Goal: Task Accomplishment & Management: Manage account settings

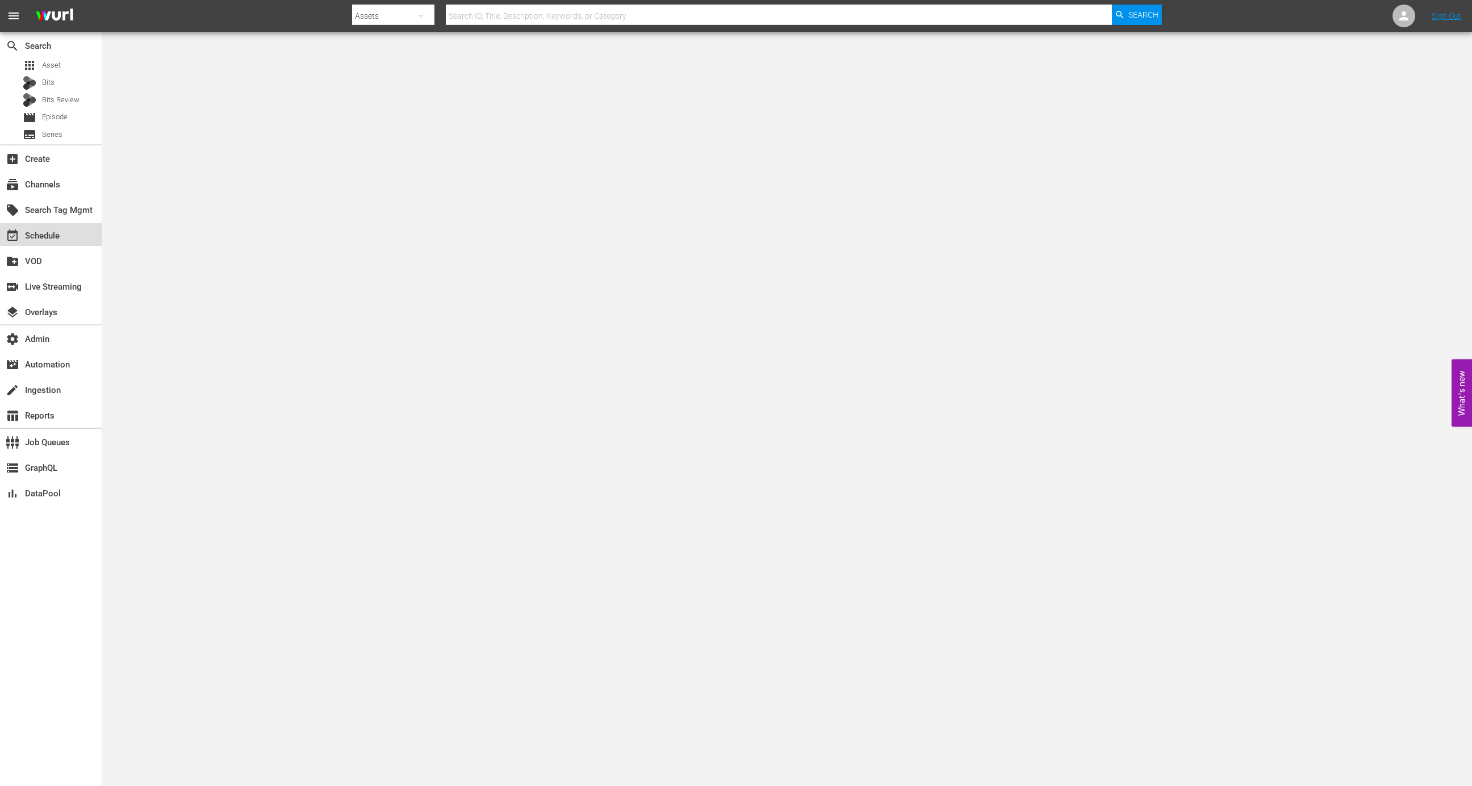
click at [72, 241] on div "event_available Schedule" at bounding box center [51, 234] width 102 height 23
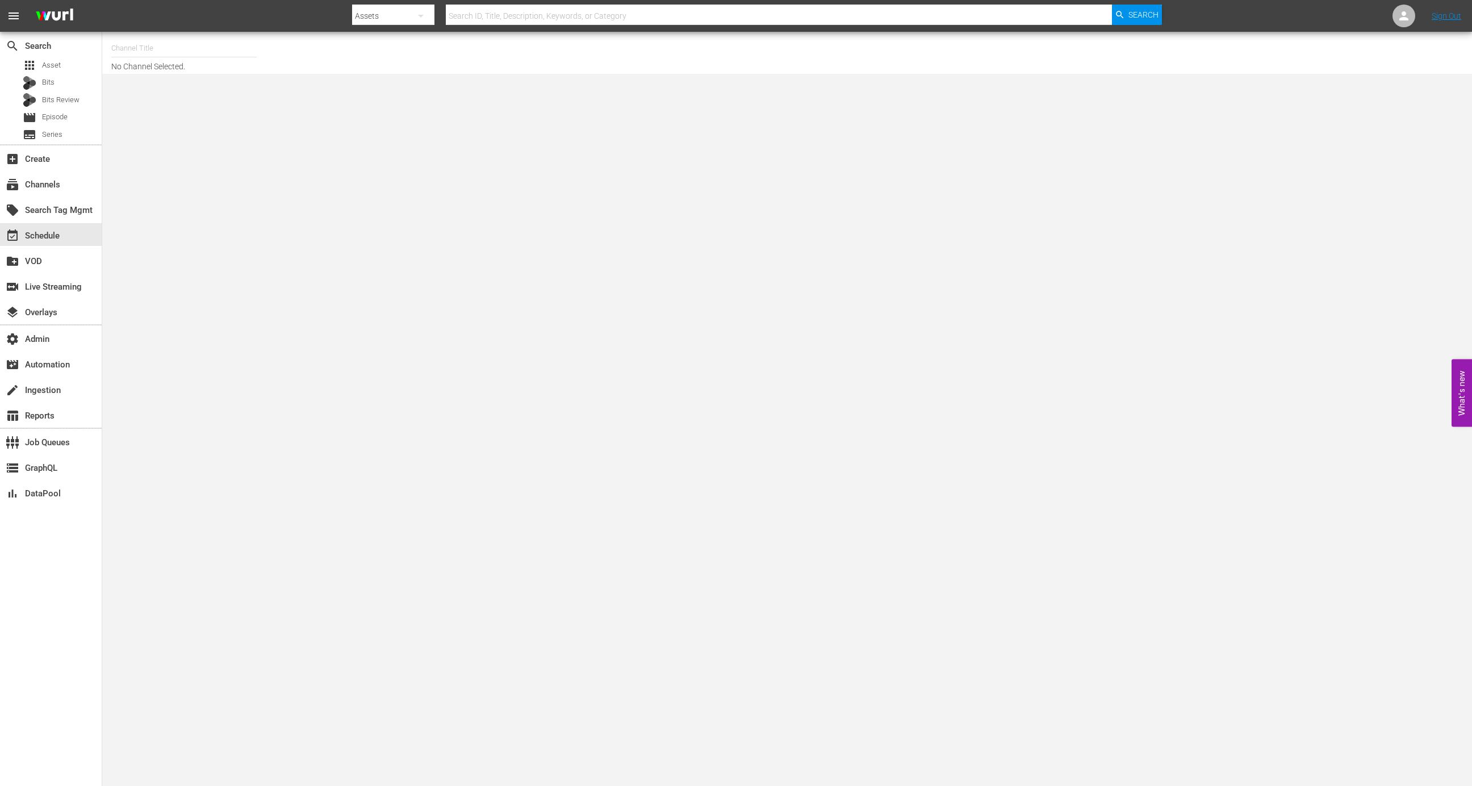
click at [214, 56] on input "text" at bounding box center [183, 48] width 145 height 27
click at [233, 103] on div "EntrepreneurTV (1868 - cineverse_entrepreneurtv_entrepreneurtv_1)" at bounding box center [267, 107] width 294 height 27
type input "EntrepreneurTV (1868 - cineverse_entrepreneurtv_entrepreneurtv_1)"
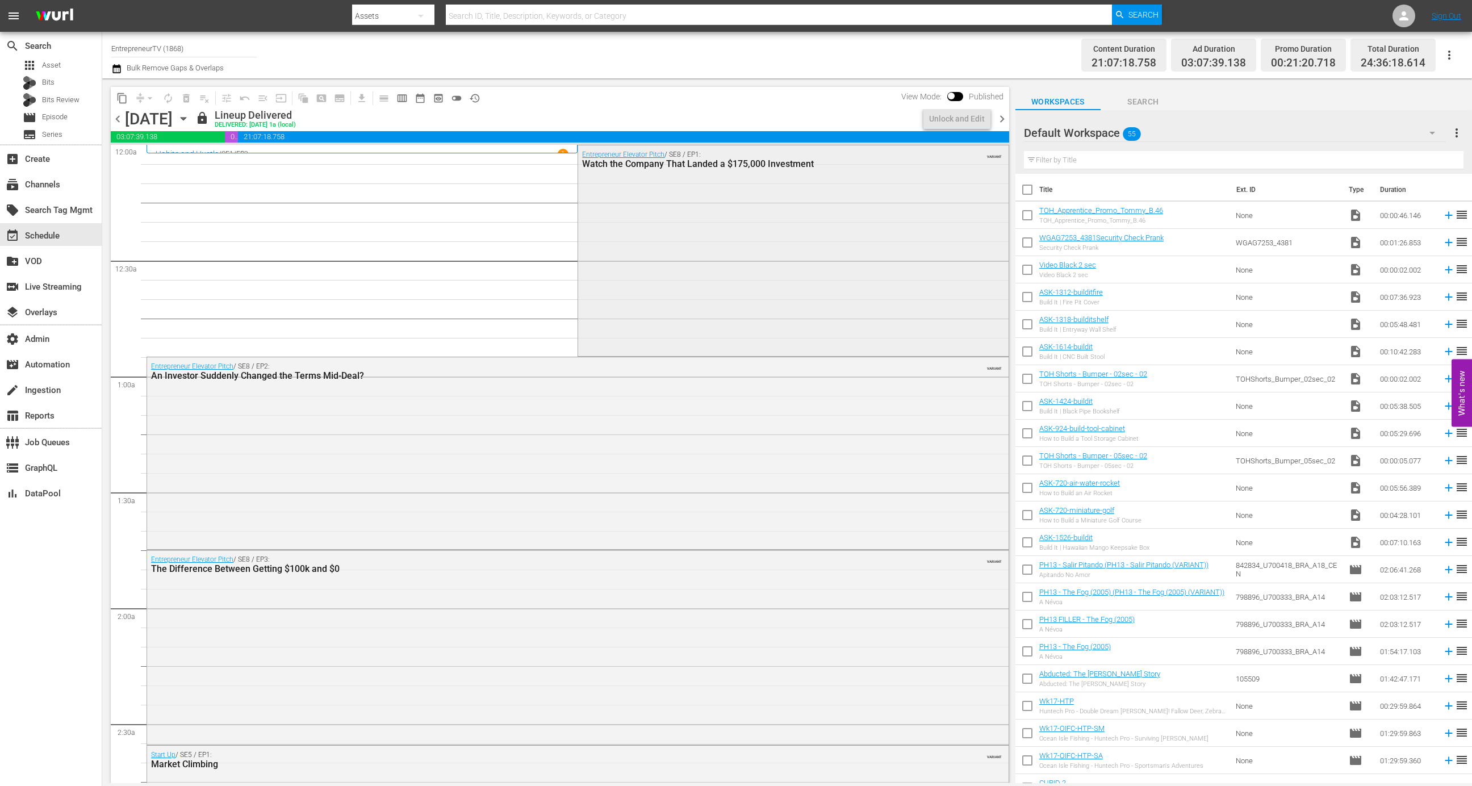
click at [687, 233] on div "Entrepreneur Elevator Pitch / SE8 / EP1: Watch the Company That Landed a $175,0…" at bounding box center [793, 249] width 430 height 209
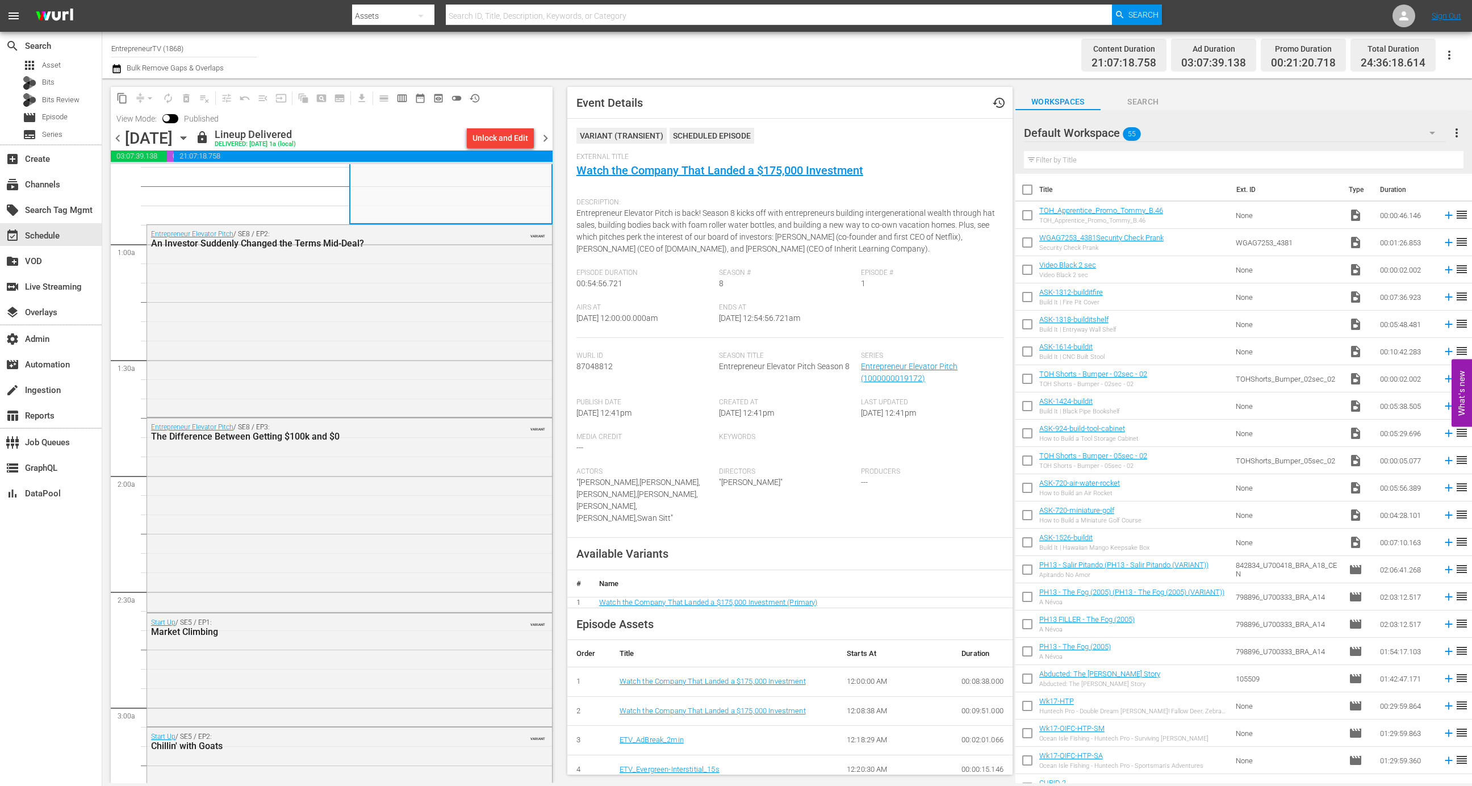
scroll to position [201, 0]
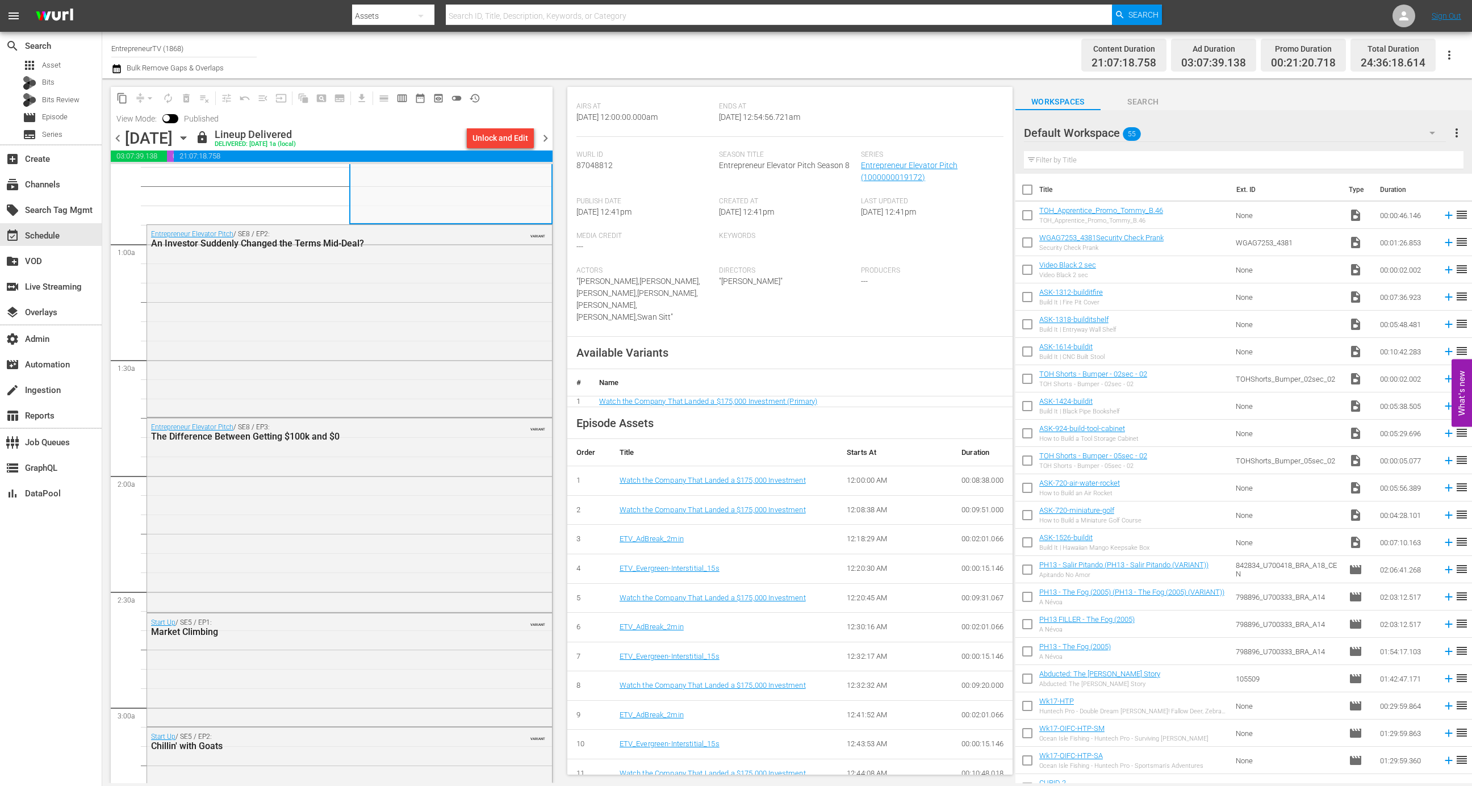
click at [190, 136] on icon "button" at bounding box center [183, 138] width 12 height 12
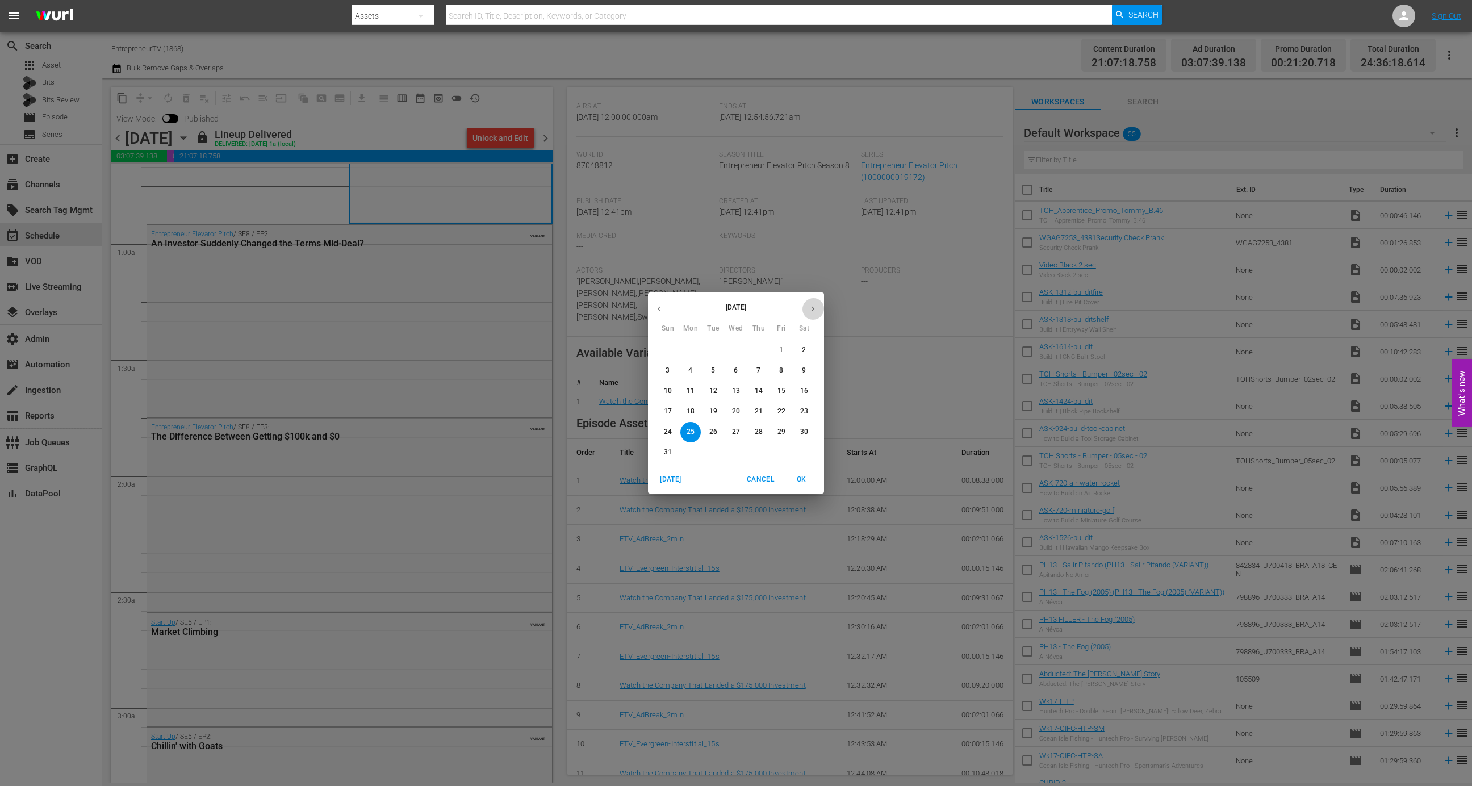
click at [809, 304] on icon "button" at bounding box center [813, 308] width 9 height 9
click at [695, 349] on span "1" at bounding box center [691, 350] width 20 height 10
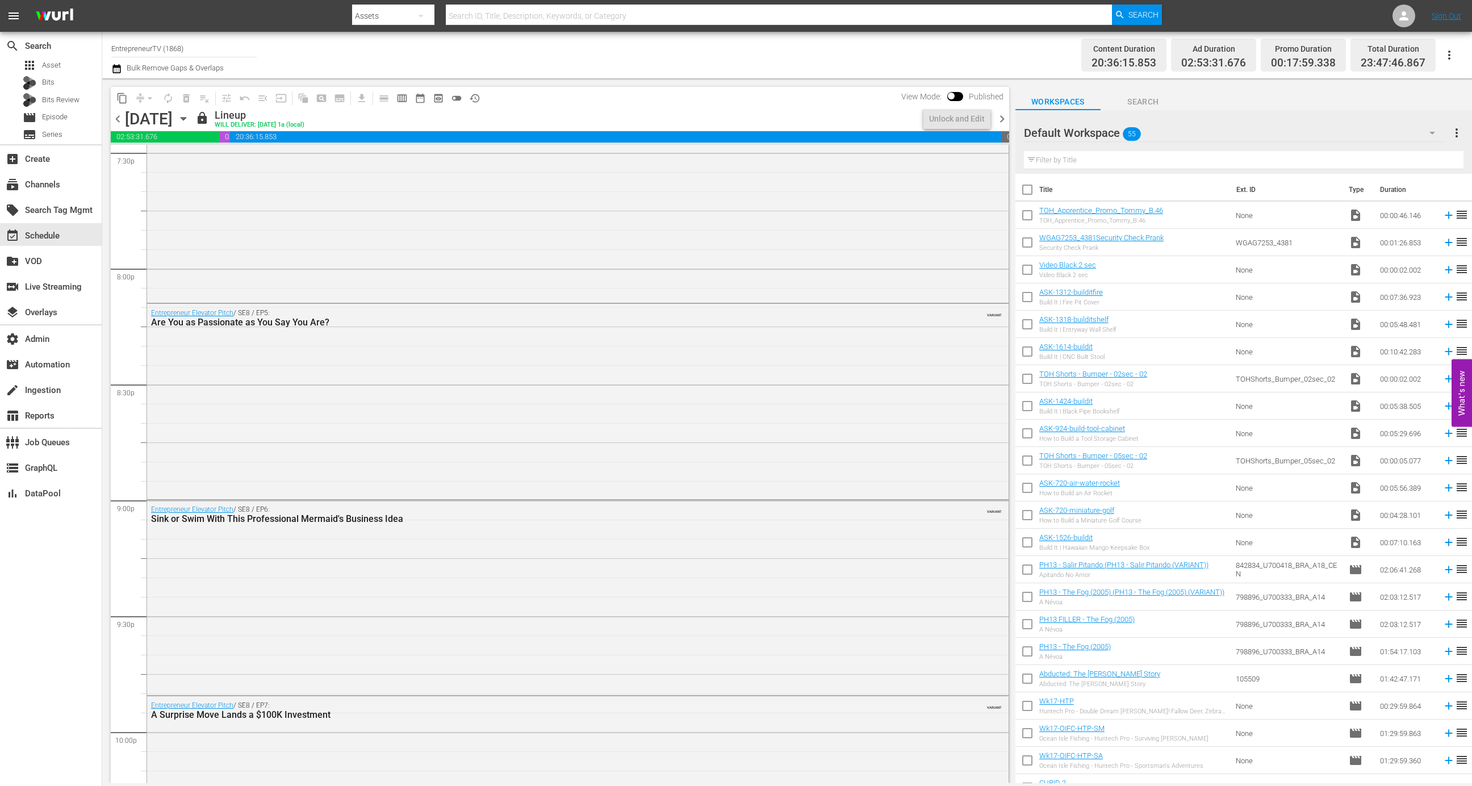
scroll to position [4954, 0]
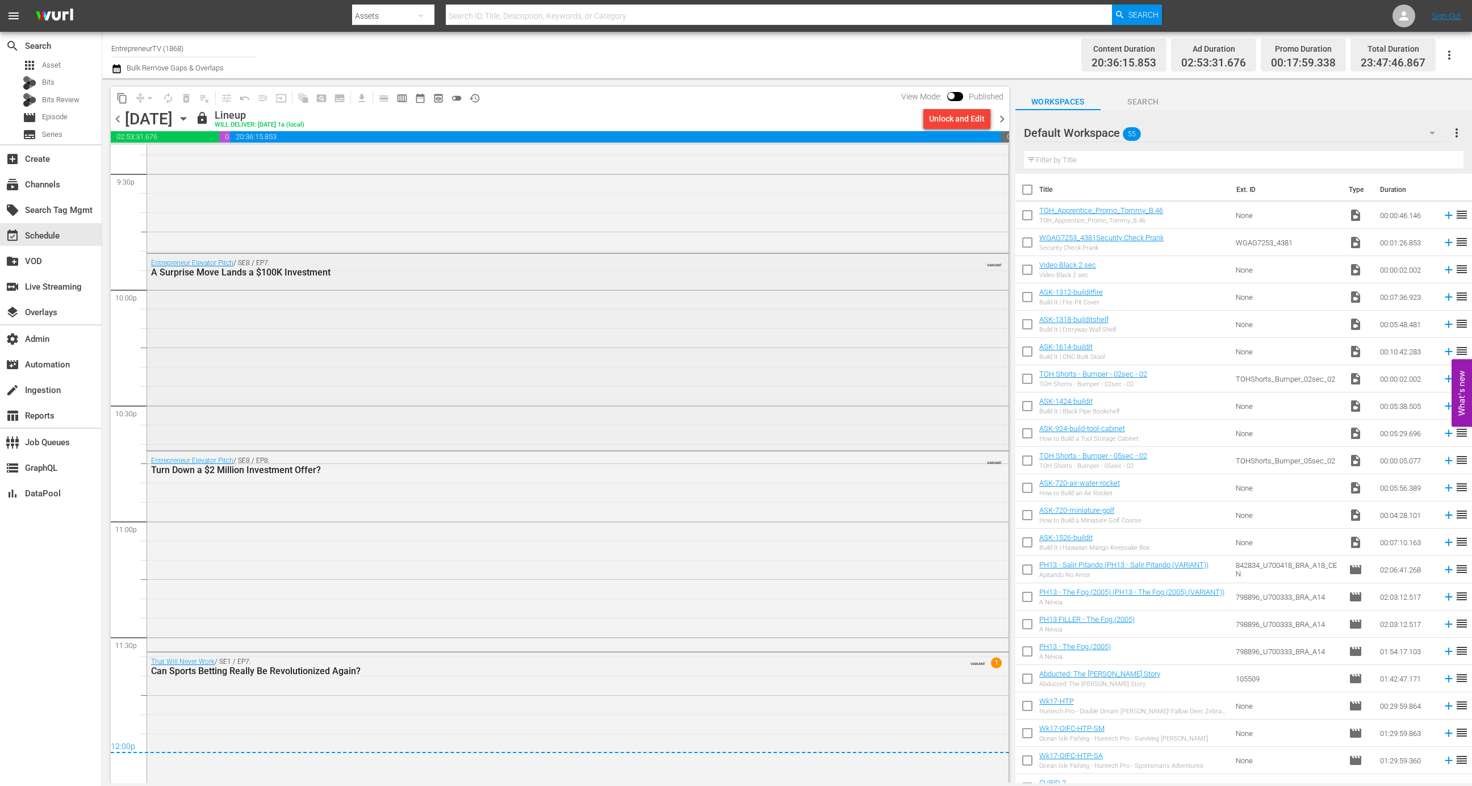
click at [623, 373] on div "Entrepreneur Elevator Pitch / SE8 / EP7: A Surprise Move Lands a $100K Investme…" at bounding box center [578, 351] width 862 height 194
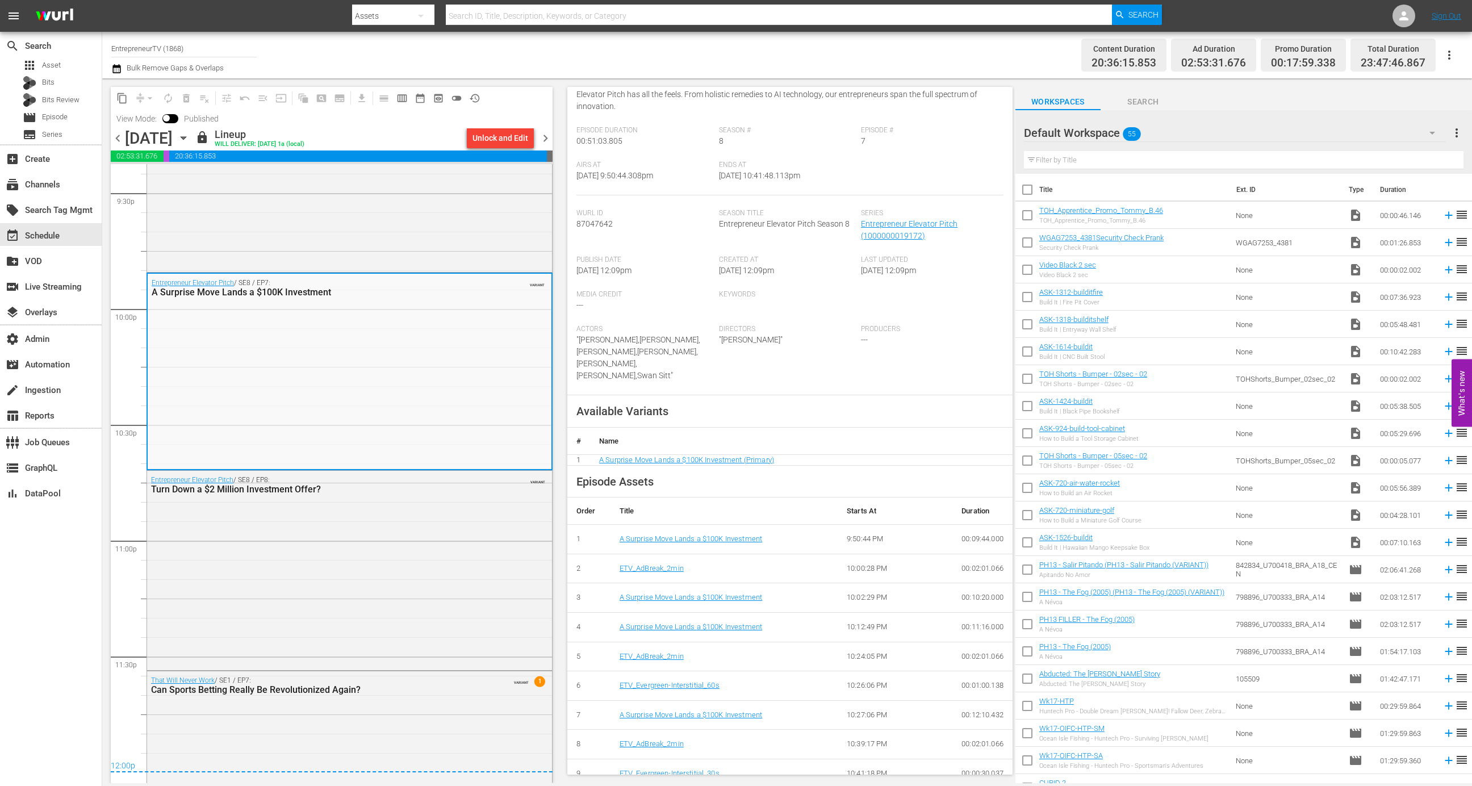
scroll to position [0, 0]
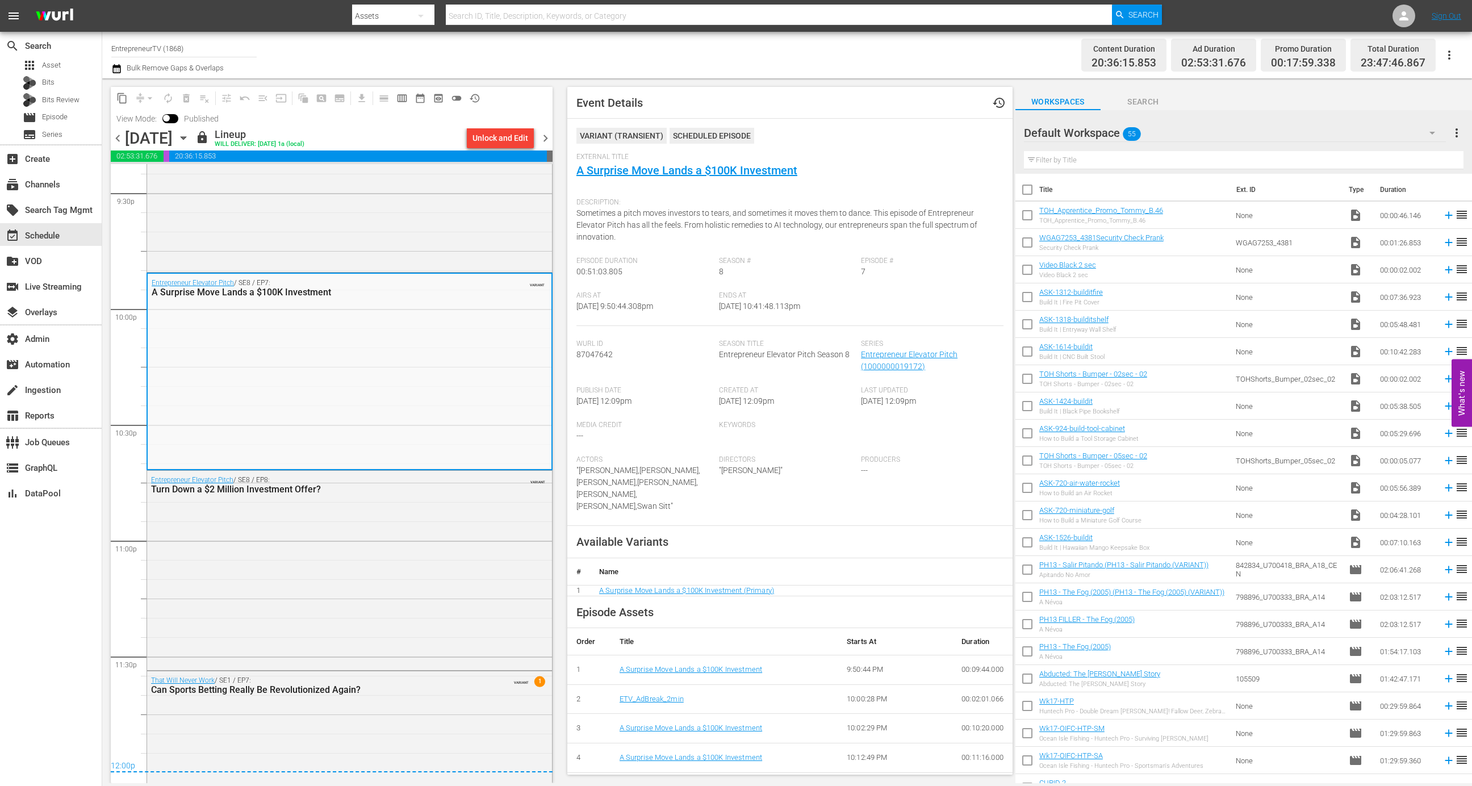
click at [190, 140] on icon "button" at bounding box center [183, 138] width 12 height 12
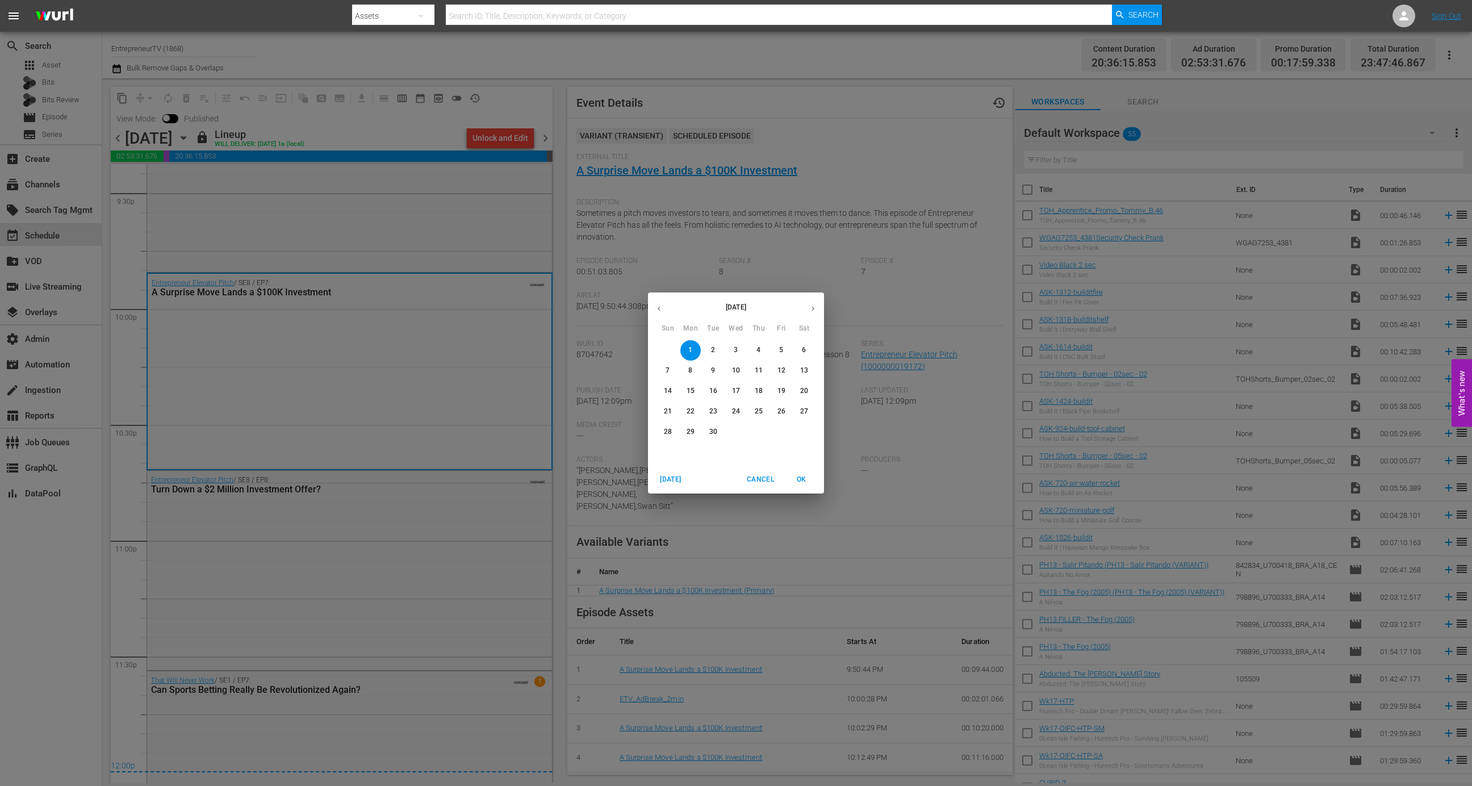
click at [711, 436] on p "30" at bounding box center [714, 432] width 8 height 10
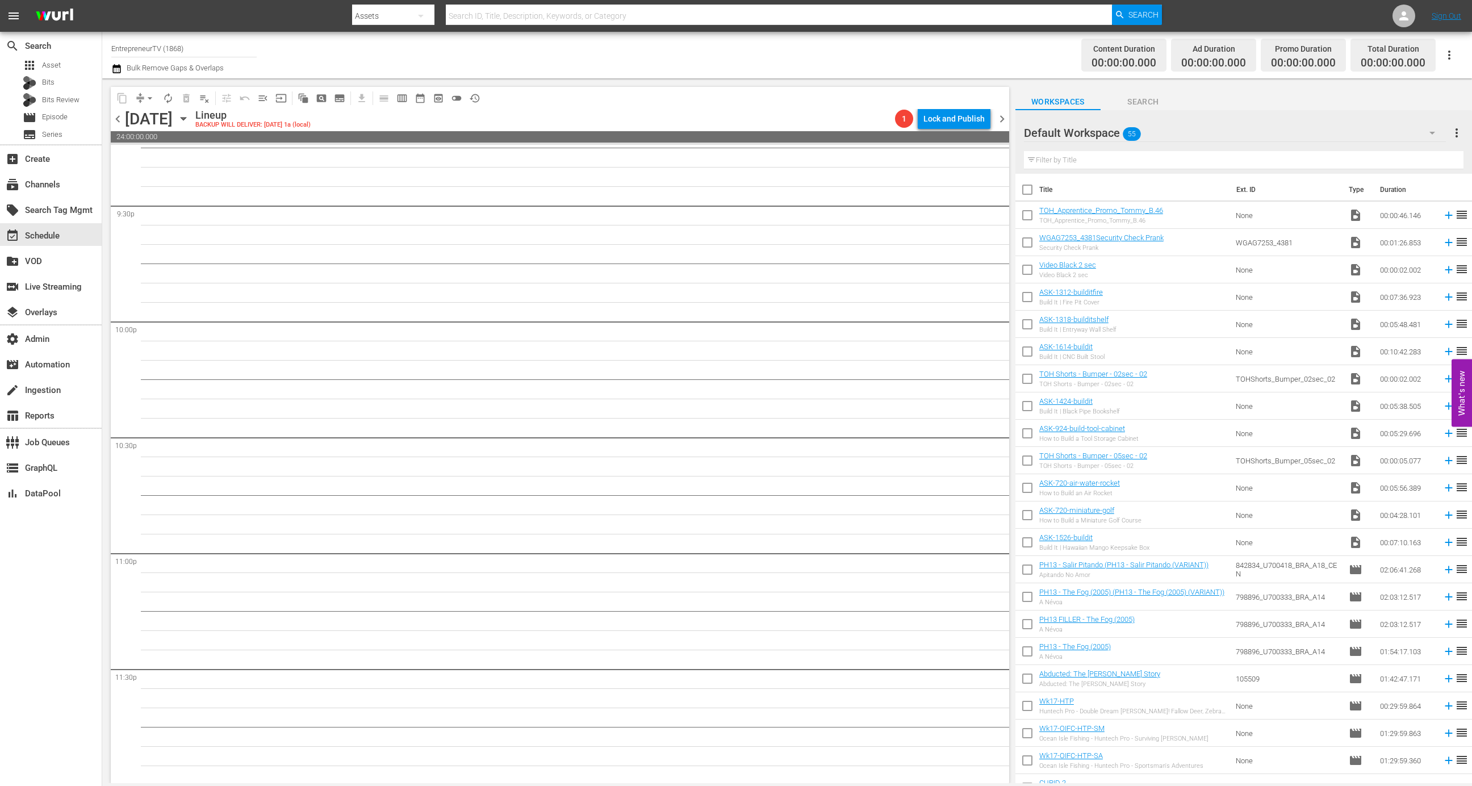
scroll to position [4923, 0]
click at [173, 114] on div "Tuesday, September 30th" at bounding box center [149, 119] width 48 height 19
click at [190, 123] on icon "button" at bounding box center [183, 118] width 12 height 12
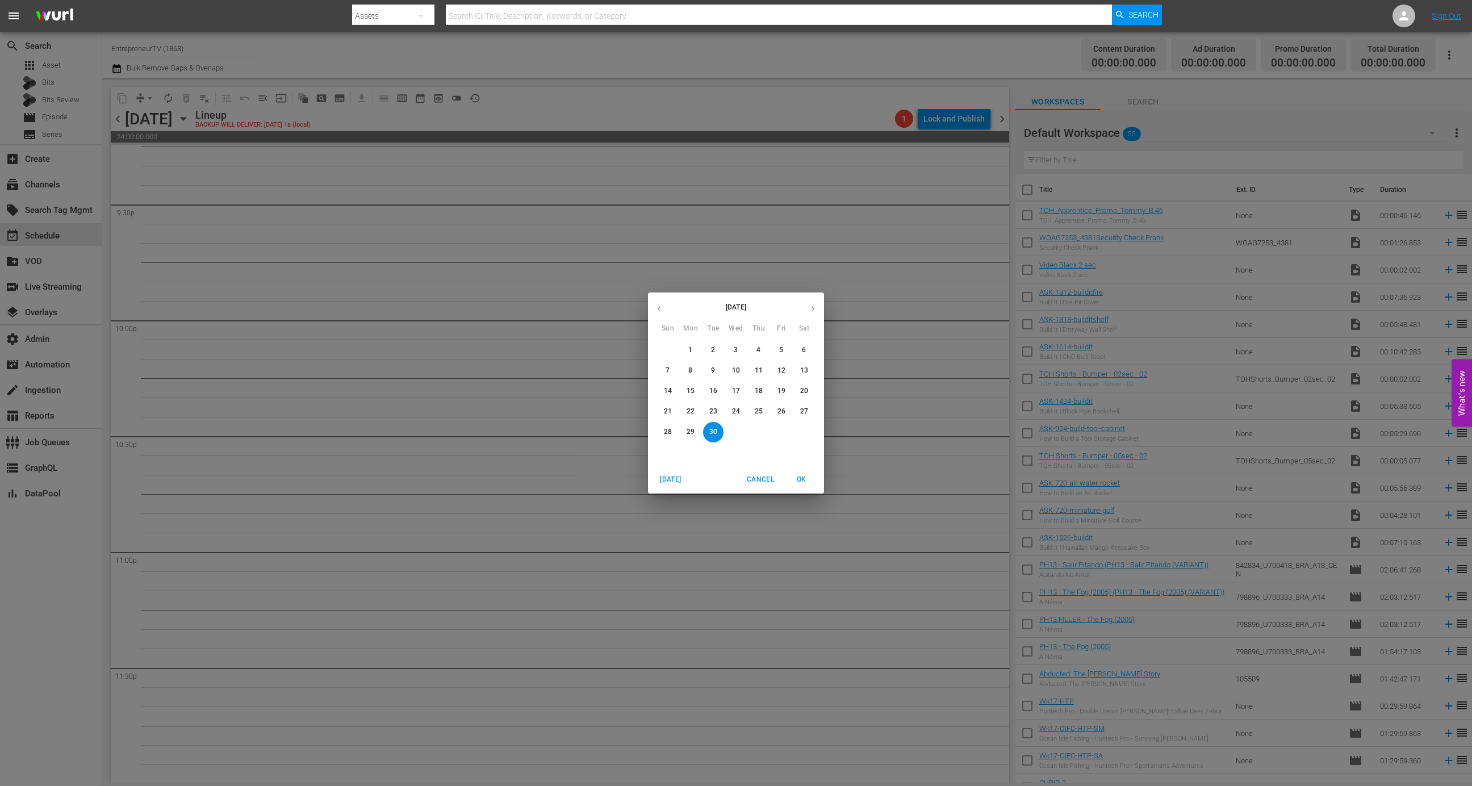
click at [316, 120] on div "September 2025 Sun Mon Tue Wed Thu Fri Sat 31 1 2 3 4 5 6 7 8 9 10 11 12 13 14 …" at bounding box center [736, 393] width 1472 height 786
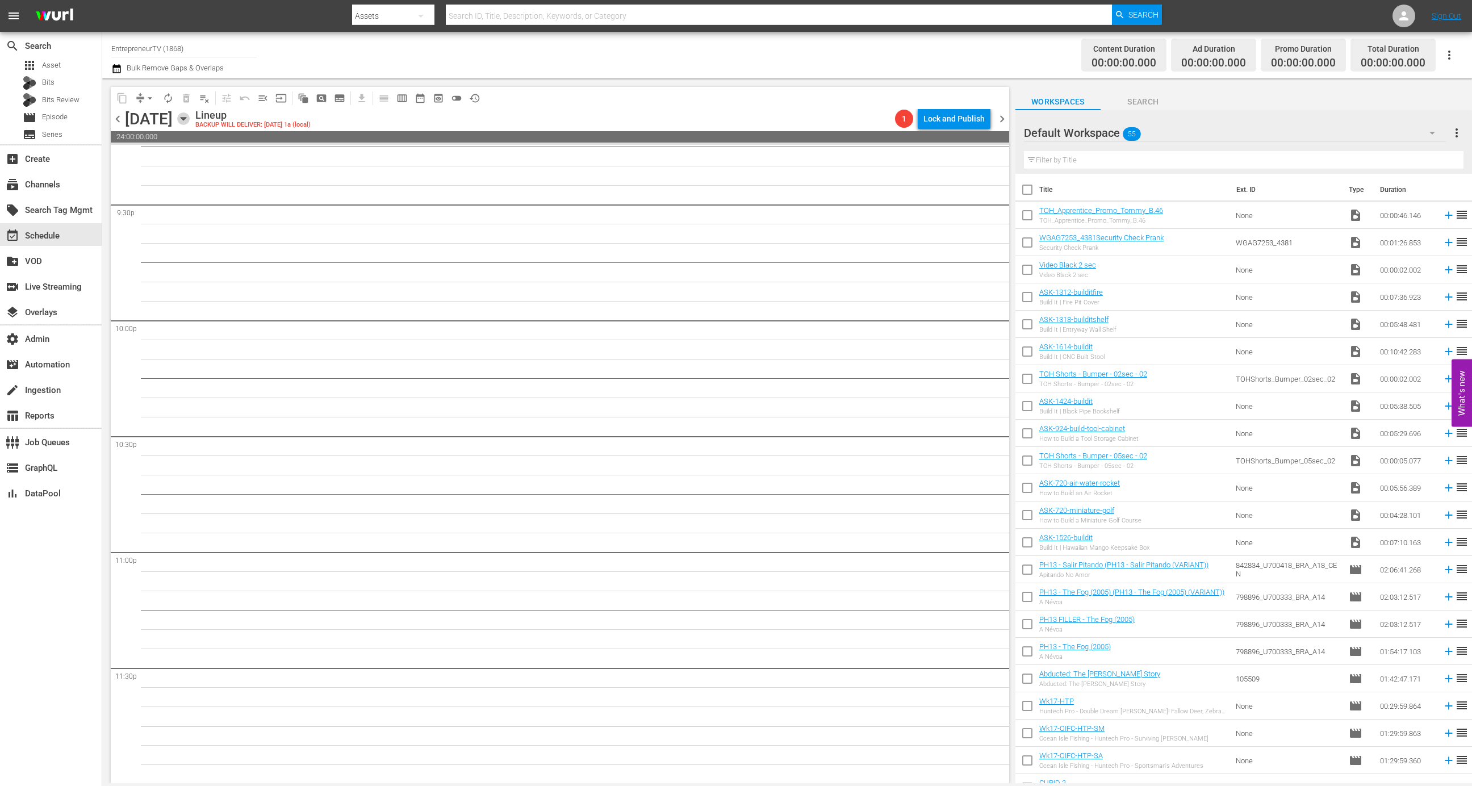
click at [186, 120] on icon "button" at bounding box center [183, 119] width 5 height 3
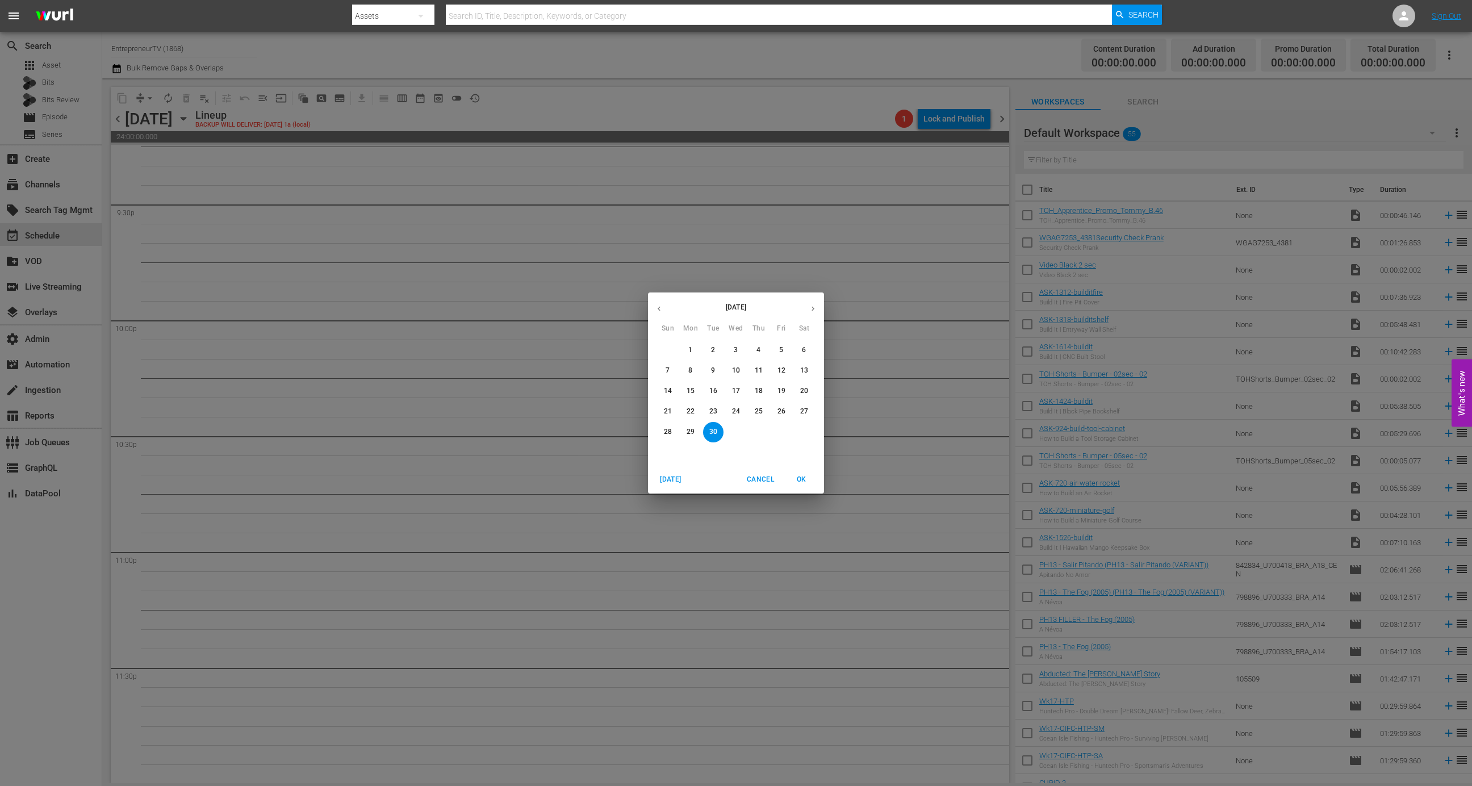
click at [712, 395] on p "16" at bounding box center [714, 391] width 8 height 10
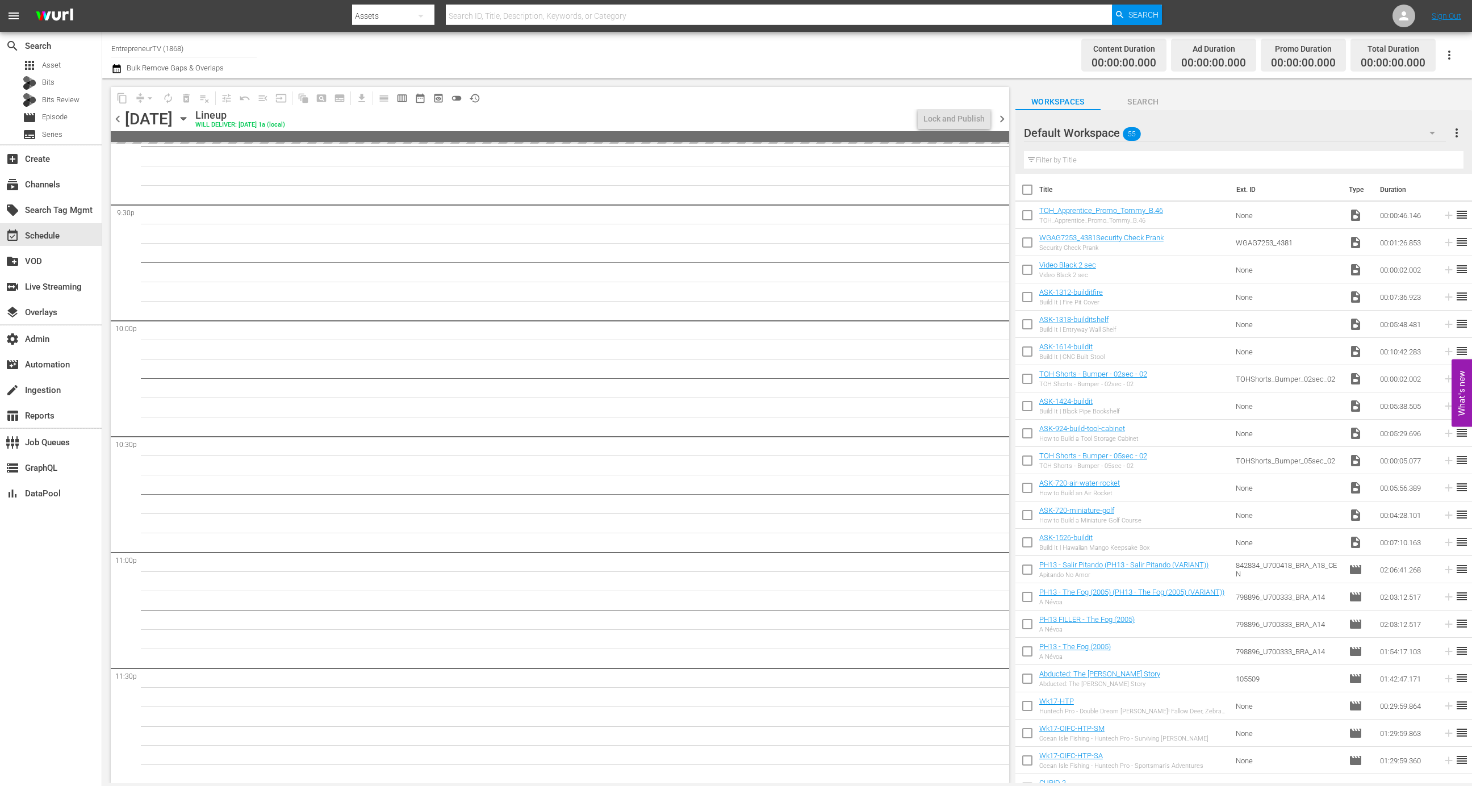
scroll to position [4923, 0]
click at [193, 119] on div "Tuesday, September 16th September 16th" at bounding box center [159, 119] width 68 height 19
click at [190, 119] on icon "button" at bounding box center [183, 118] width 12 height 12
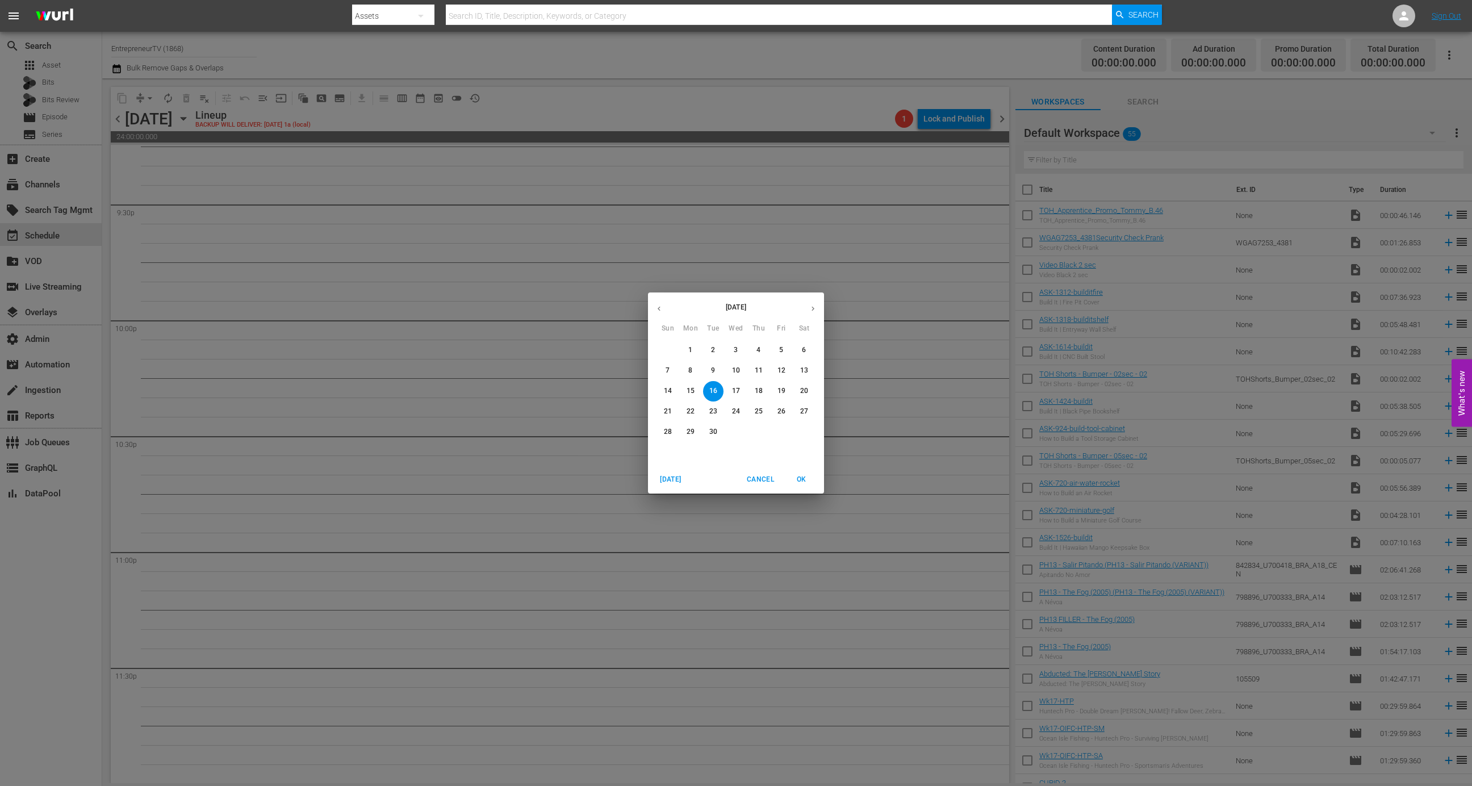
click at [687, 363] on button "8" at bounding box center [691, 371] width 20 height 20
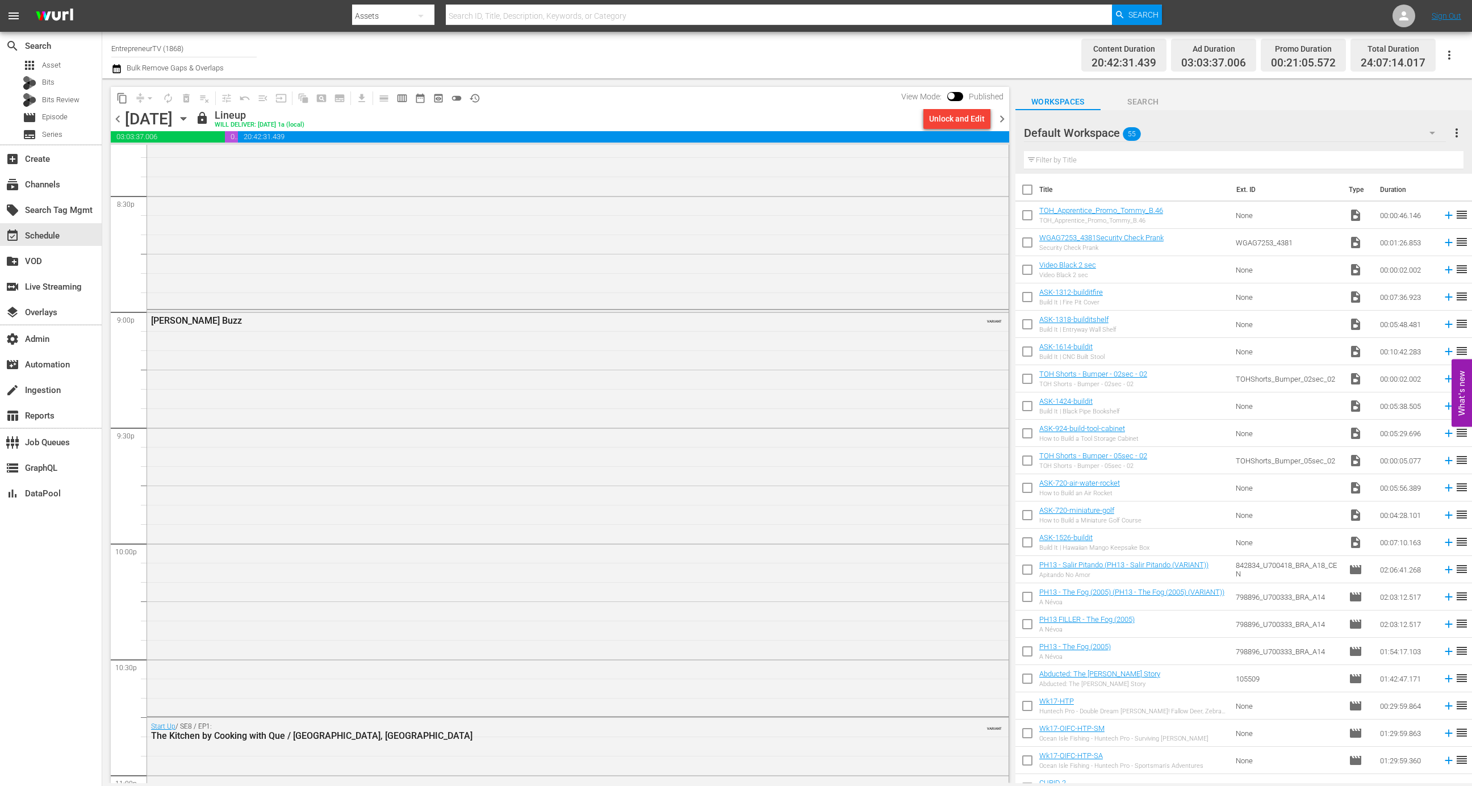
scroll to position [4957, 0]
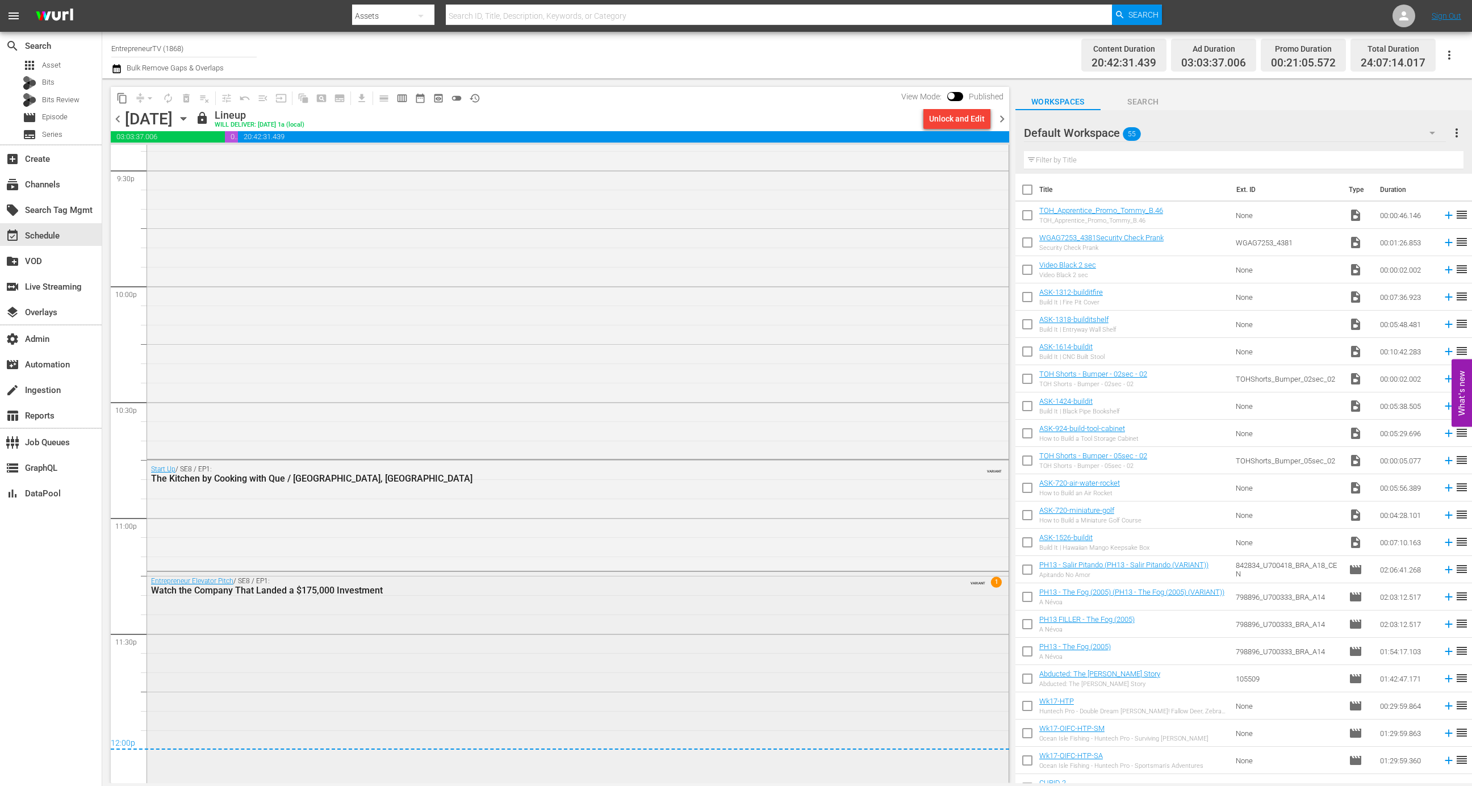
click at [258, 671] on div "Entrepreneur Elevator Pitch / SE8 / EP1: Watch the Company That Landed a $175,0…" at bounding box center [578, 676] width 862 height 209
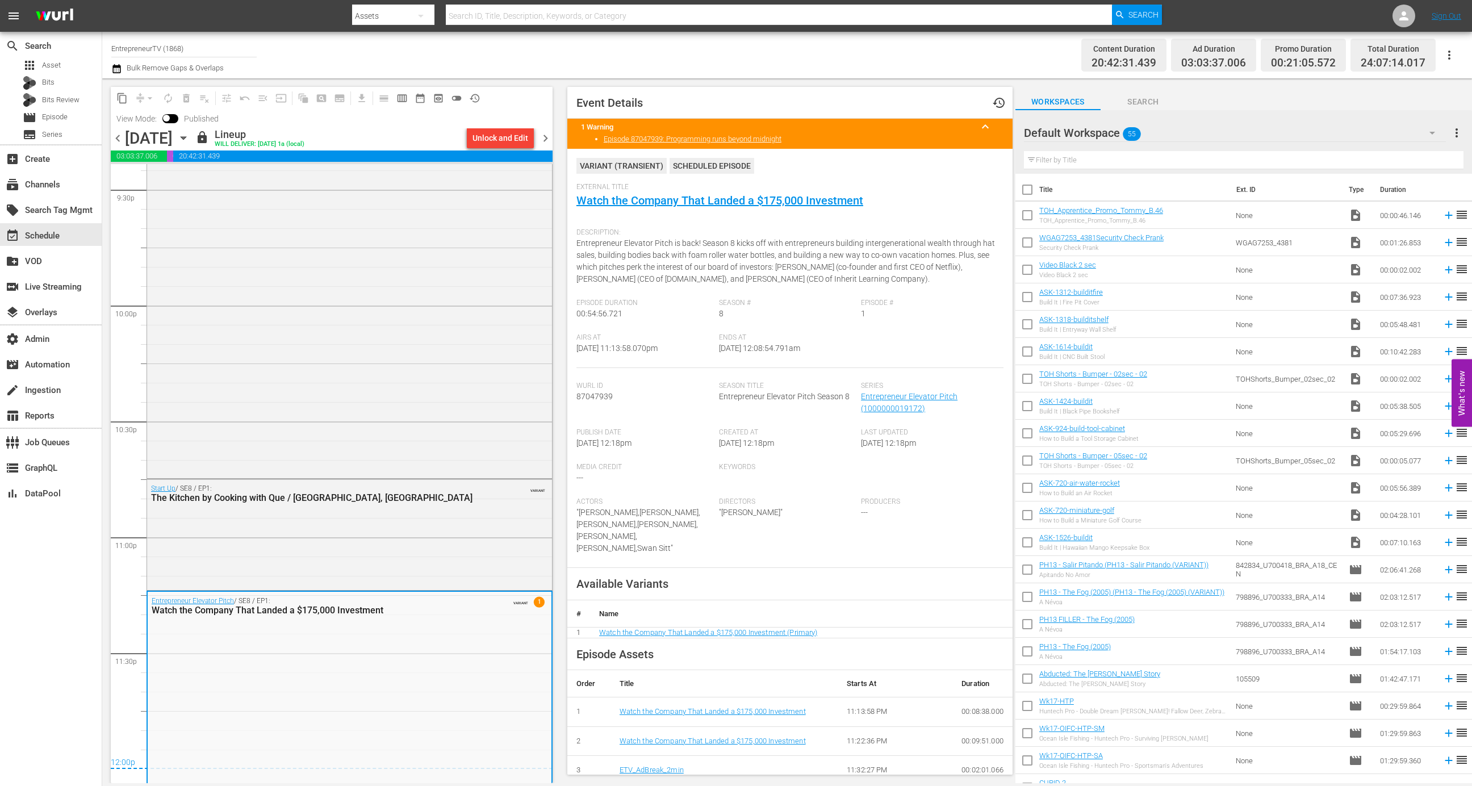
click at [546, 136] on span "chevron_right" at bounding box center [546, 138] width 14 height 14
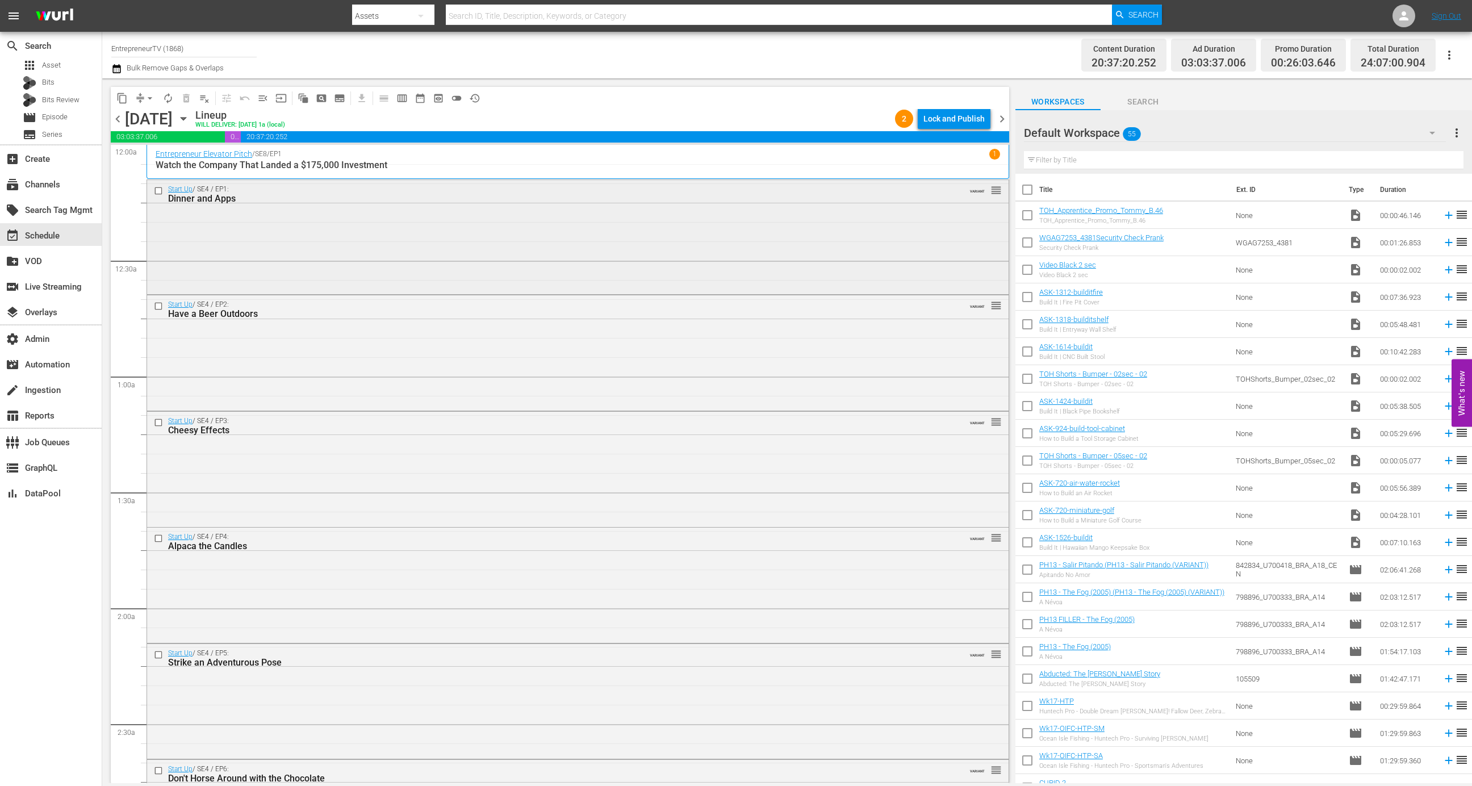
click at [796, 208] on div "Start Up / SE4 / EP1: Dinner and Apps VARIANT reorder" at bounding box center [578, 236] width 862 height 112
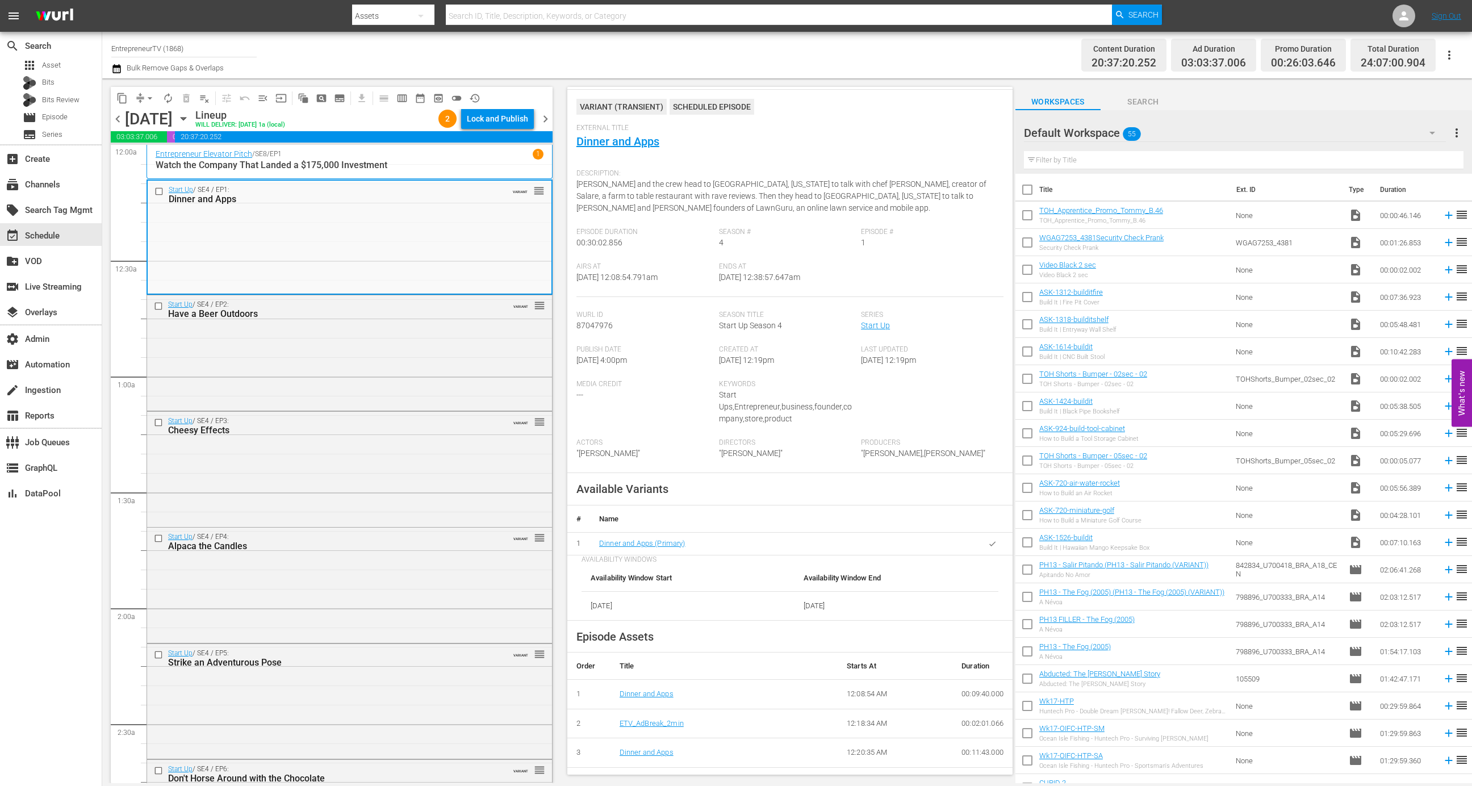
scroll to position [108, 0]
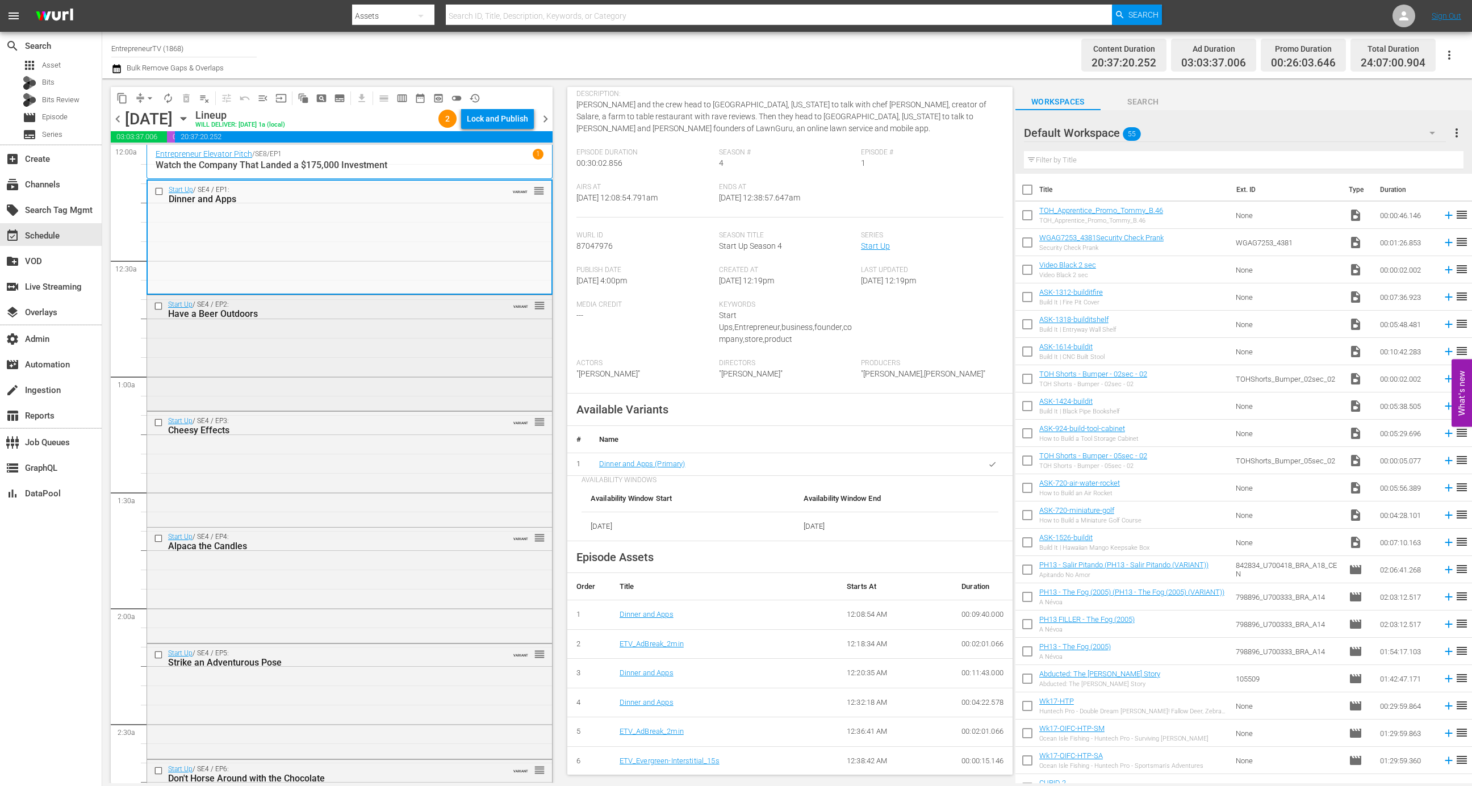
click at [455, 365] on div "Start Up / SE4 / EP2: Have a Beer Outdoors VARIANT reorder" at bounding box center [349, 351] width 405 height 112
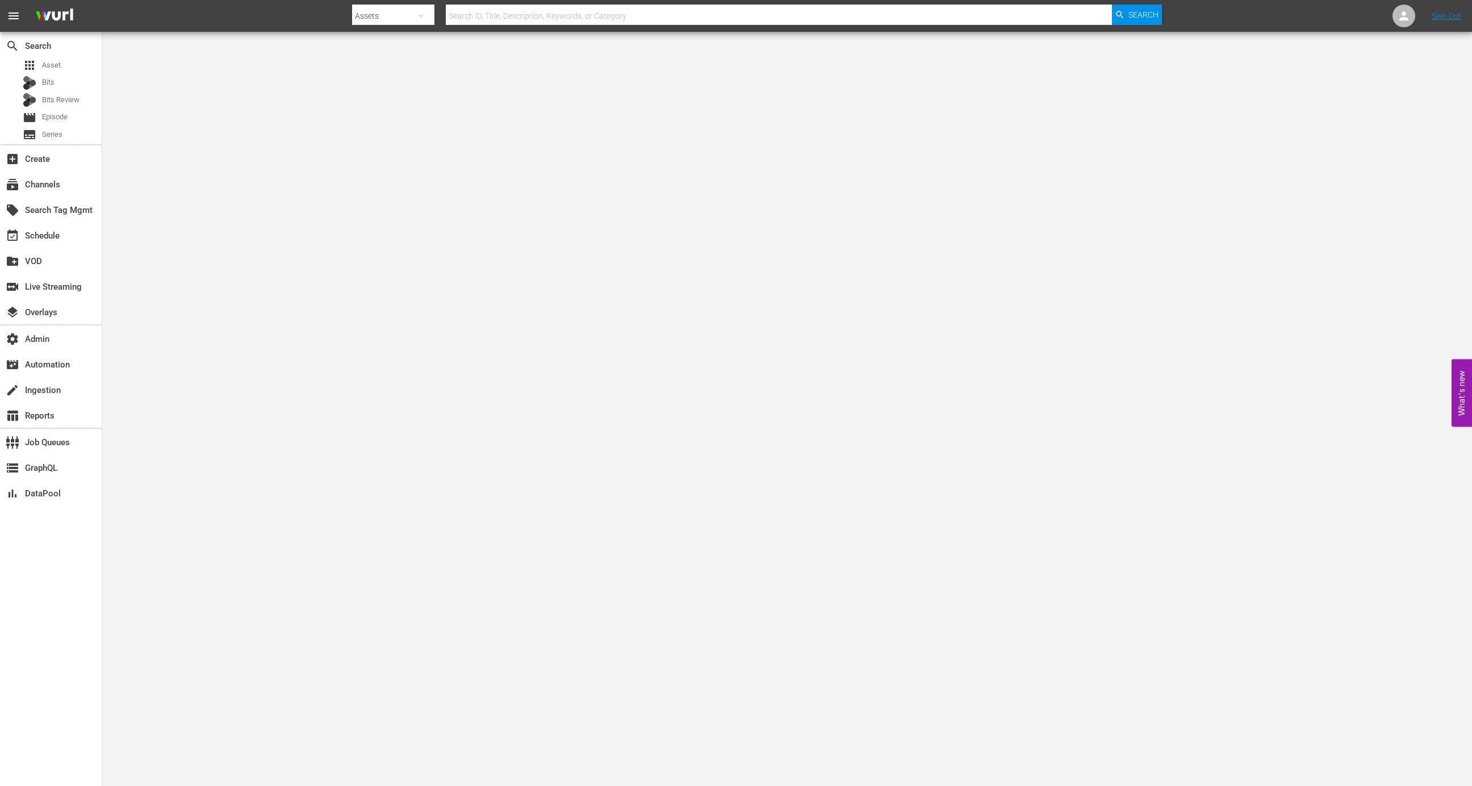
click at [55, 125] on div "apps Asset Bits Bits Review movie Episode subtitles Series" at bounding box center [51, 99] width 102 height 85
click at [55, 133] on span "Series" at bounding box center [52, 134] width 20 height 11
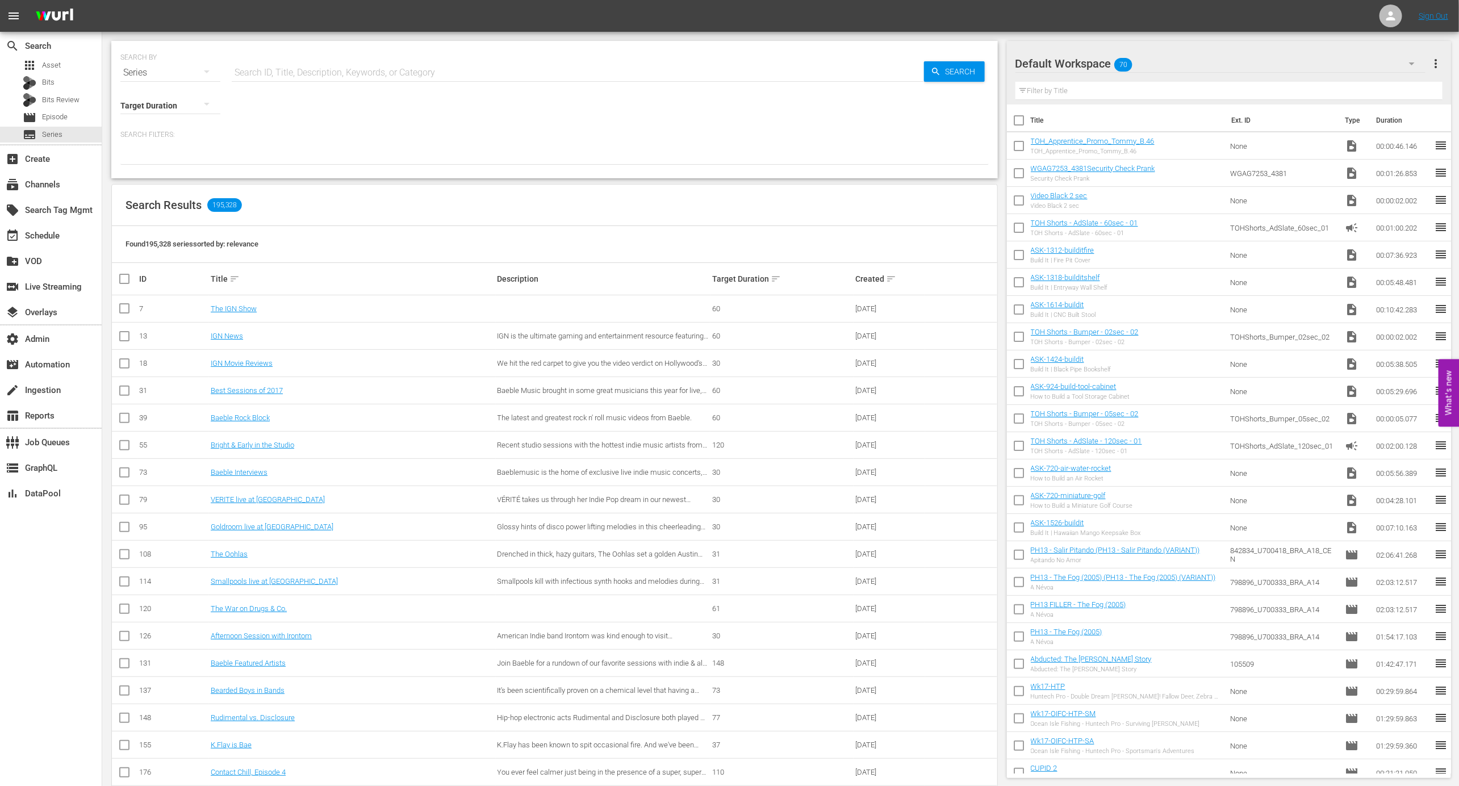
click at [252, 77] on input "text" at bounding box center [578, 72] width 692 height 27
click at [235, 304] on link "The IGN Show" at bounding box center [234, 308] width 46 height 9
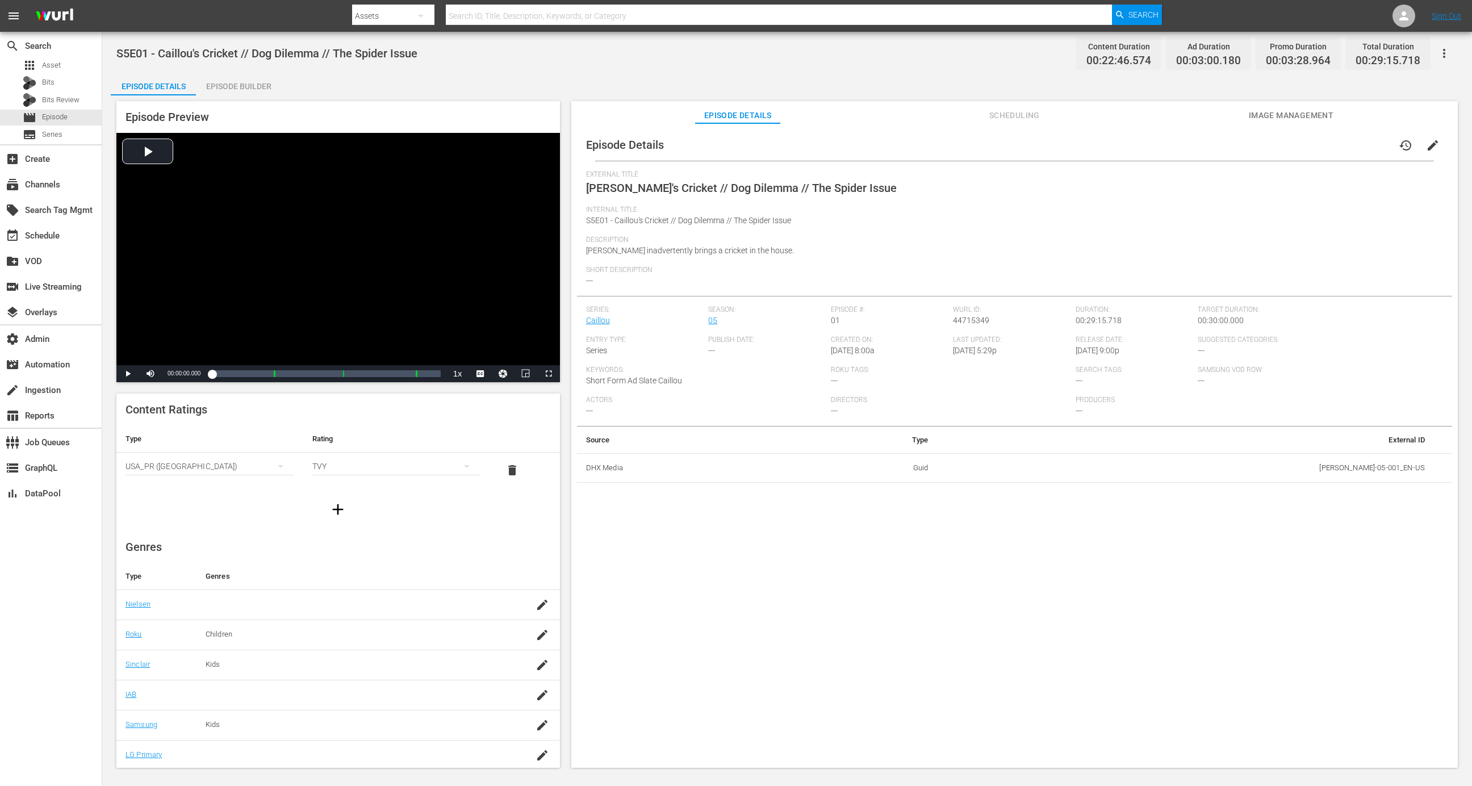
click at [1005, 111] on span "Scheduling" at bounding box center [1014, 115] width 85 height 14
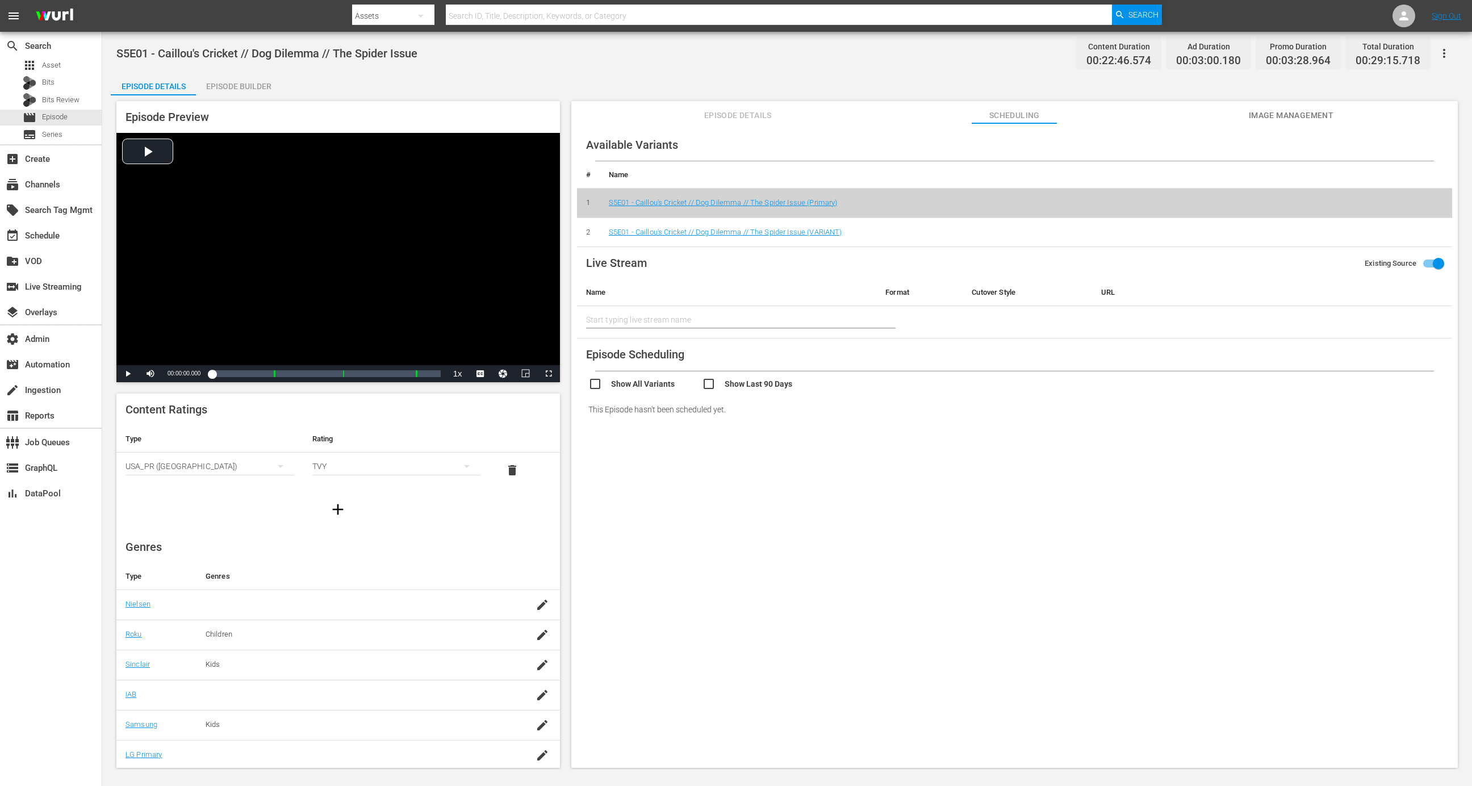
click at [720, 385] on input "checkbox" at bounding box center [759, 385] width 114 height 16
checkbox input "true"
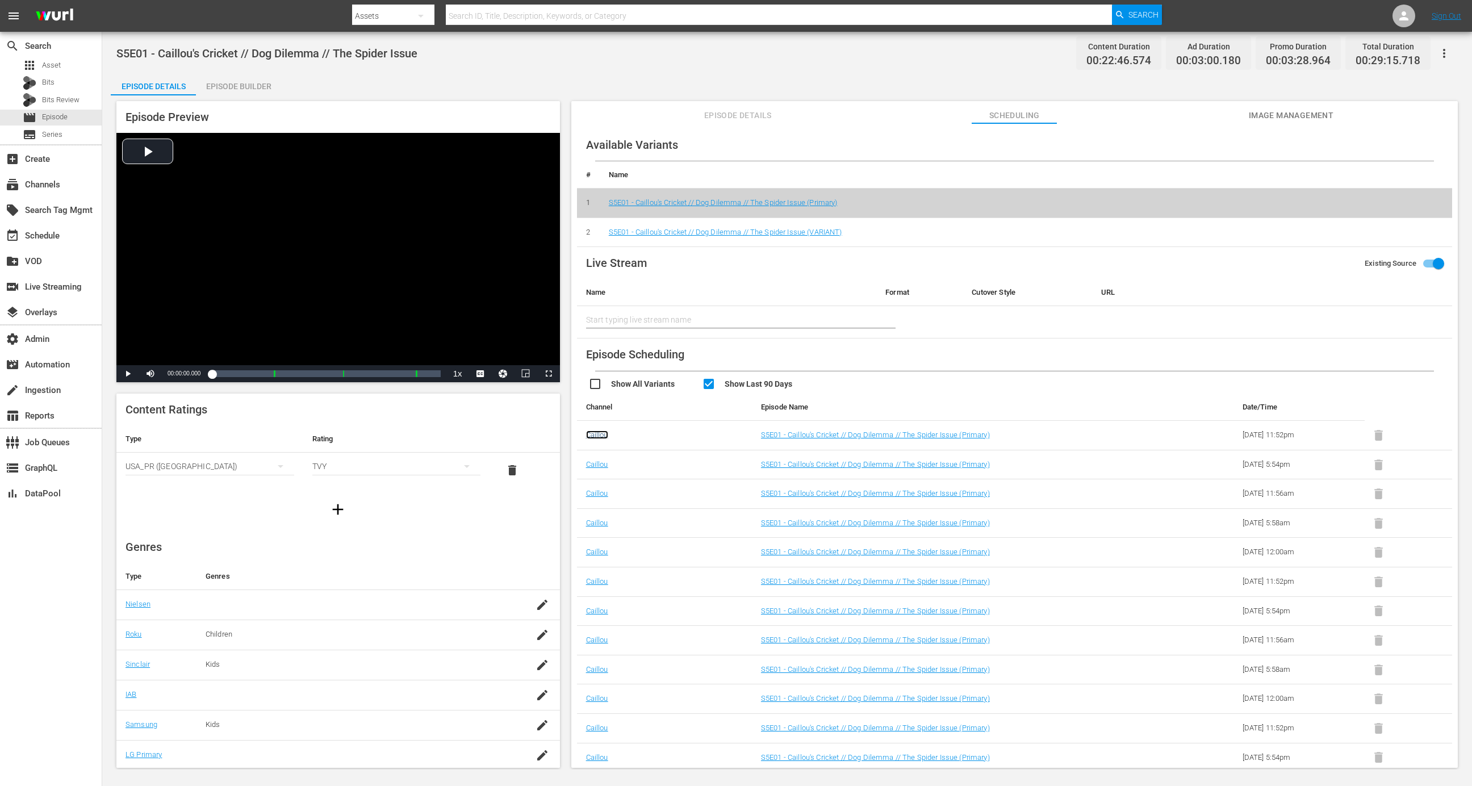
click at [596, 437] on link "Caillou" at bounding box center [597, 435] width 22 height 9
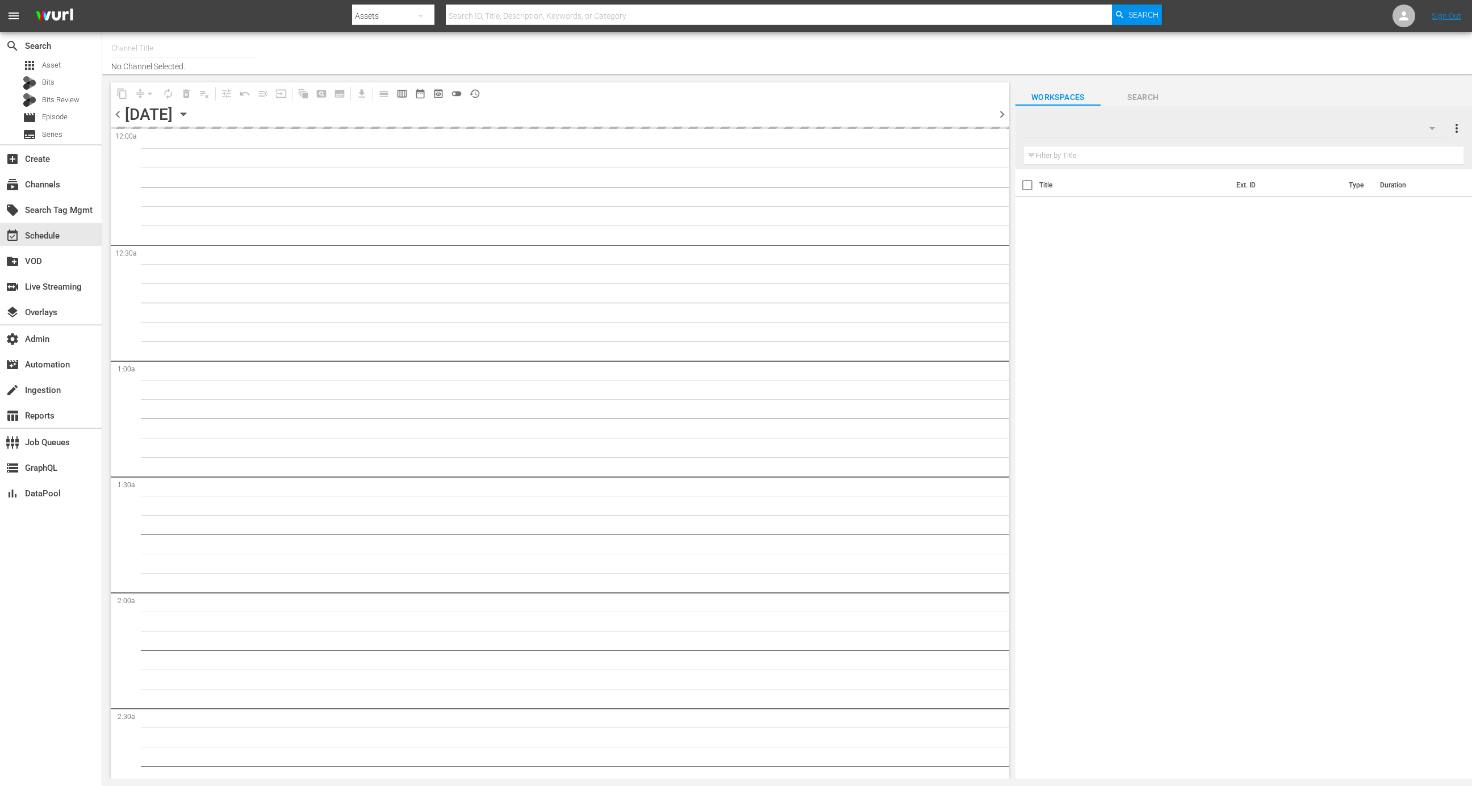
type input "Caillou Roku (1521)"
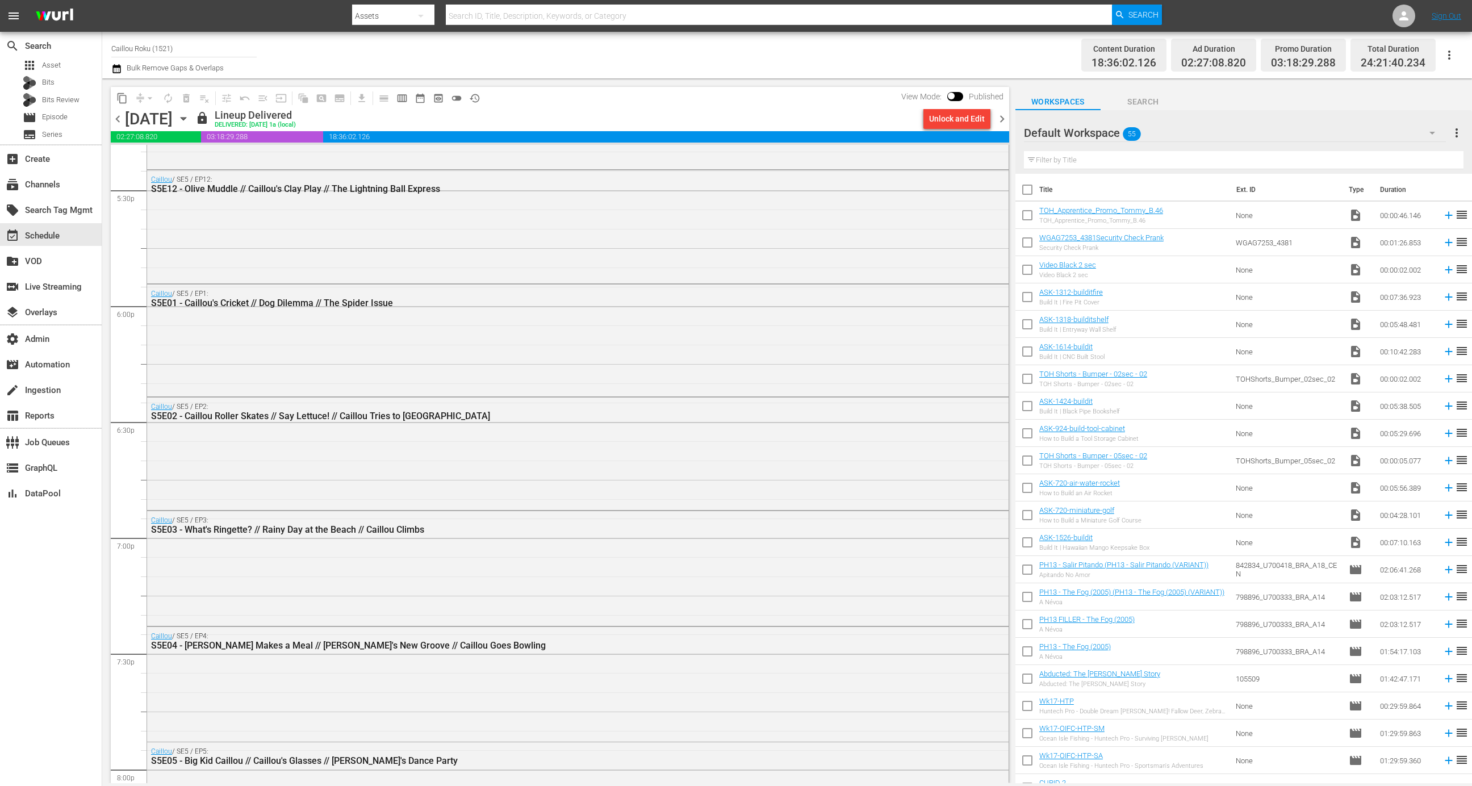
scroll to position [5007, 0]
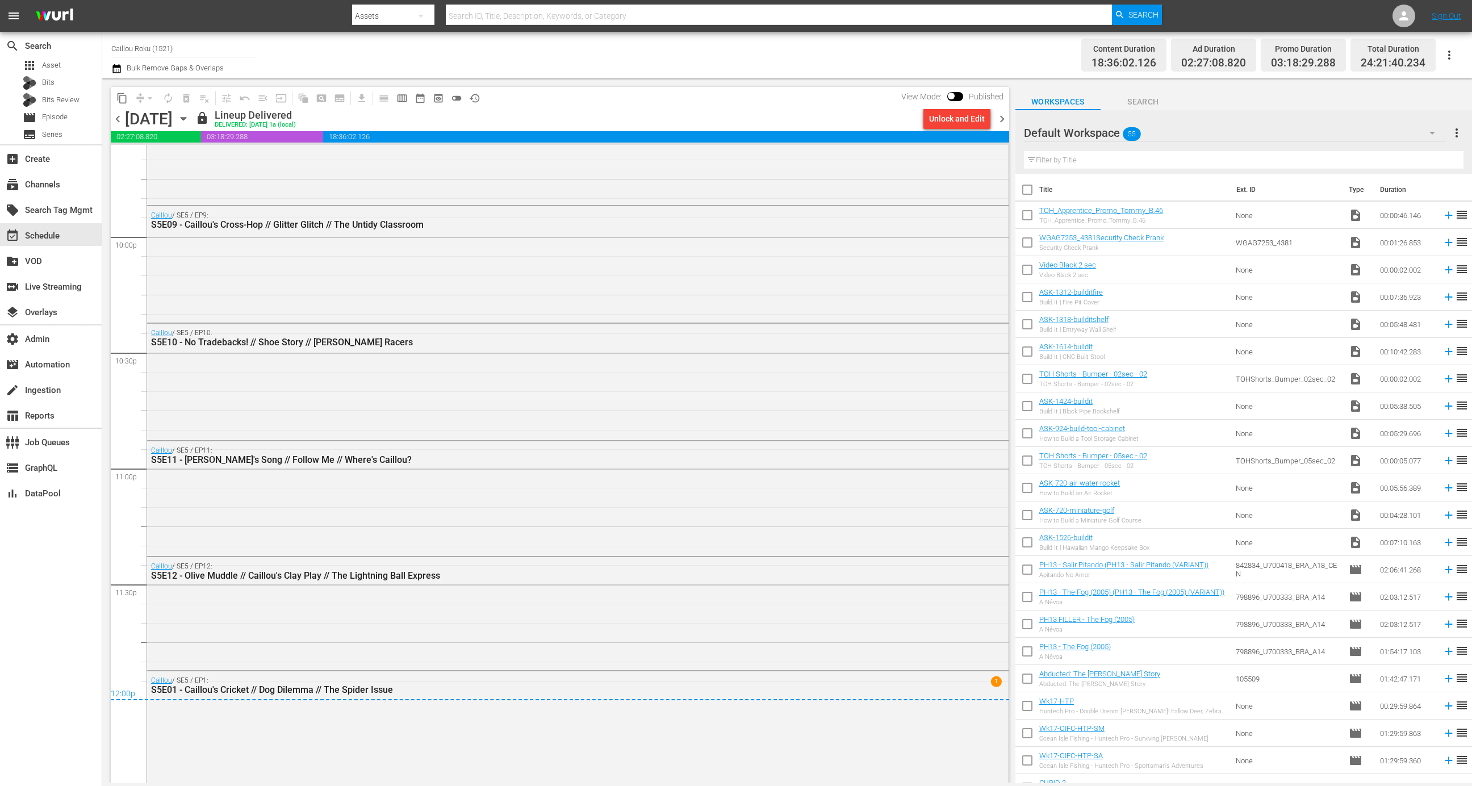
click at [532, 700] on div "12:00p" at bounding box center [560, 694] width 899 height 11
click at [542, 671] on div "Caillou / SE5 / EP1: S5E01 - Caillou's Cricket // Dog Dilemma // The Spider Iss…" at bounding box center [578, 685] width 862 height 28
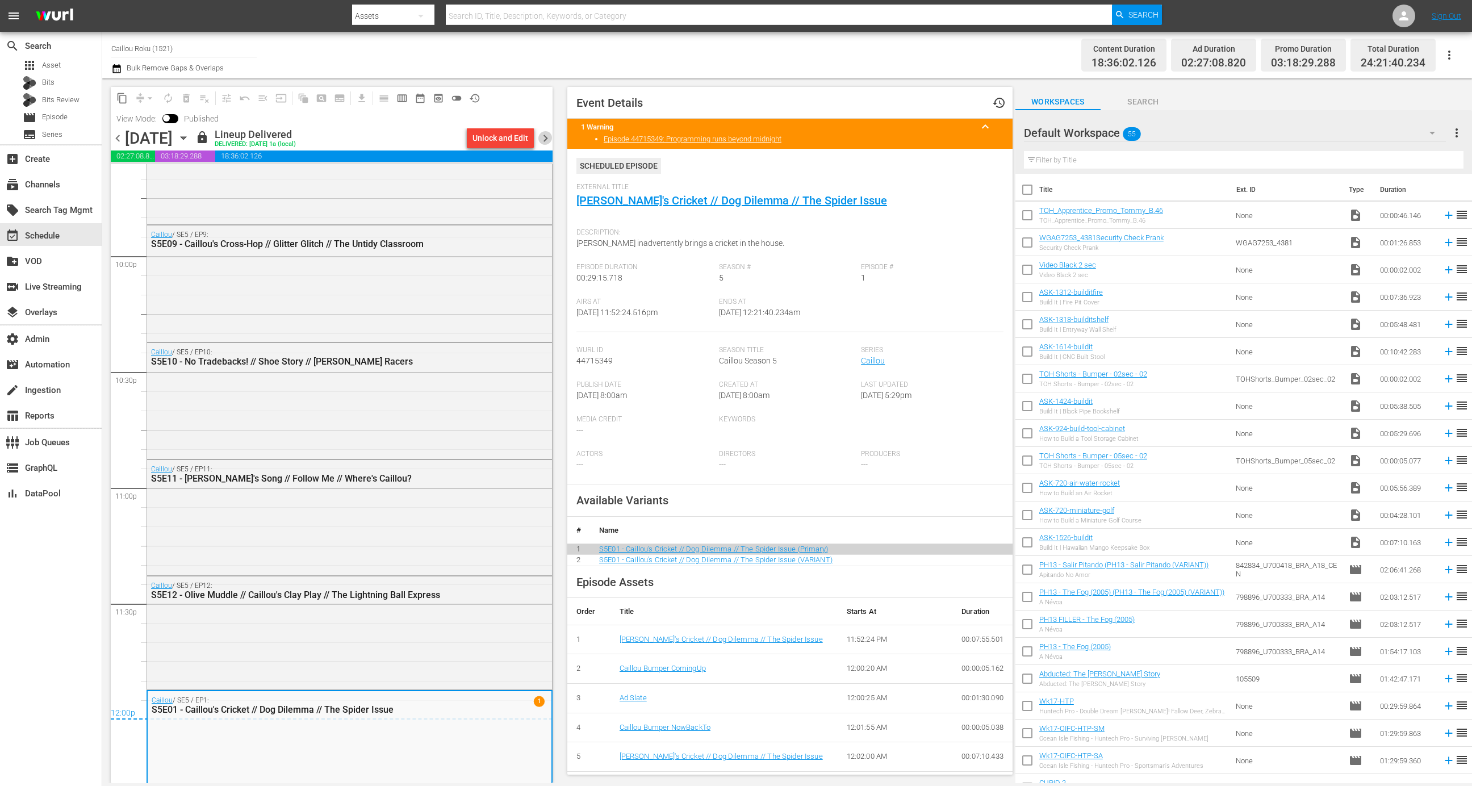
click at [546, 138] on span "chevron_right" at bounding box center [546, 138] width 14 height 14
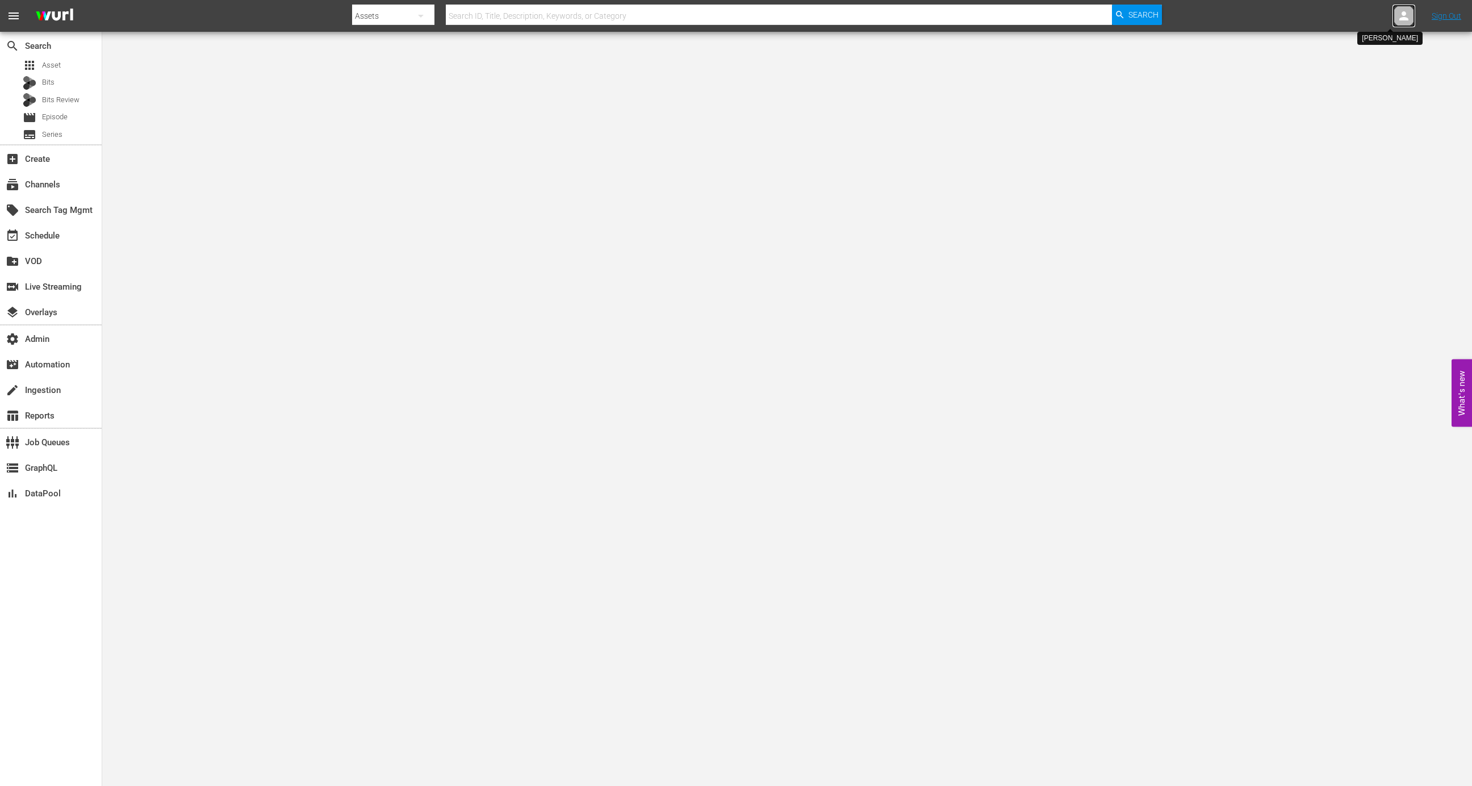
click at [1410, 9] on icon at bounding box center [1404, 16] width 14 height 14
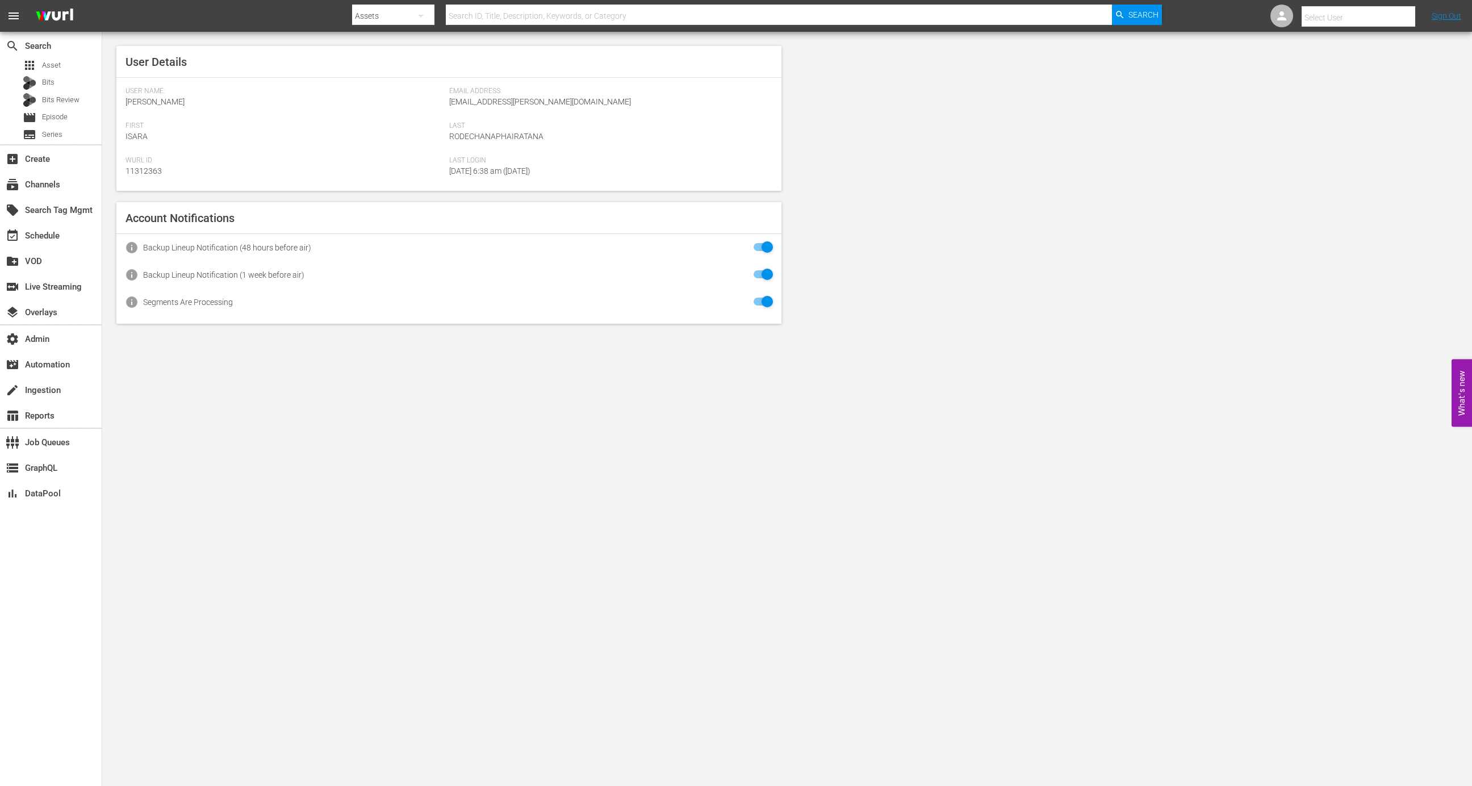
click at [1359, 16] on input "text" at bounding box center [1374, 17] width 145 height 27
click at [1349, 45] on div "[PERSON_NAME] External <[EMAIL_ADDRESS][DOMAIN_NAME]>" at bounding box center [1337, 48] width 177 height 27
type input "[PERSON_NAME] External (11313848)"
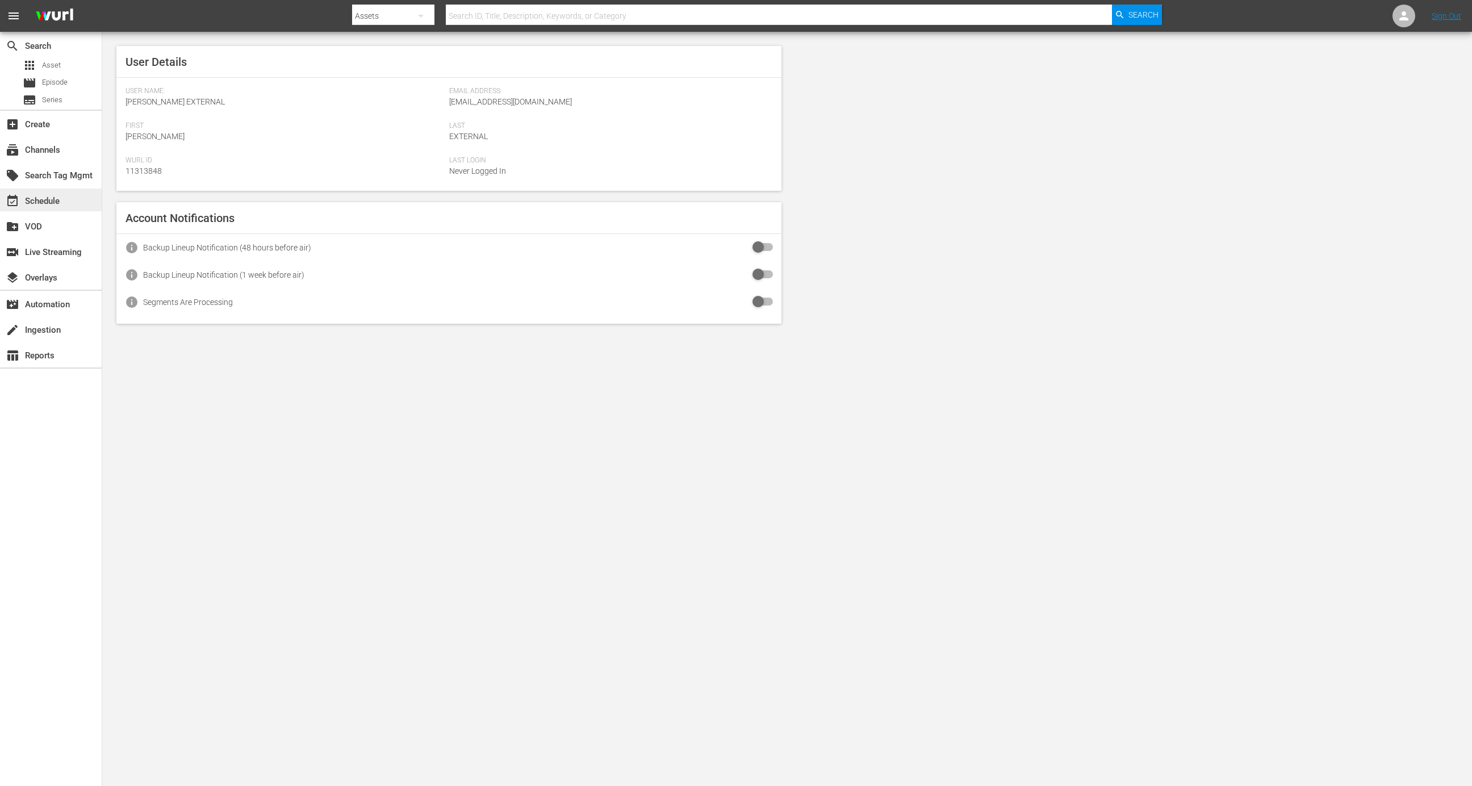
click at [61, 194] on div "event_available Schedule" at bounding box center [32, 199] width 64 height 10
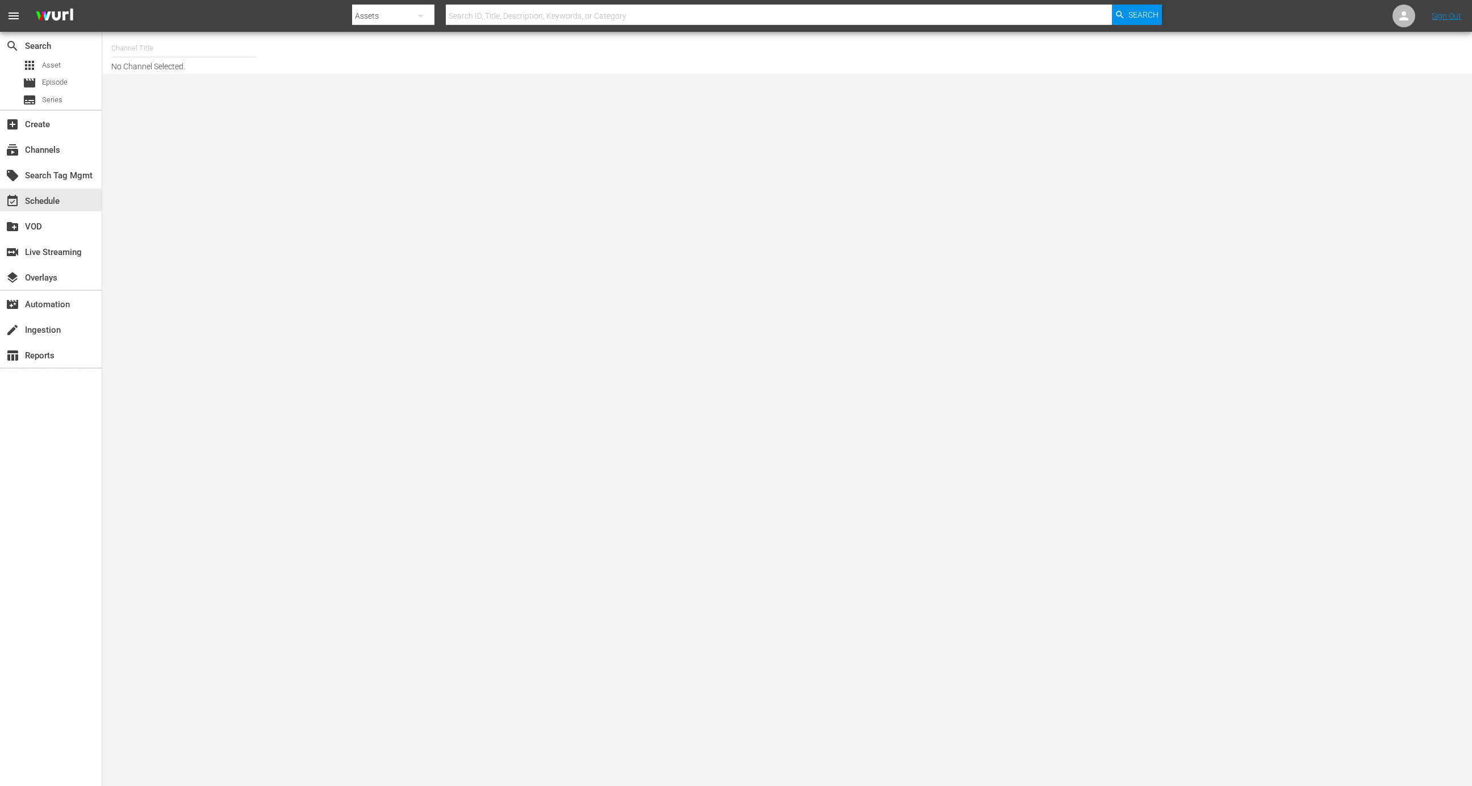
click at [54, 73] on div "apps Asset movie Episode subtitles Series" at bounding box center [51, 82] width 102 height 51
click at [55, 80] on span "Episode" at bounding box center [55, 82] width 26 height 11
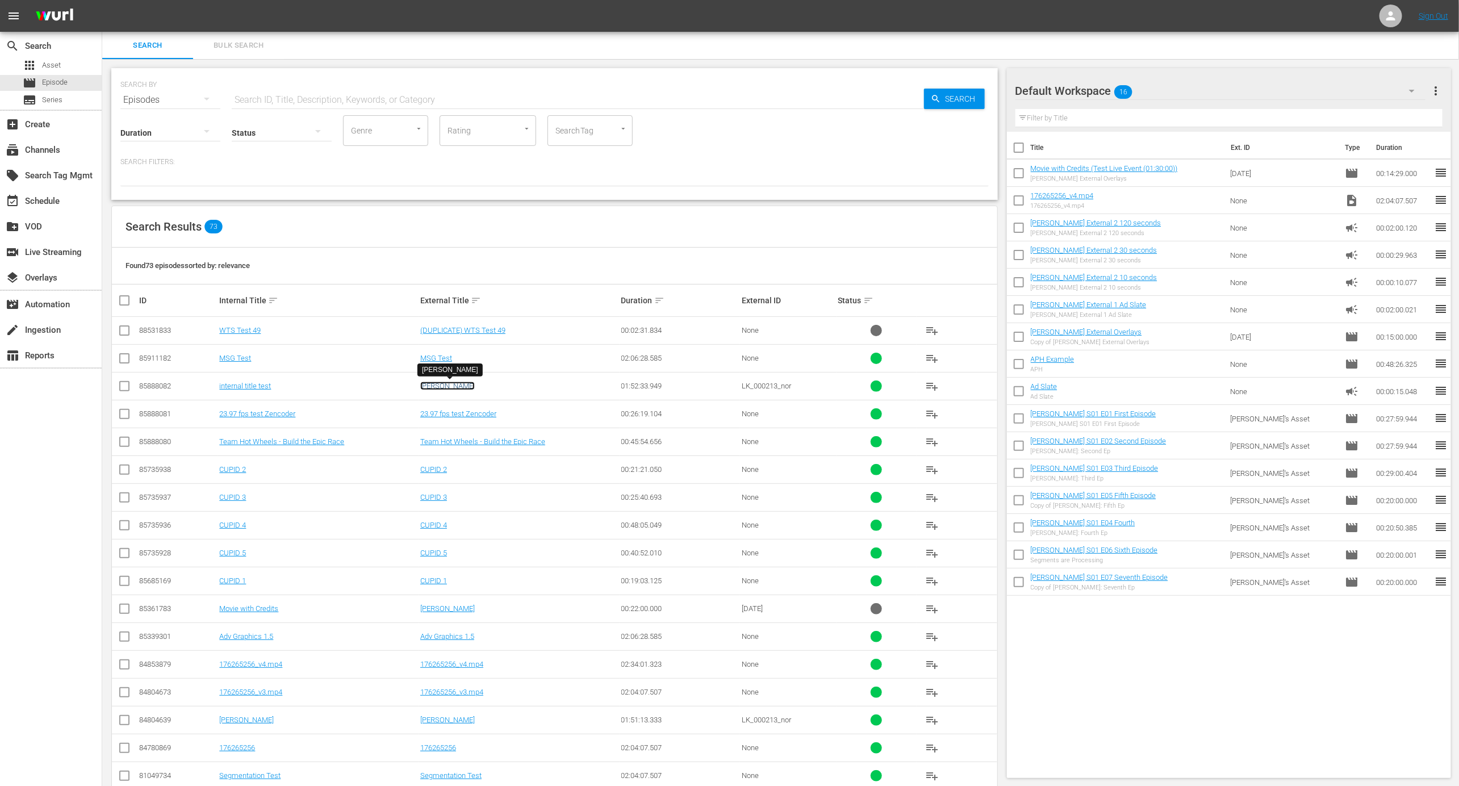
click at [458, 387] on link "[PERSON_NAME]" at bounding box center [447, 386] width 55 height 9
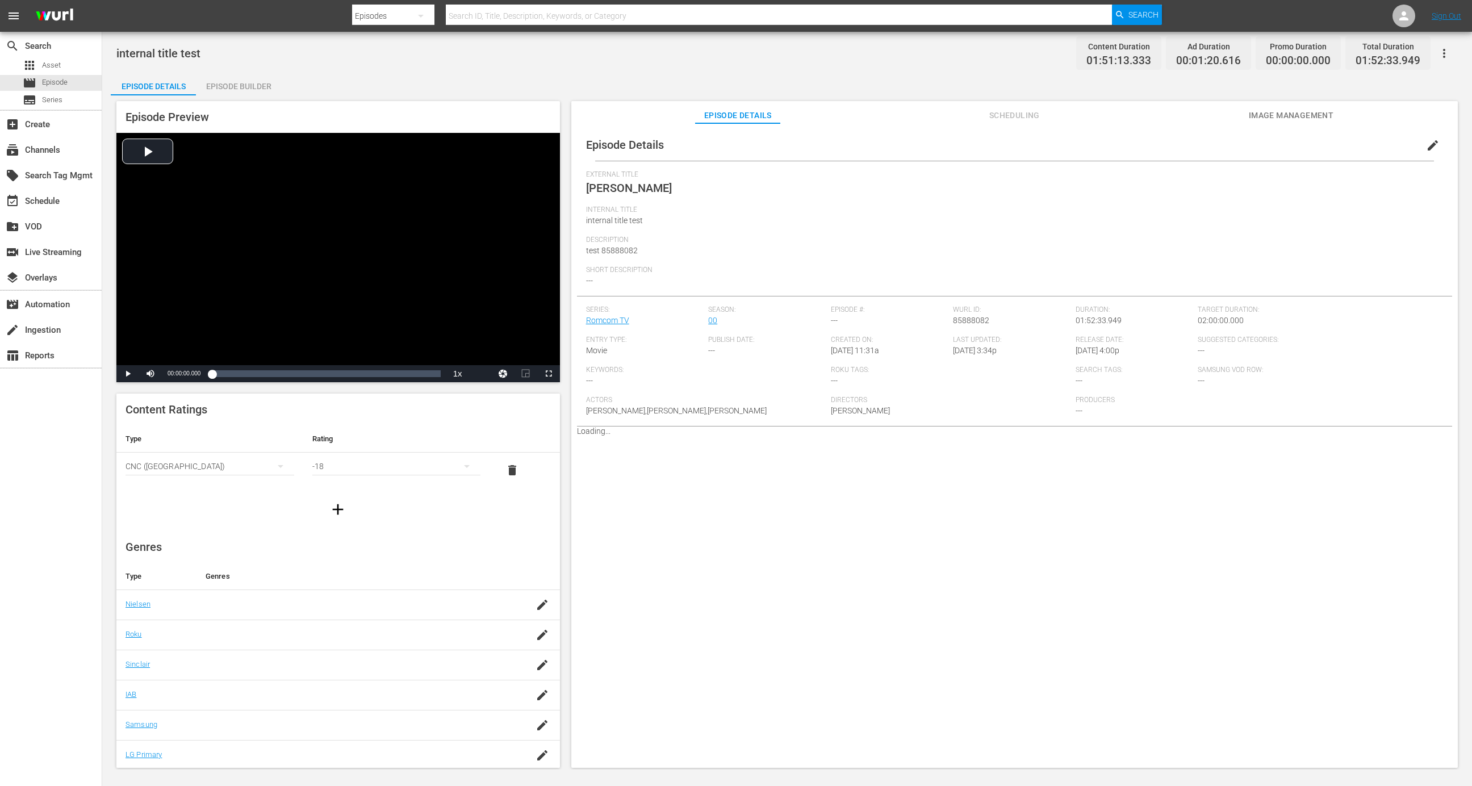
click at [268, 97] on div "Episode Preview Video Player is loading. Play Video Play Mute Current Time 00:0…" at bounding box center [787, 436] width 1353 height 682
click at [258, 90] on div "Episode Builder" at bounding box center [238, 86] width 85 height 27
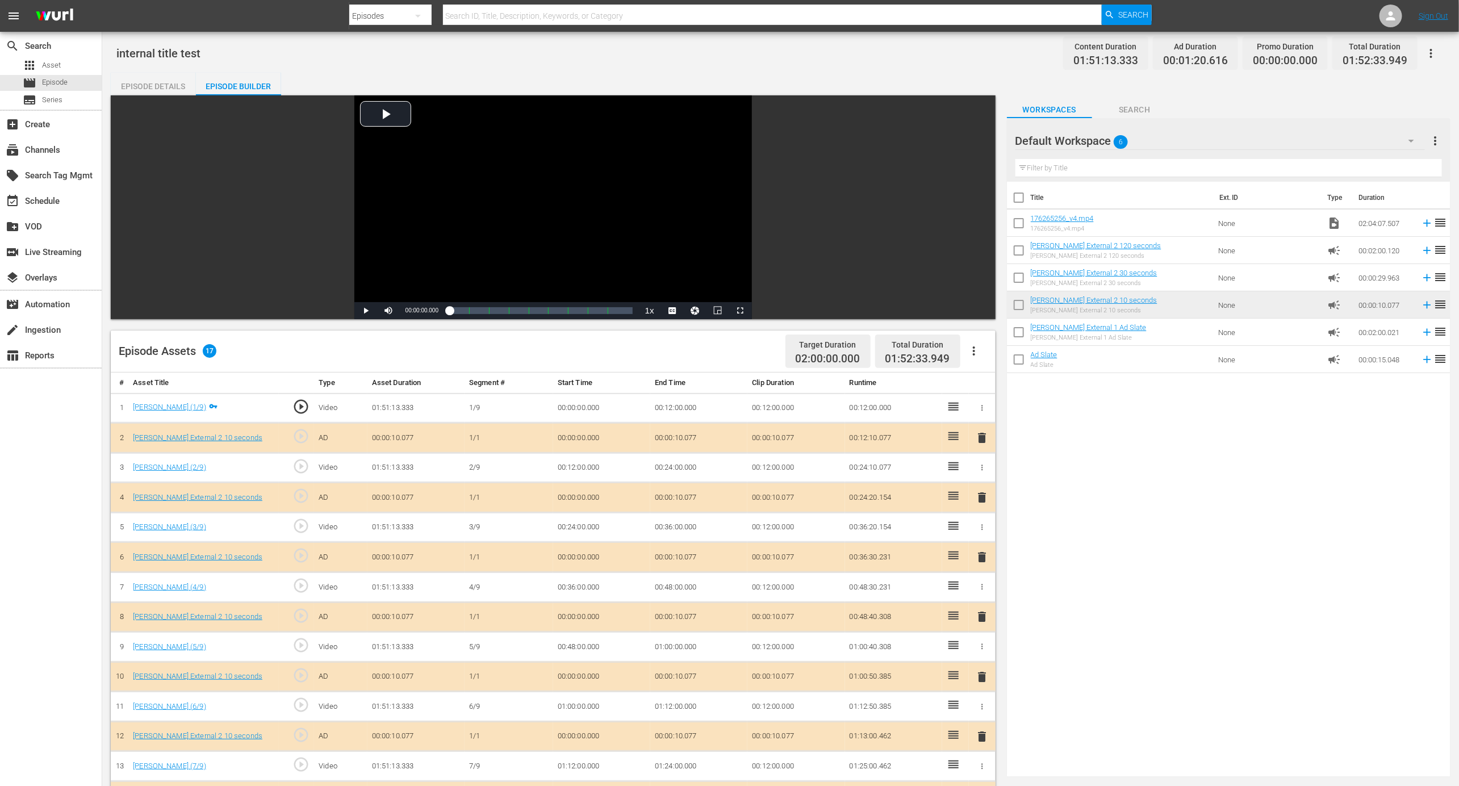
scroll to position [2, 0]
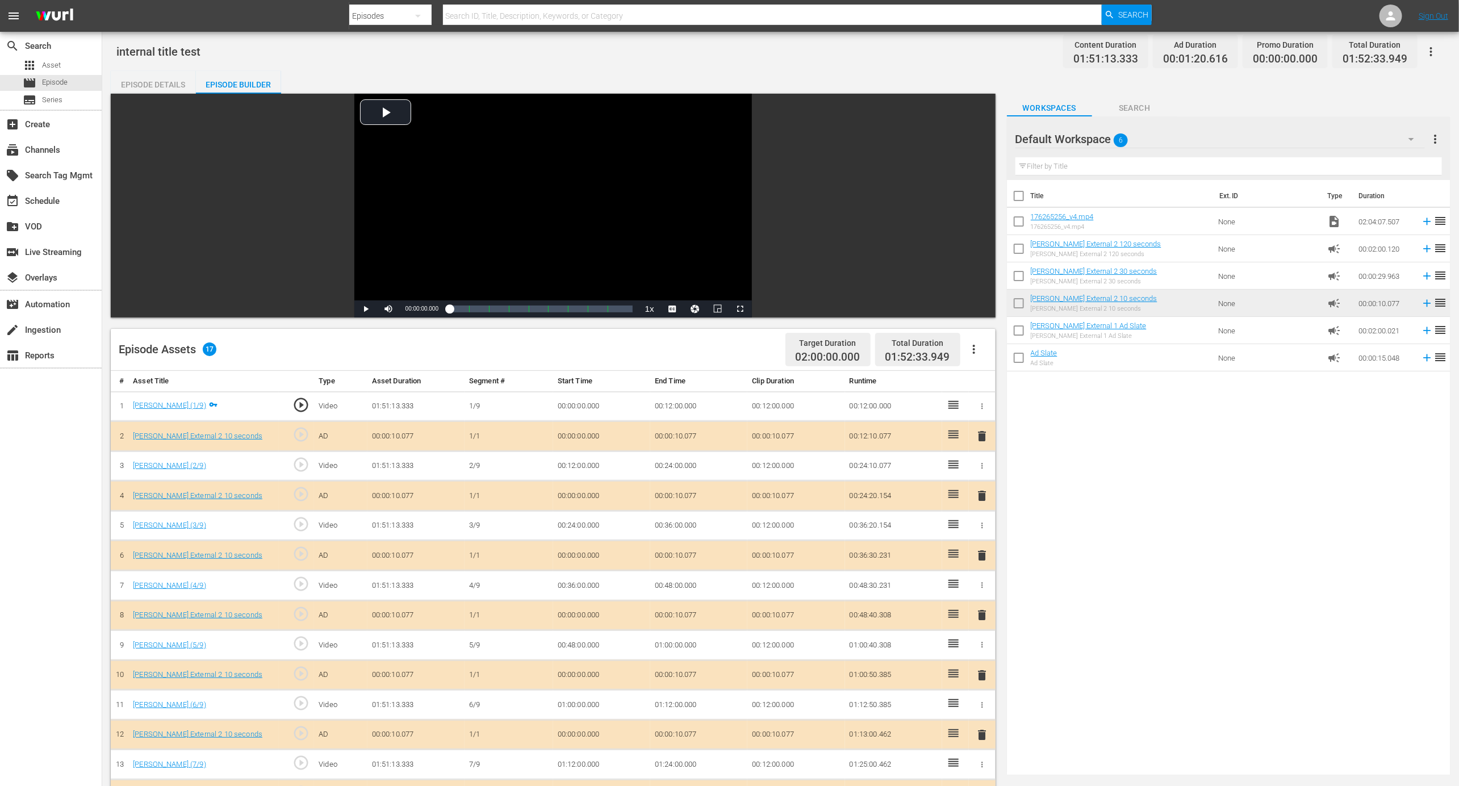
click at [966, 340] on button "button" at bounding box center [974, 349] width 27 height 27
click at [998, 411] on div "Clear Ads" at bounding box center [1008, 408] width 77 height 27
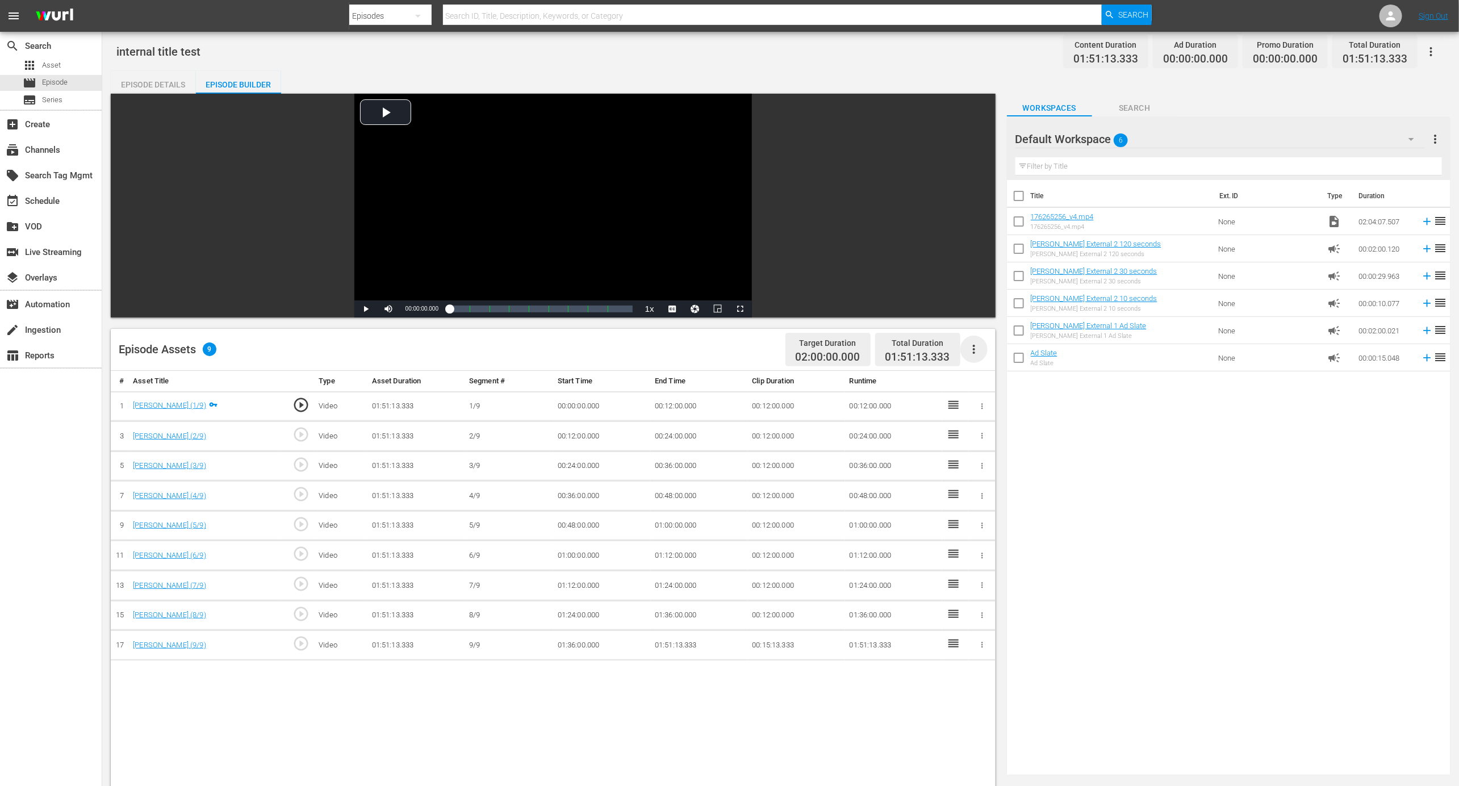
click at [976, 344] on icon "button" at bounding box center [974, 350] width 14 height 14
click at [984, 365] on div "Edit Cue Points" at bounding box center [1008, 353] width 77 height 27
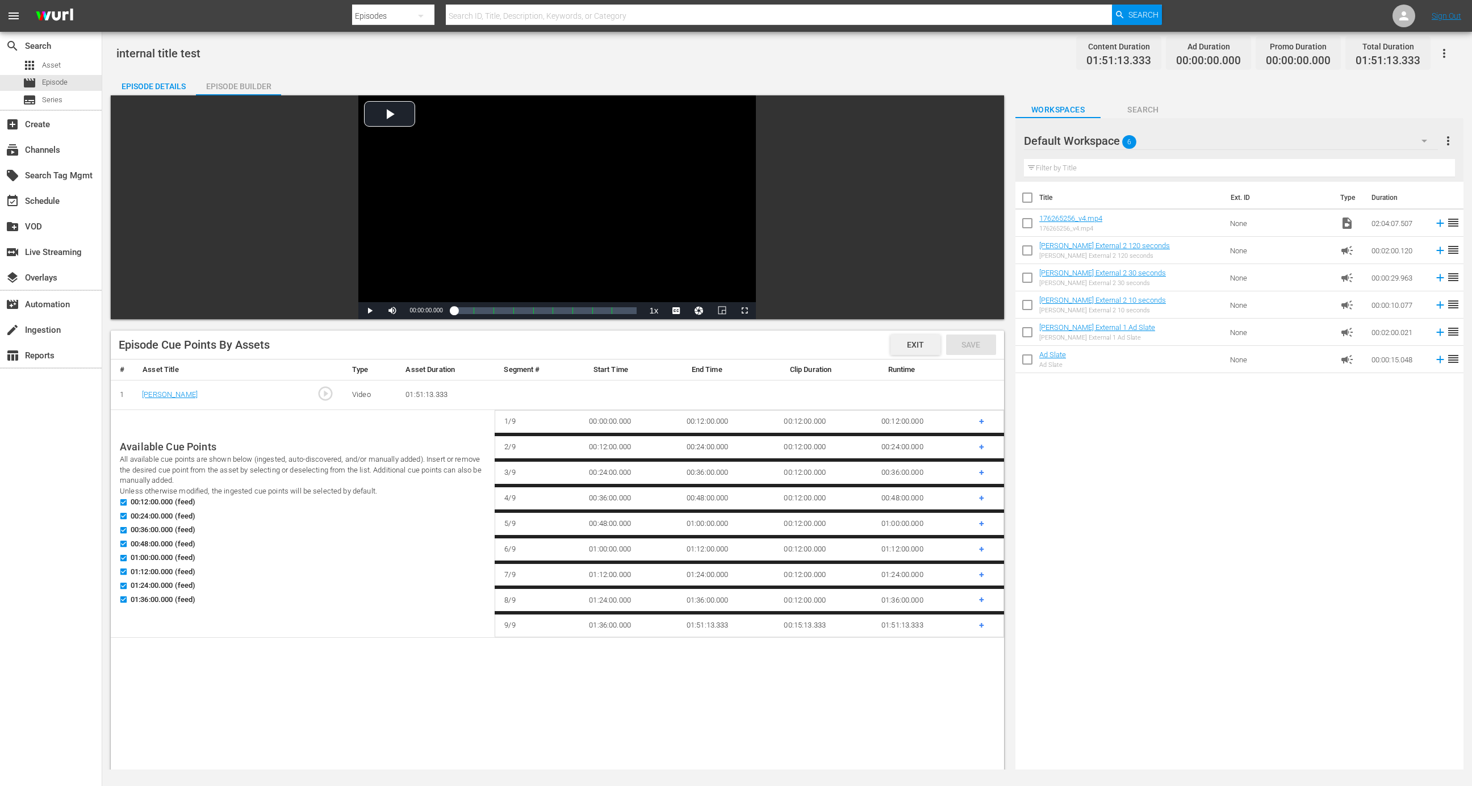
click at [919, 344] on span "Exit" at bounding box center [915, 344] width 35 height 9
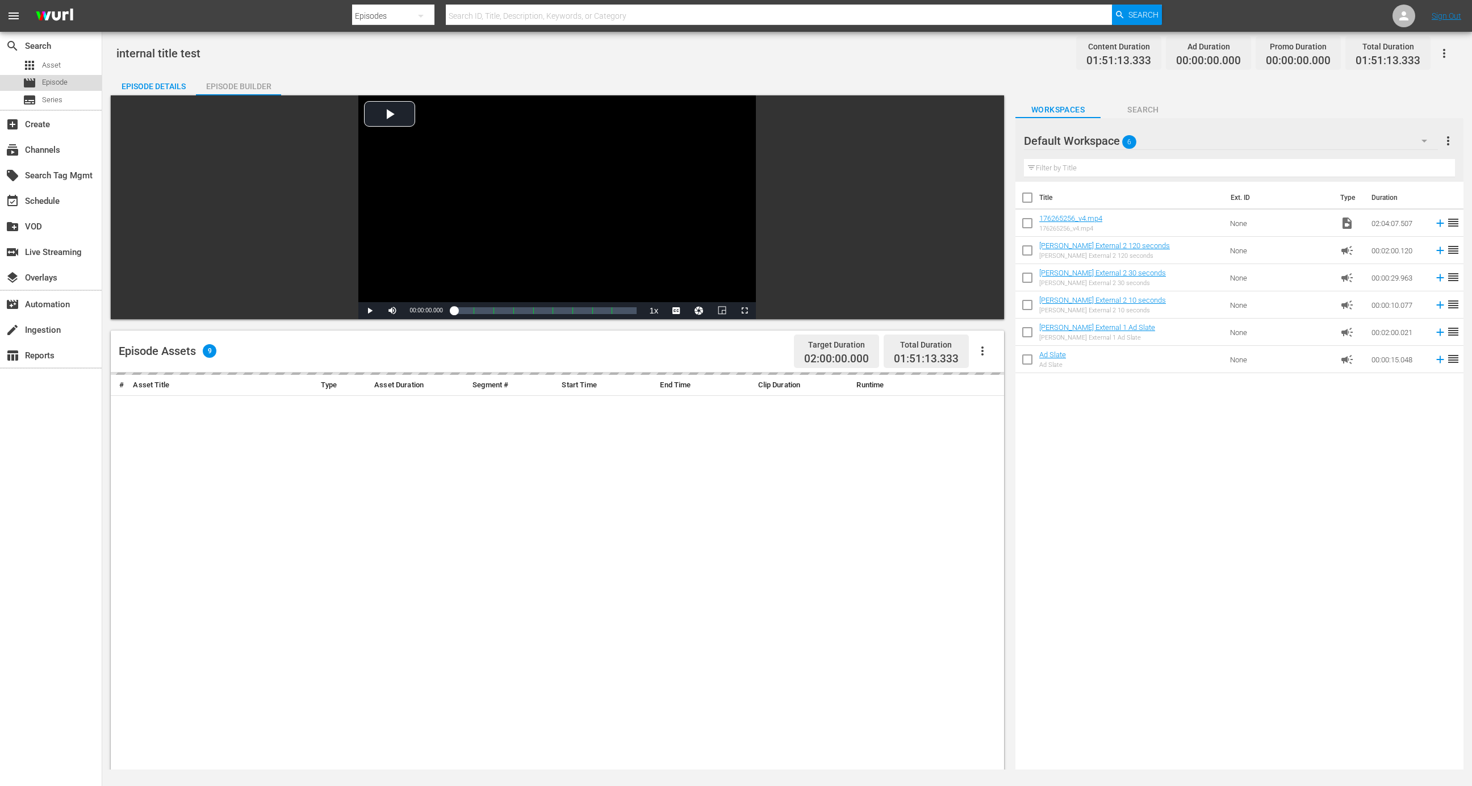
click at [60, 82] on span "Episode" at bounding box center [55, 82] width 26 height 11
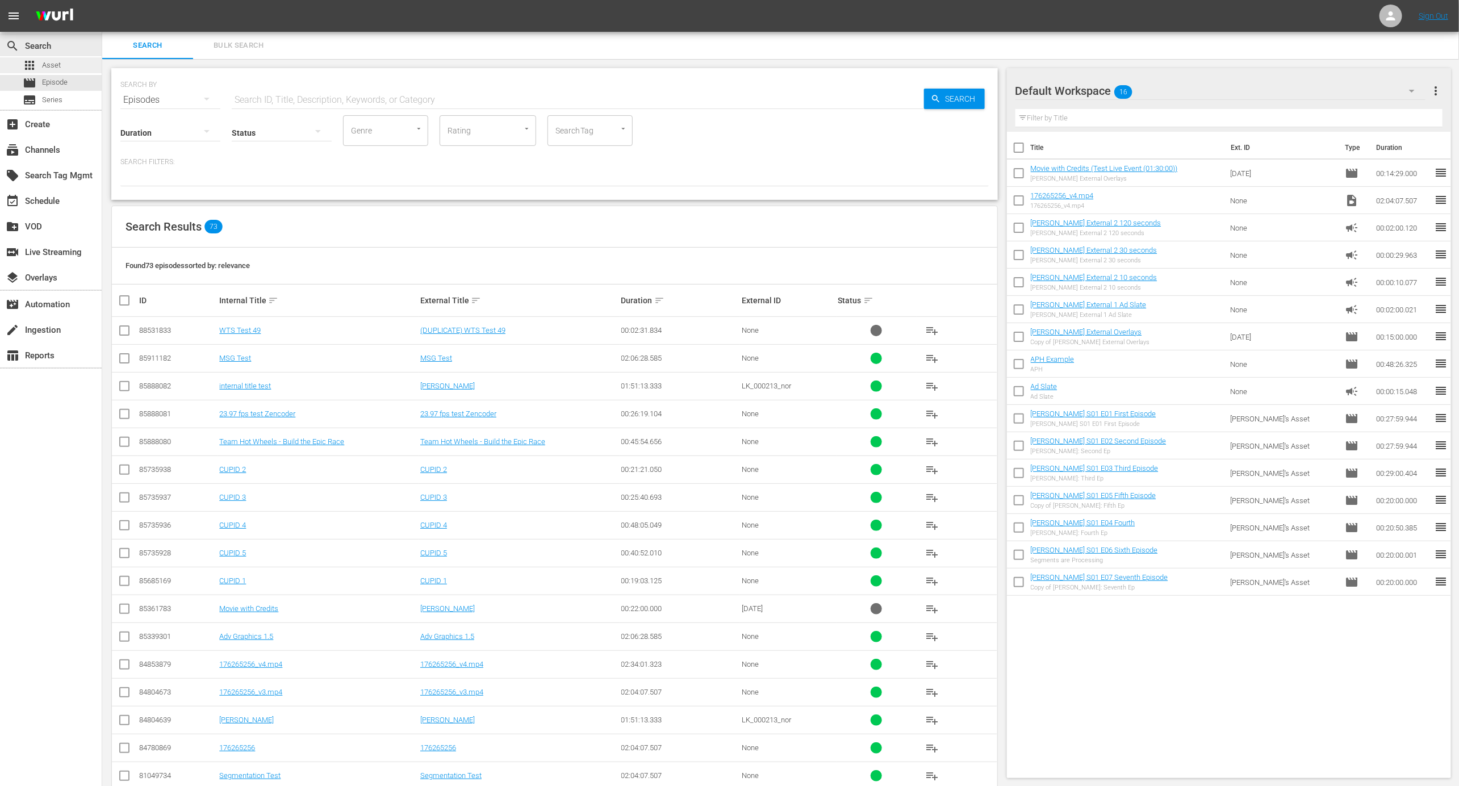
click at [54, 65] on span "Asset" at bounding box center [51, 65] width 19 height 11
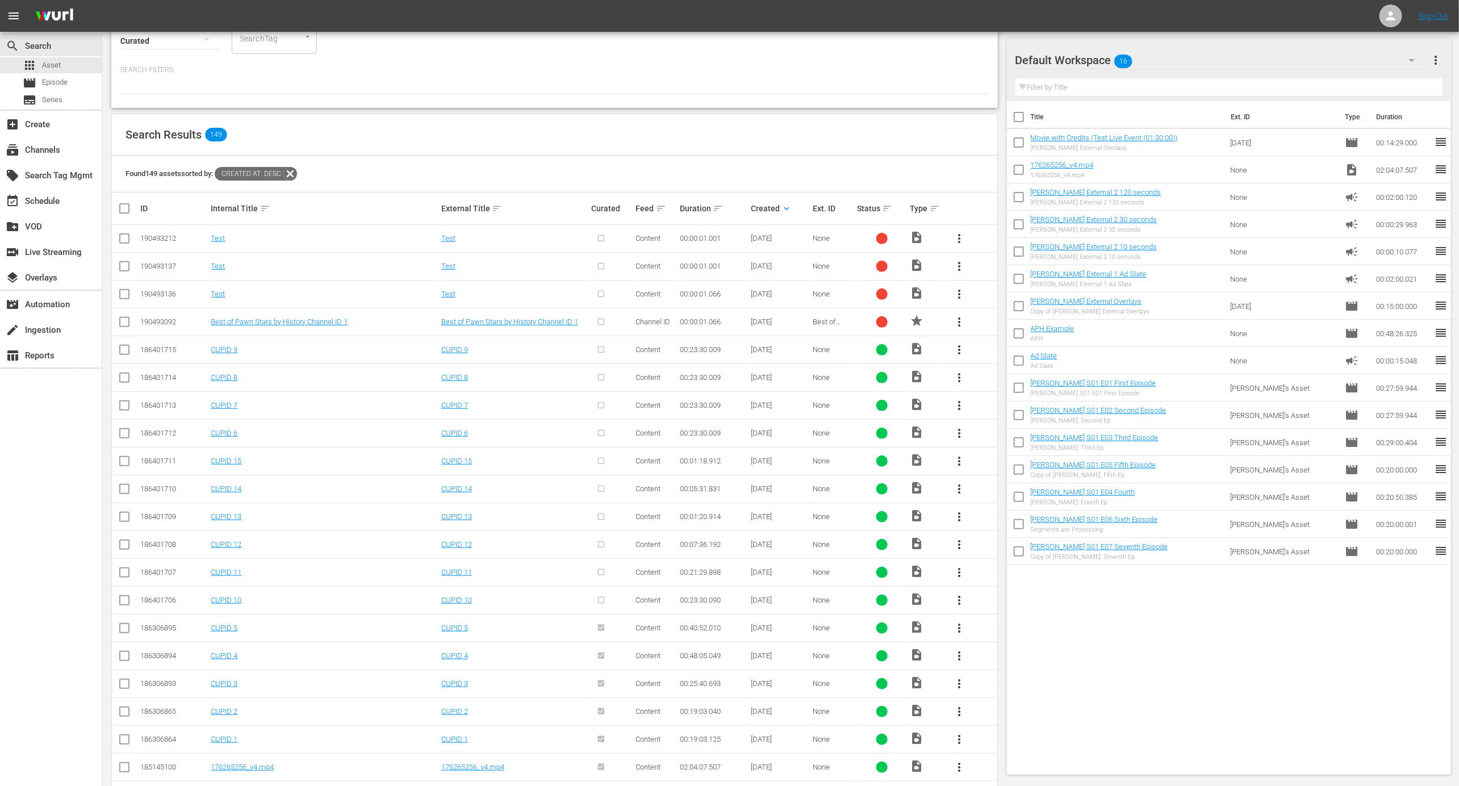
scroll to position [135, 0]
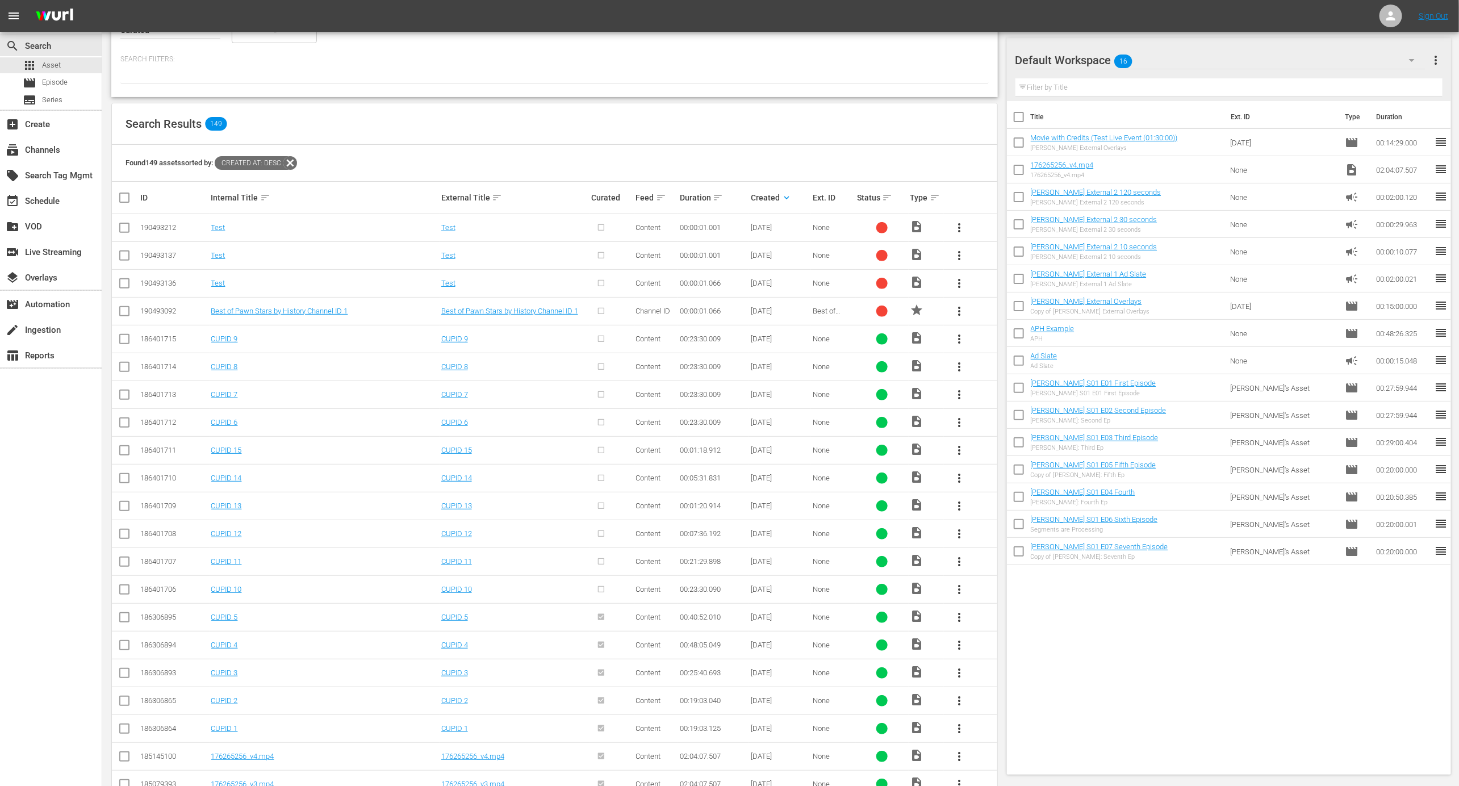
click at [966, 335] on span "more_vert" at bounding box center [960, 339] width 14 height 14
click at [992, 421] on div "Episode" at bounding box center [1021, 423] width 77 height 27
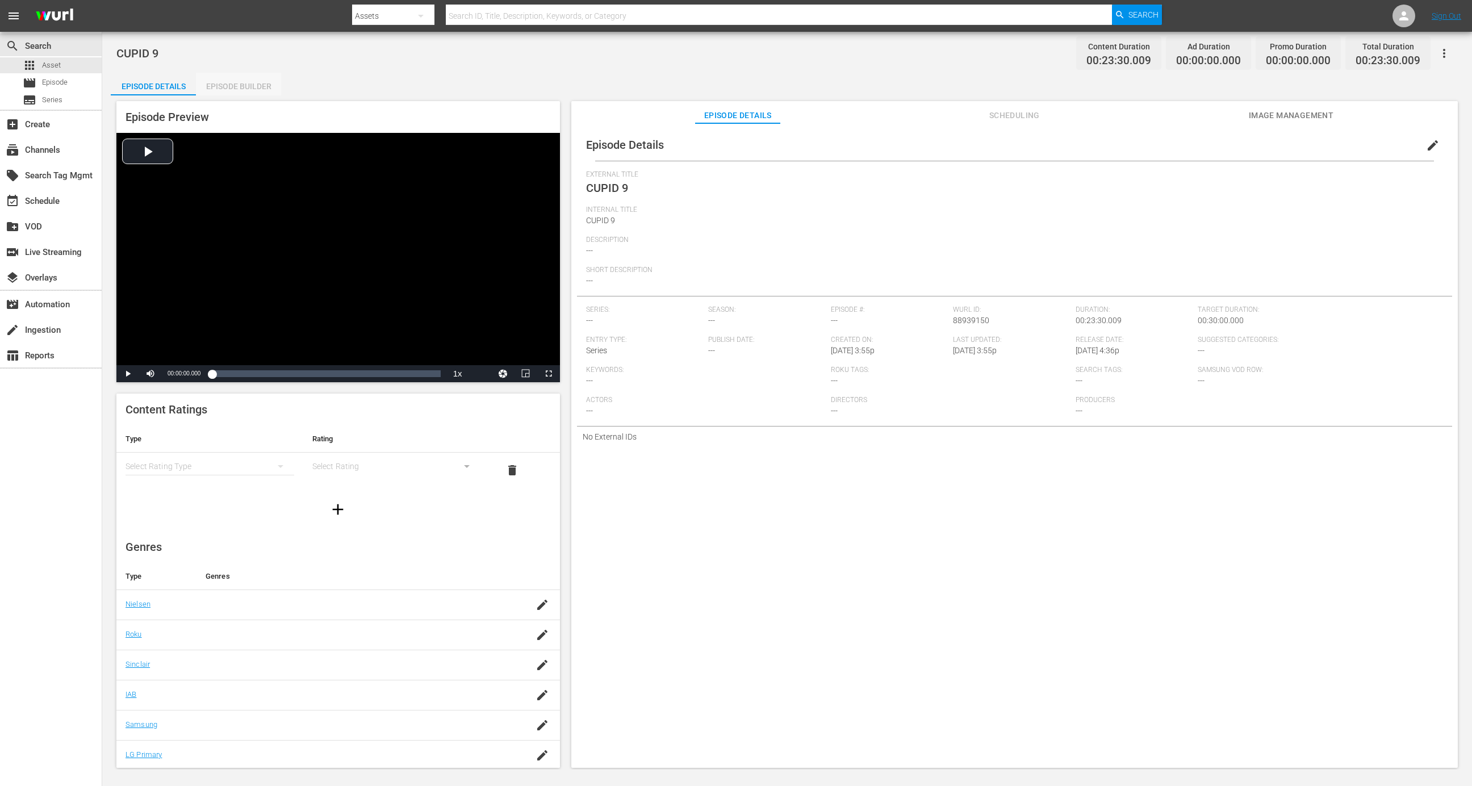
click at [248, 82] on div "Episode Builder" at bounding box center [238, 86] width 85 height 27
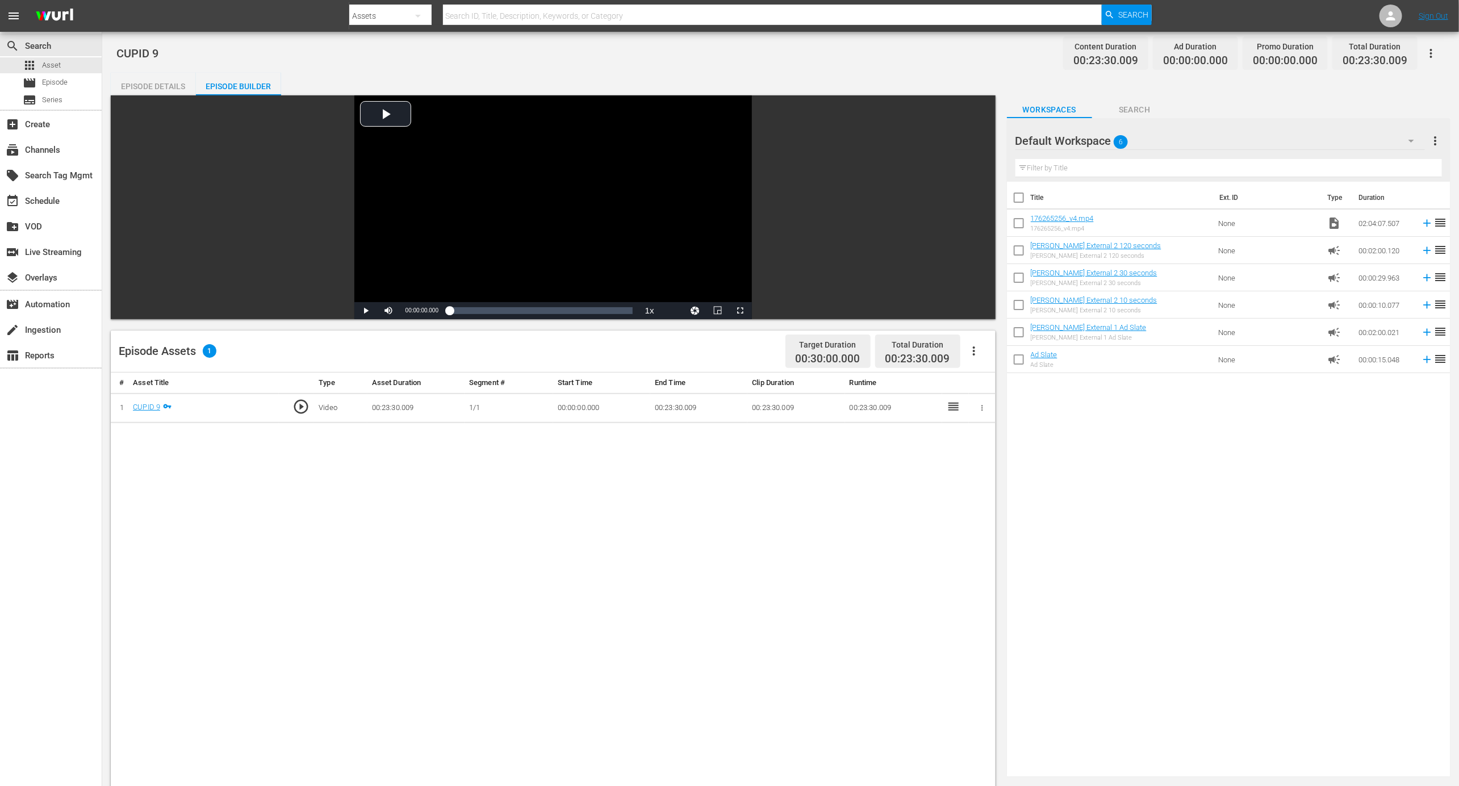
click at [971, 349] on icon "button" at bounding box center [974, 351] width 14 height 14
click at [998, 355] on div "Edit Cue Points" at bounding box center [1008, 355] width 77 height 27
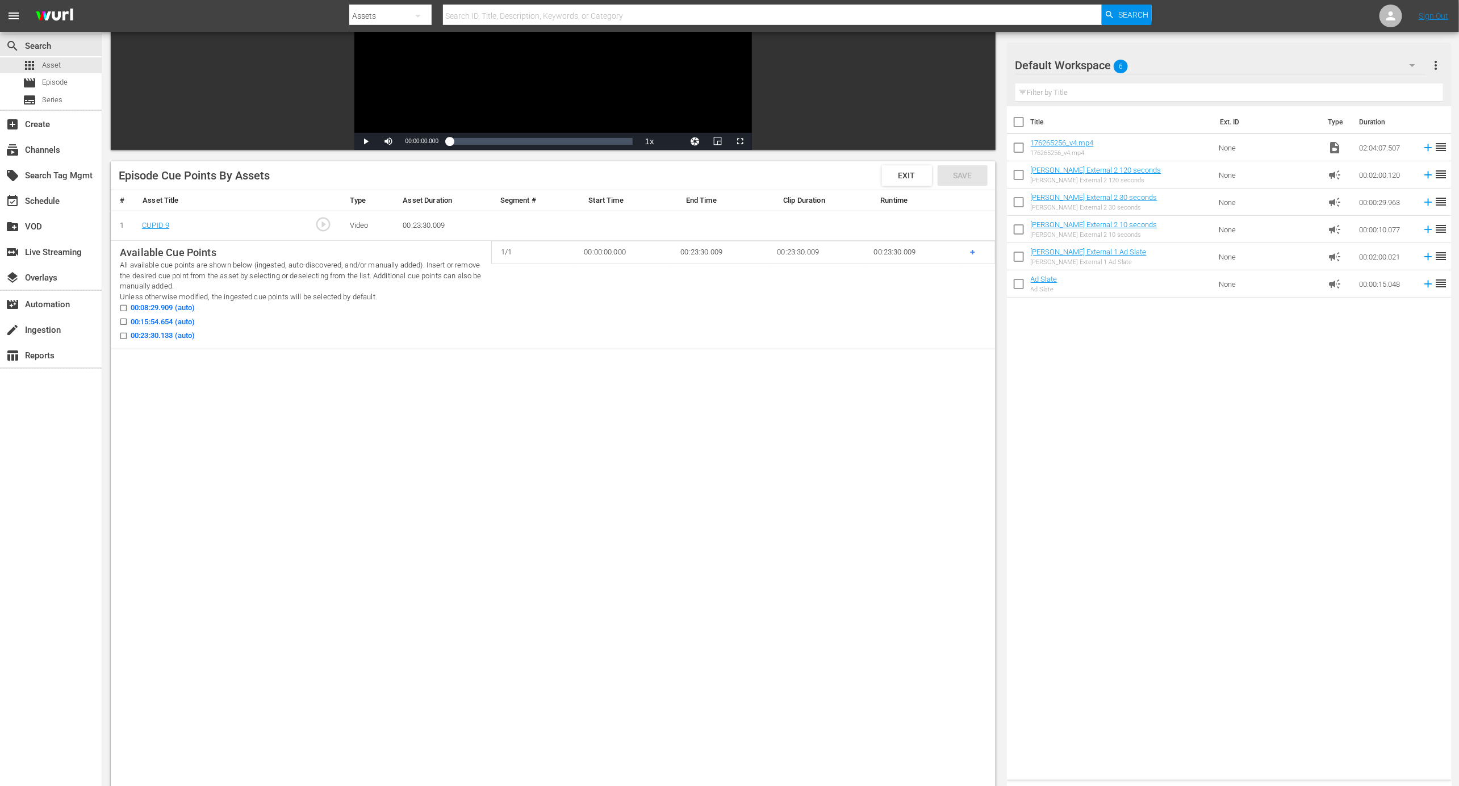
scroll to position [176, 0]
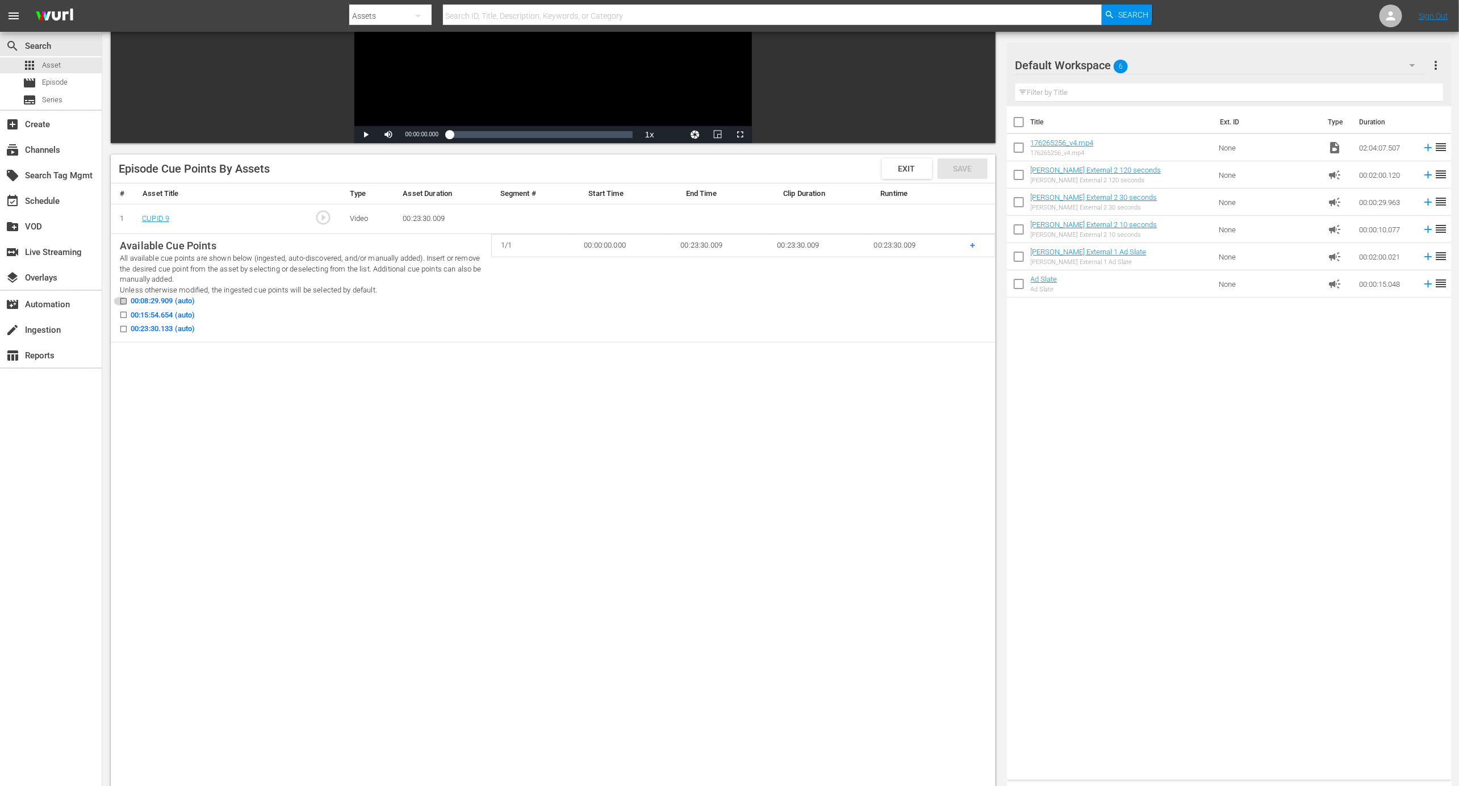
click at [122, 299] on input "00:08:29.909 (auto)" at bounding box center [121, 303] width 14 height 9
checkbox input "true"
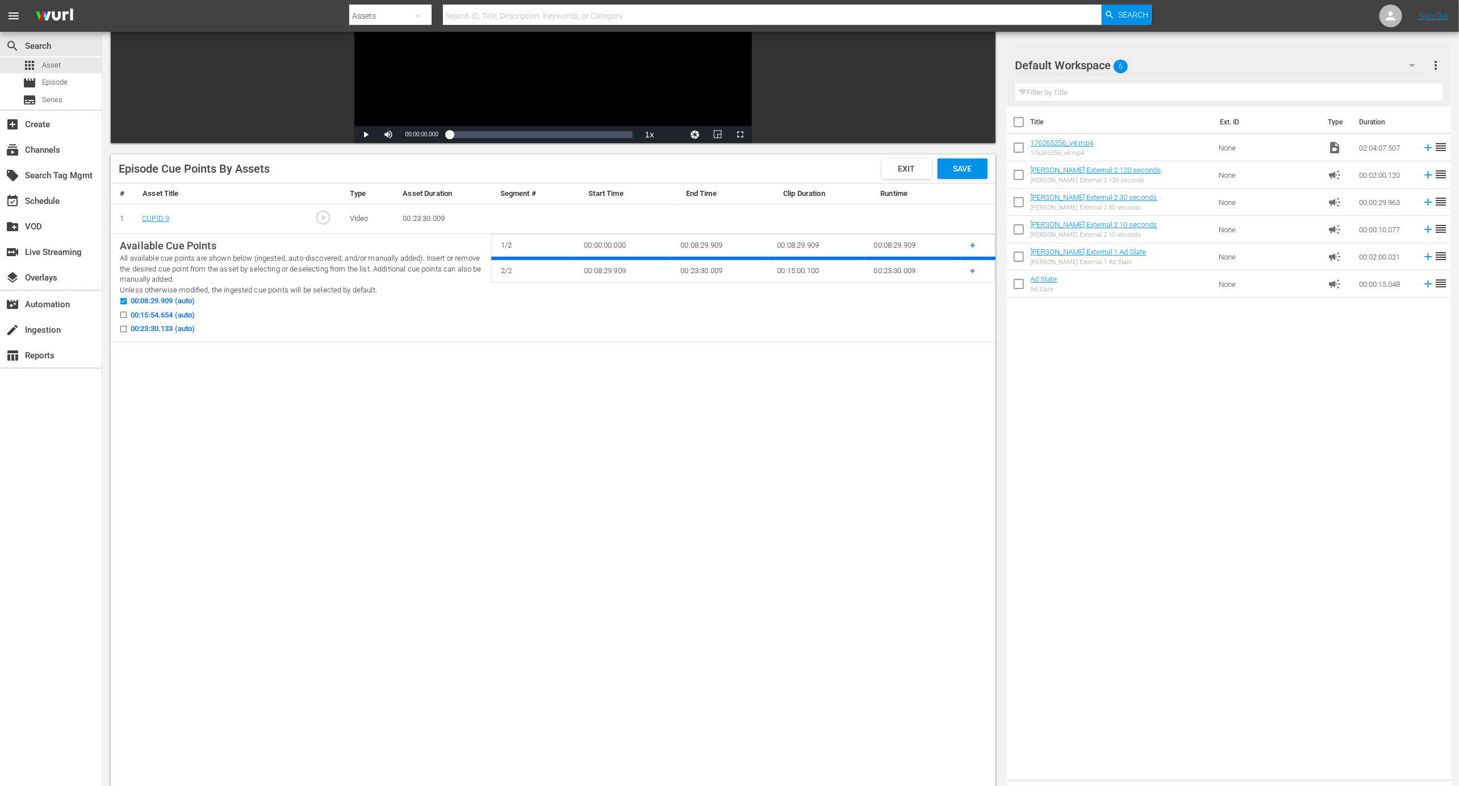
click at [124, 315] on input "00:15:54.654 (auto)" at bounding box center [121, 317] width 14 height 9
checkbox input "true"
click at [124, 329] on input "00:23:30.133 (auto)" at bounding box center [121, 331] width 14 height 9
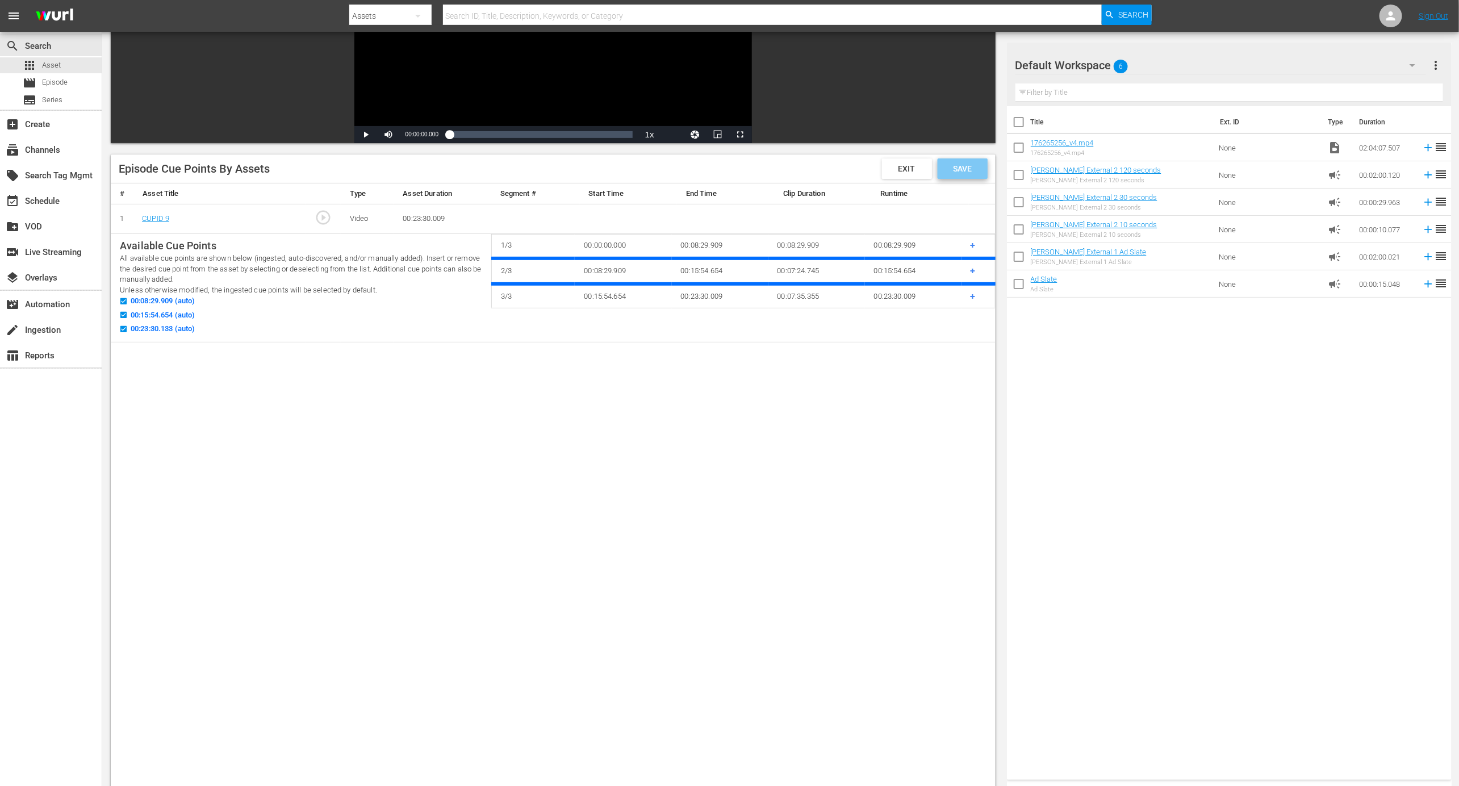
click at [970, 166] on span "Save" at bounding box center [962, 168] width 37 height 9
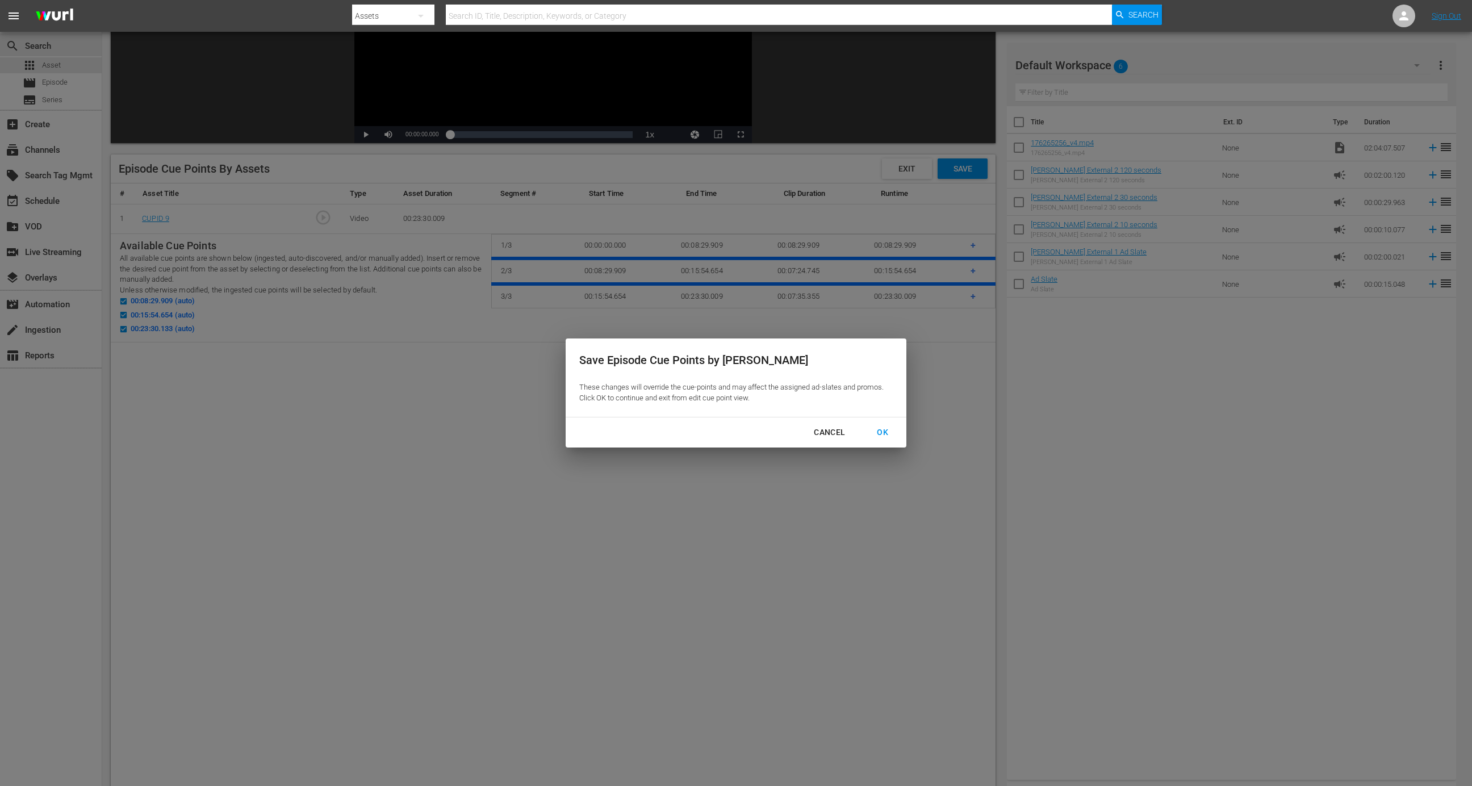
click at [834, 432] on div "Cancel" at bounding box center [829, 432] width 49 height 14
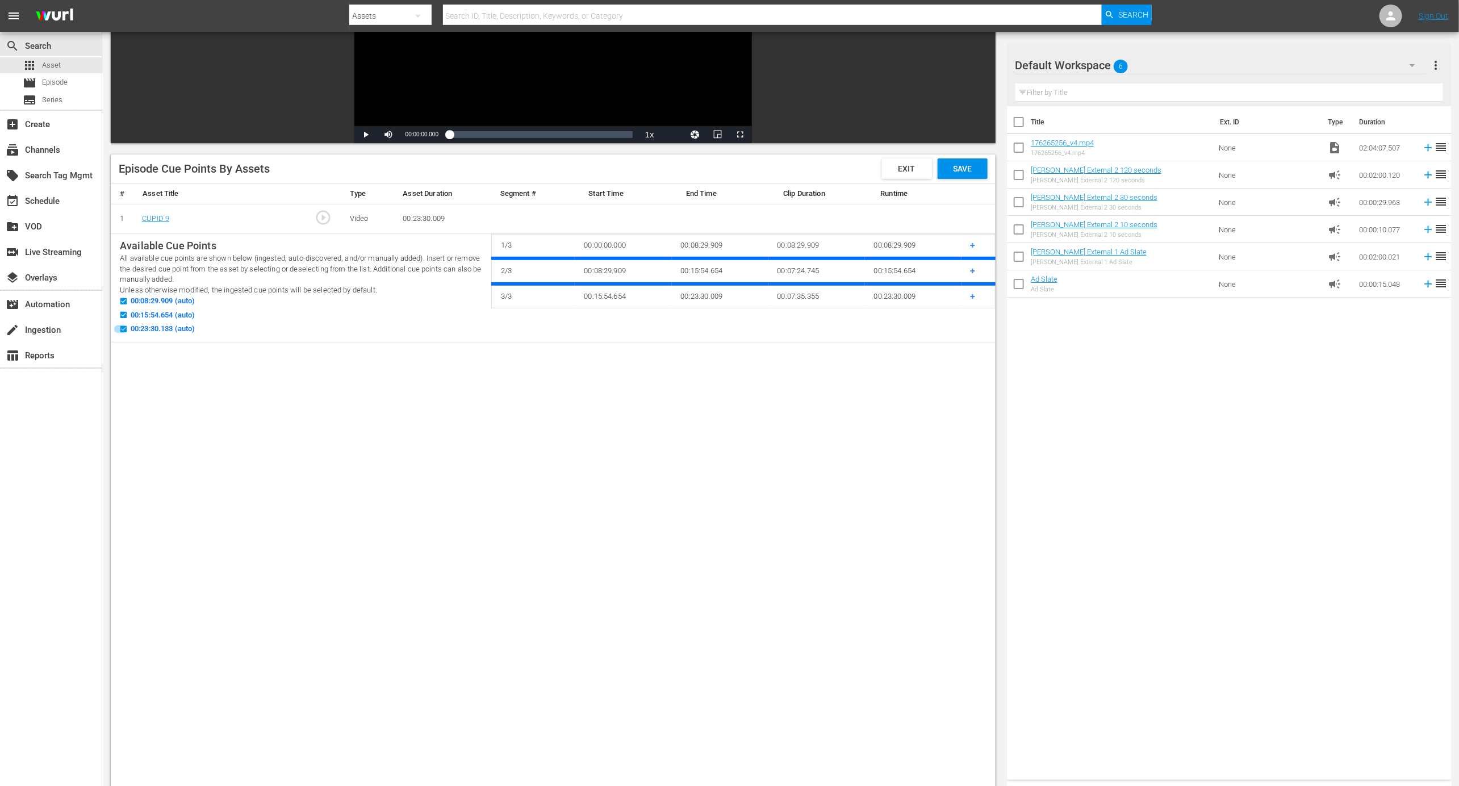
click at [120, 327] on input "00:23:30.133 (auto)" at bounding box center [121, 331] width 14 height 9
checkbox input "false"
click at [952, 168] on span "Save" at bounding box center [962, 168] width 37 height 9
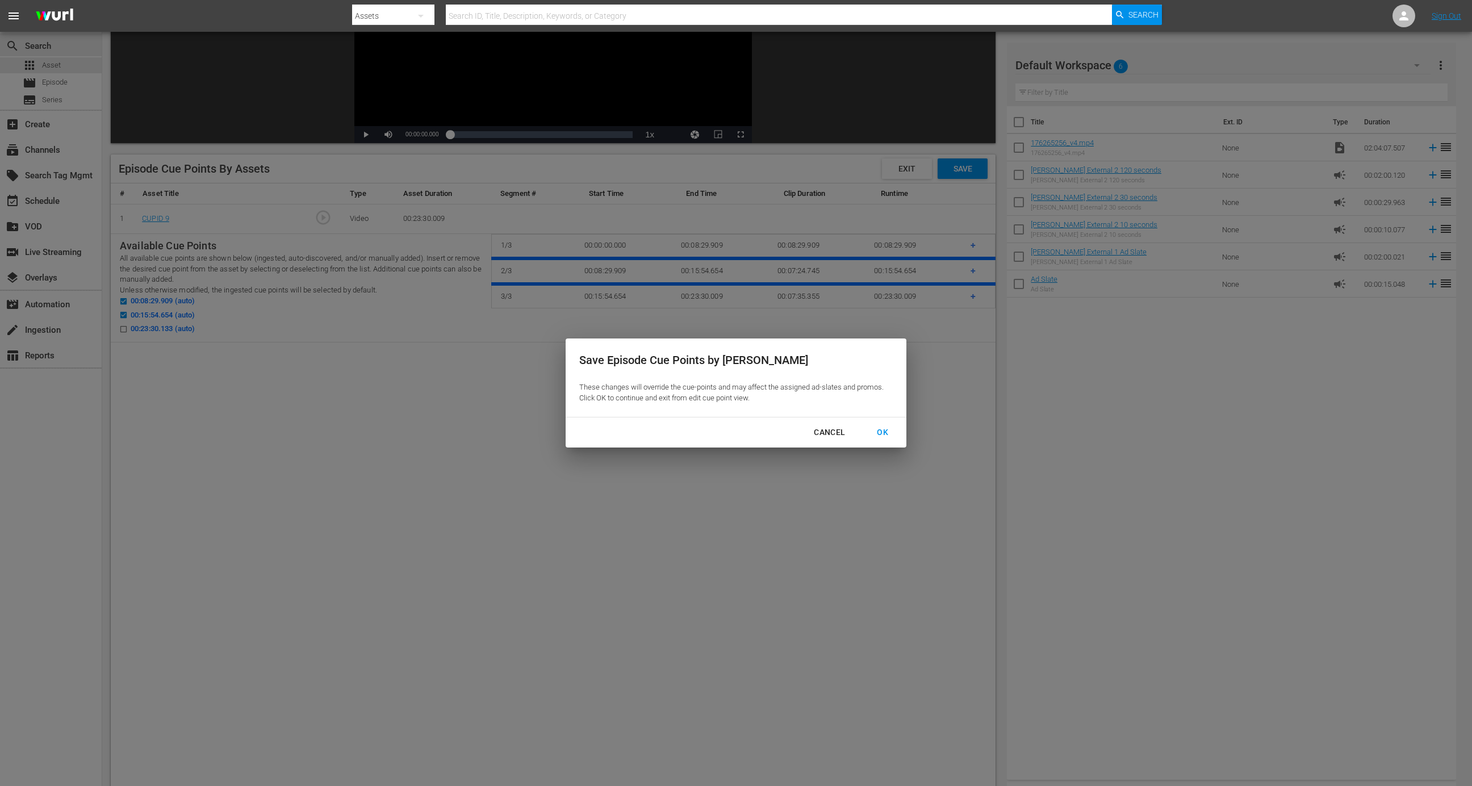
click at [882, 433] on div "OK" at bounding box center [883, 432] width 30 height 14
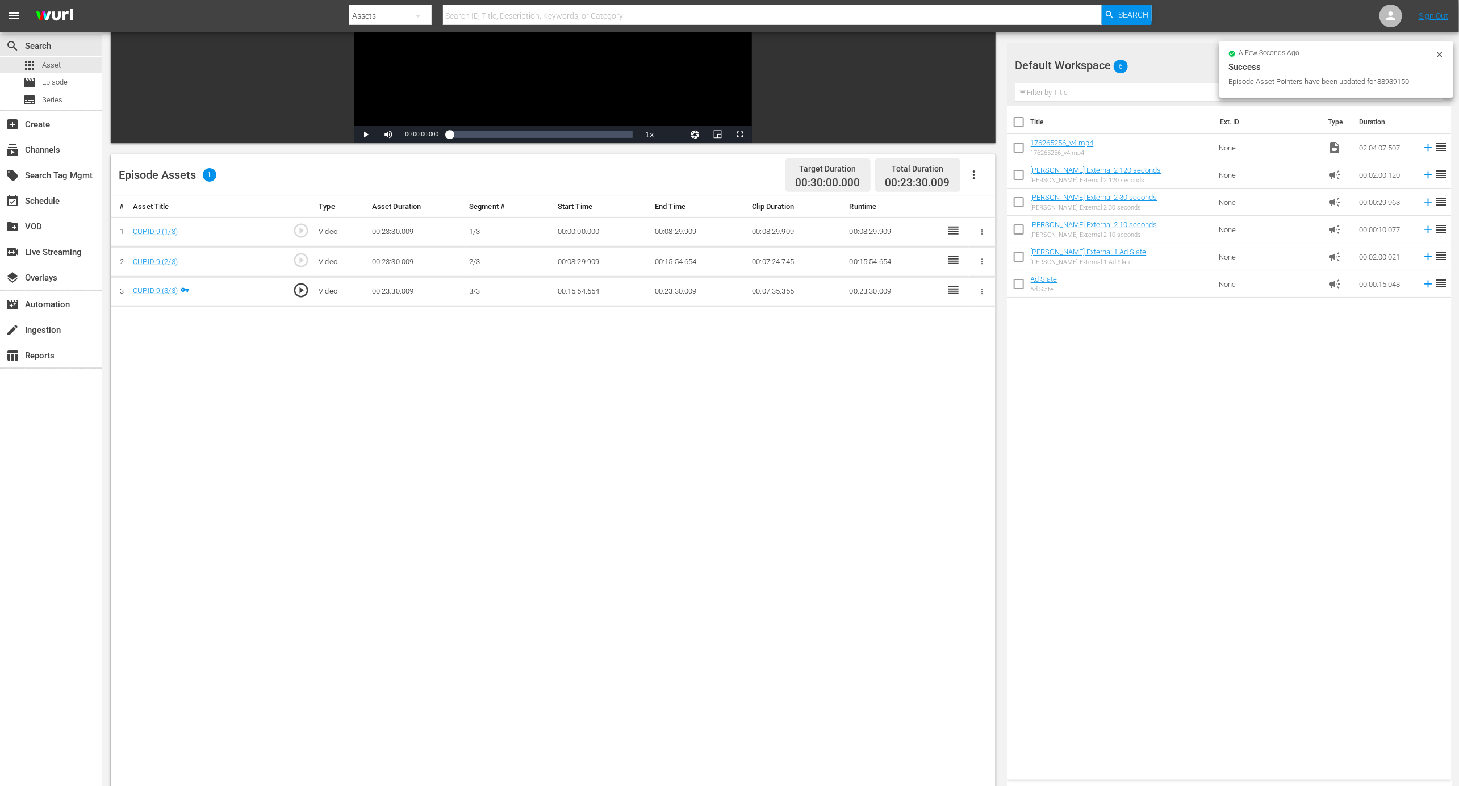
click at [974, 176] on icon "button" at bounding box center [974, 175] width 14 height 14
click at [988, 184] on div "Edit Cue Points" at bounding box center [1008, 179] width 77 height 27
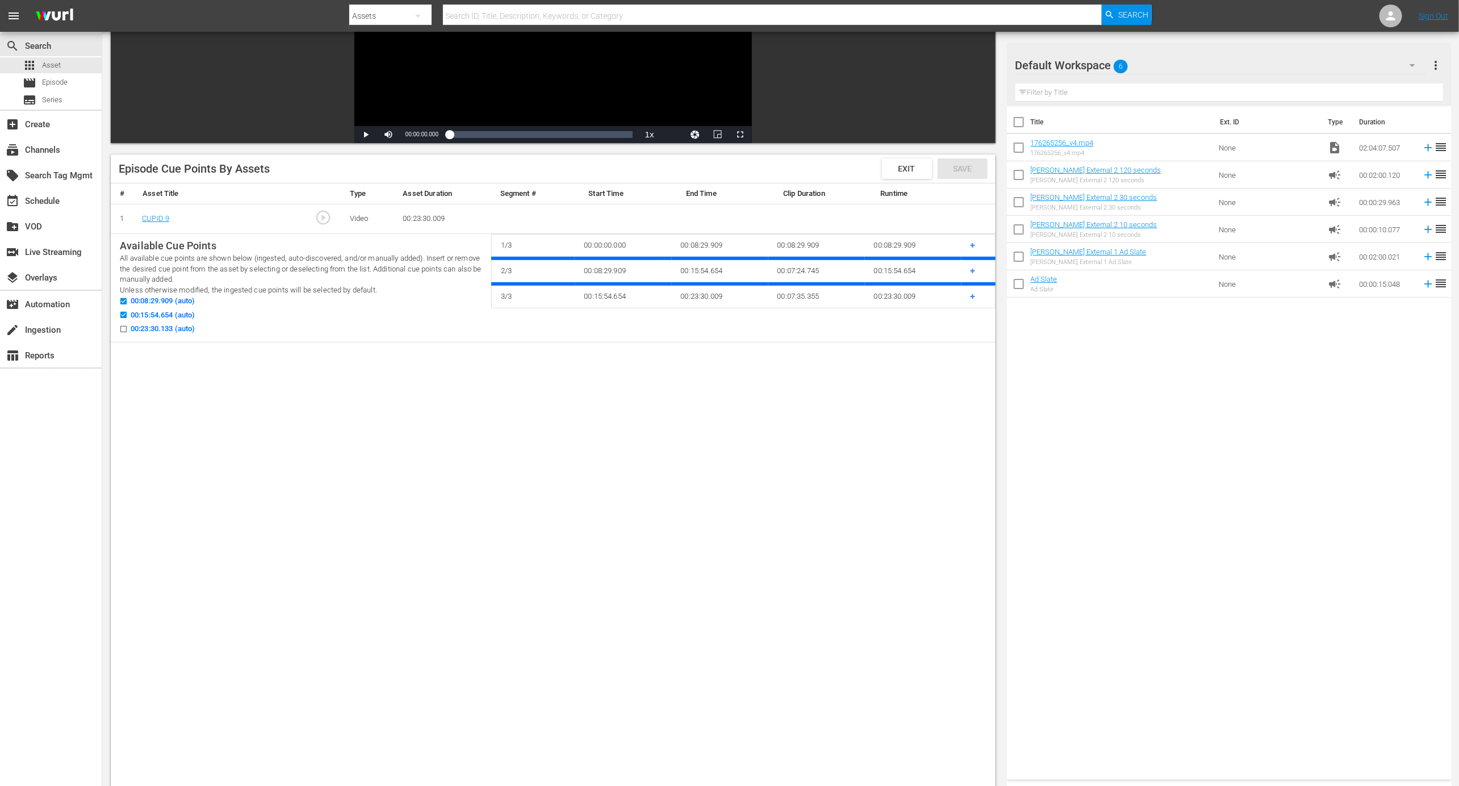
click at [122, 302] on input "00:08:29.909 (auto)" at bounding box center [121, 303] width 14 height 9
checkbox input "false"
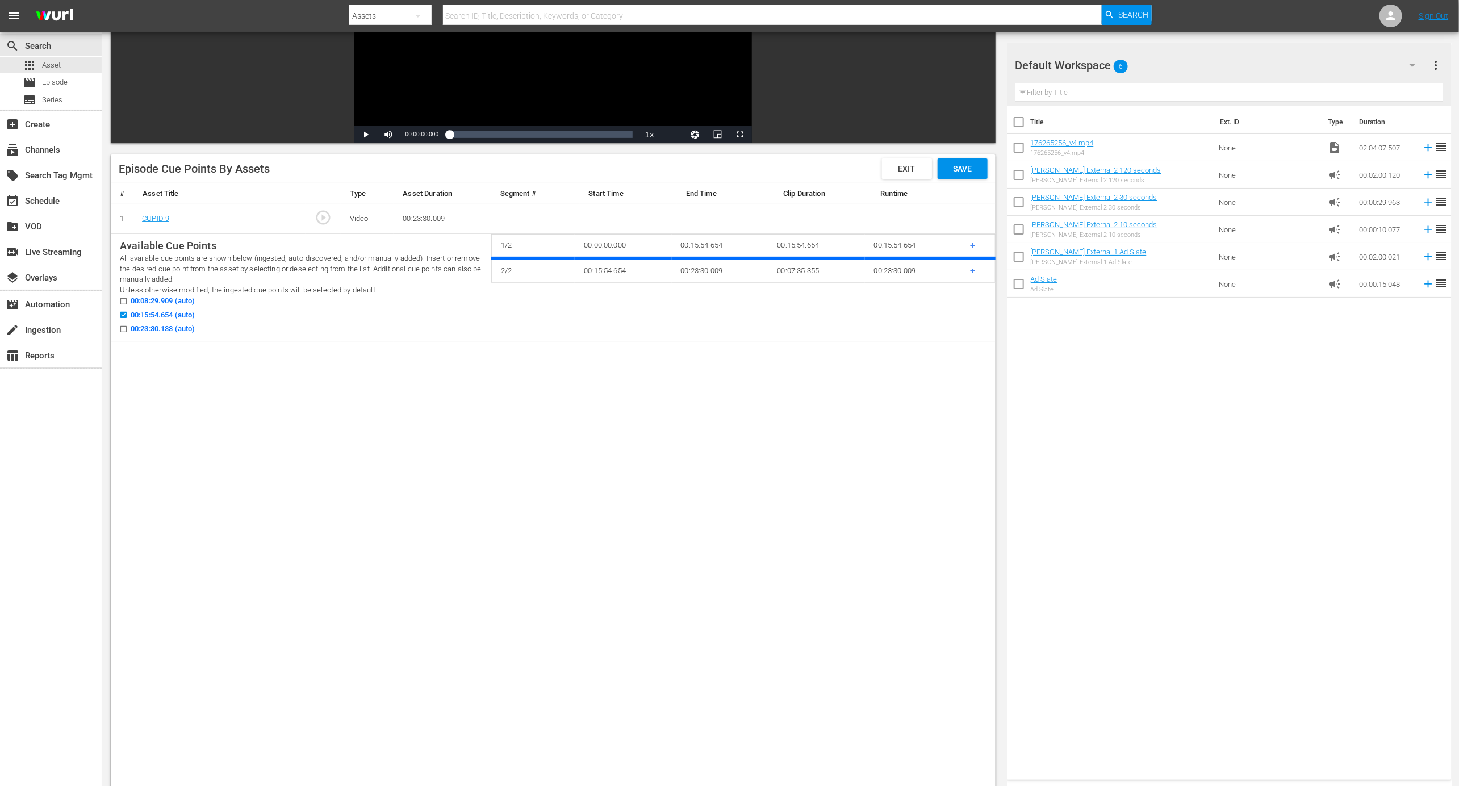
click at [123, 312] on icon at bounding box center [123, 315] width 6 height 6
click at [123, 313] on input "00:15:54.654 (auto)" at bounding box center [121, 317] width 14 height 9
checkbox input "false"
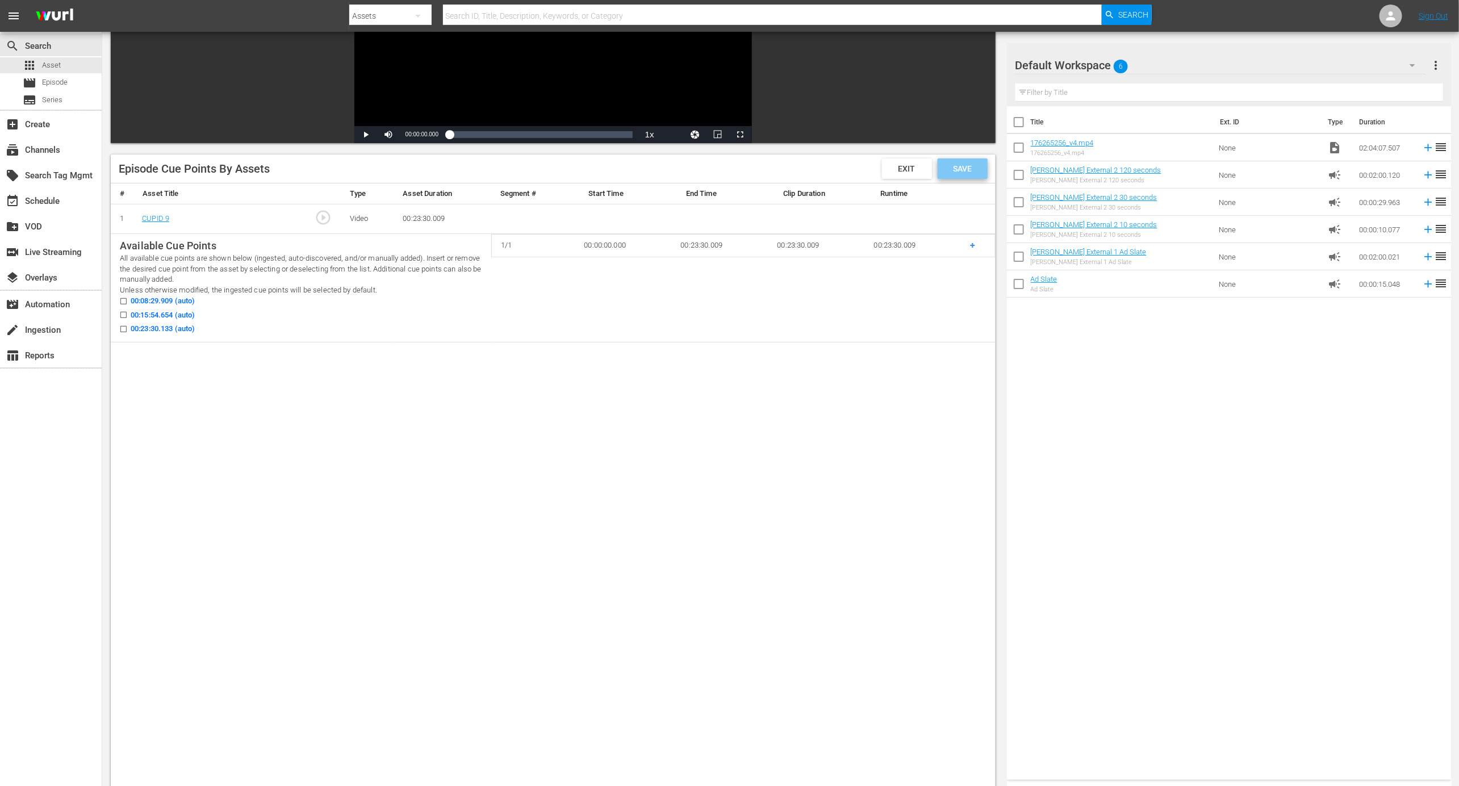
click at [961, 167] on span "Save" at bounding box center [962, 168] width 37 height 9
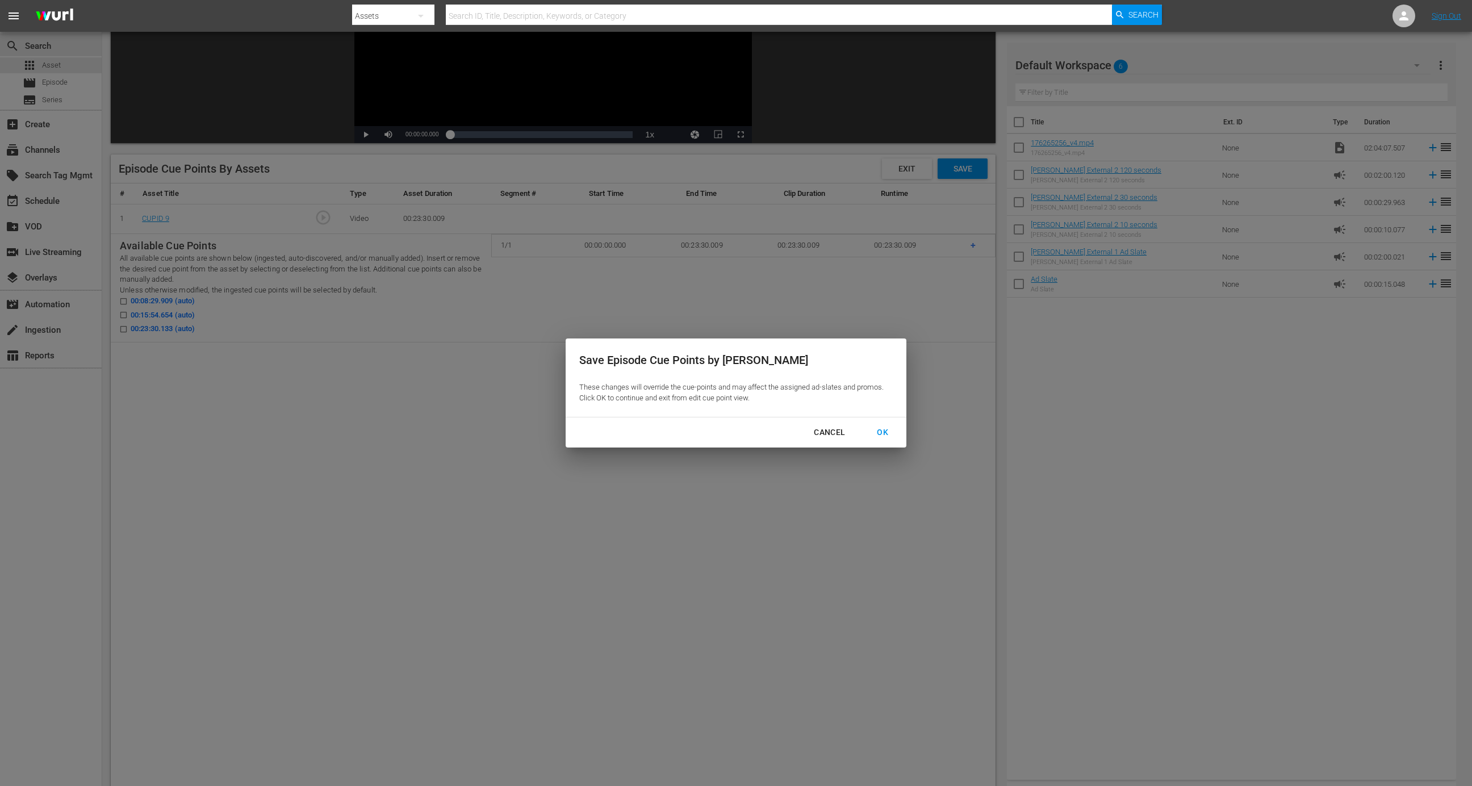
click at [875, 433] on div "OK" at bounding box center [883, 432] width 30 height 14
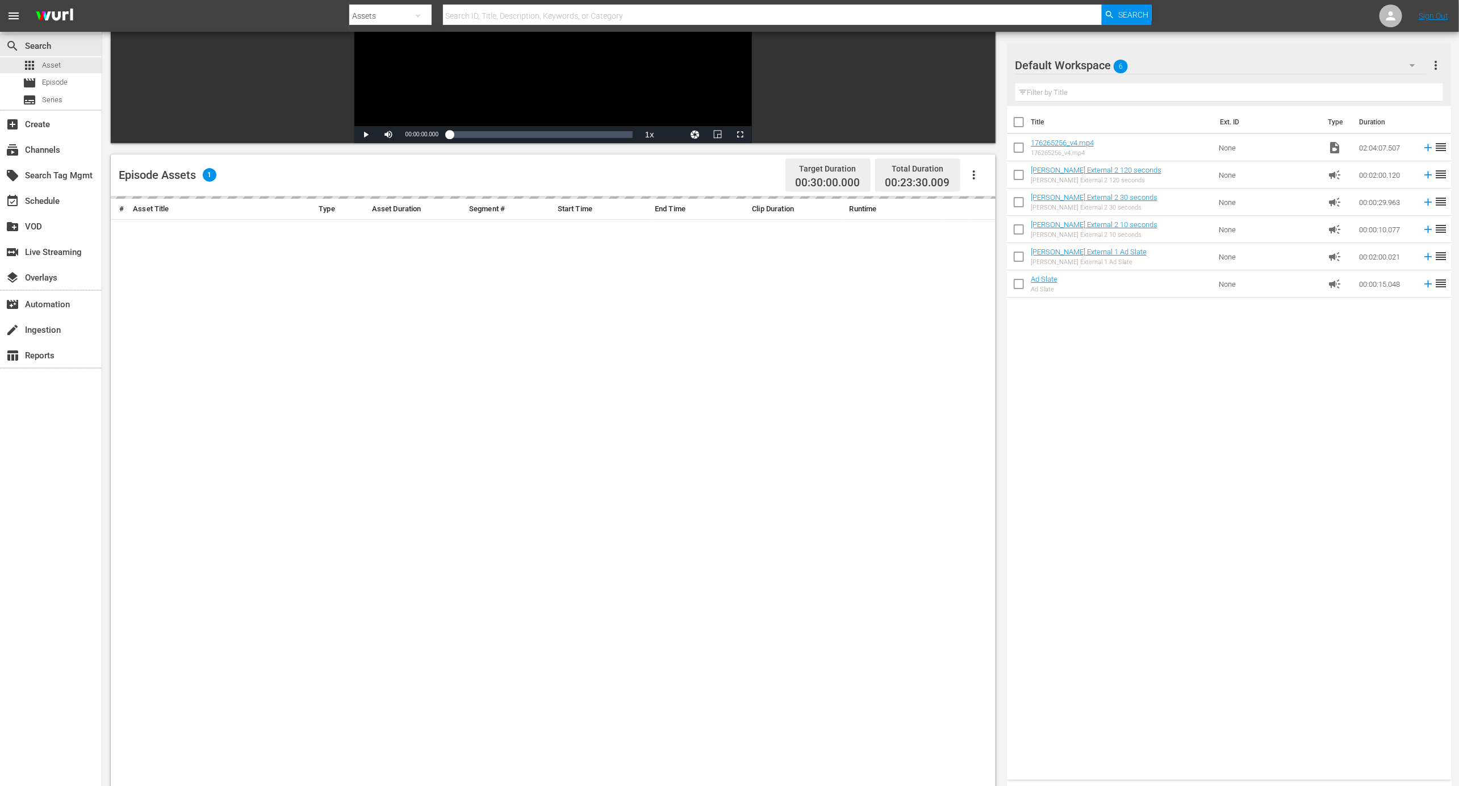
click at [887, 421] on div "# Asset Title Type Asset Duration Segment # Start Time End Time Clip Duration R…" at bounding box center [553, 547] width 885 height 701
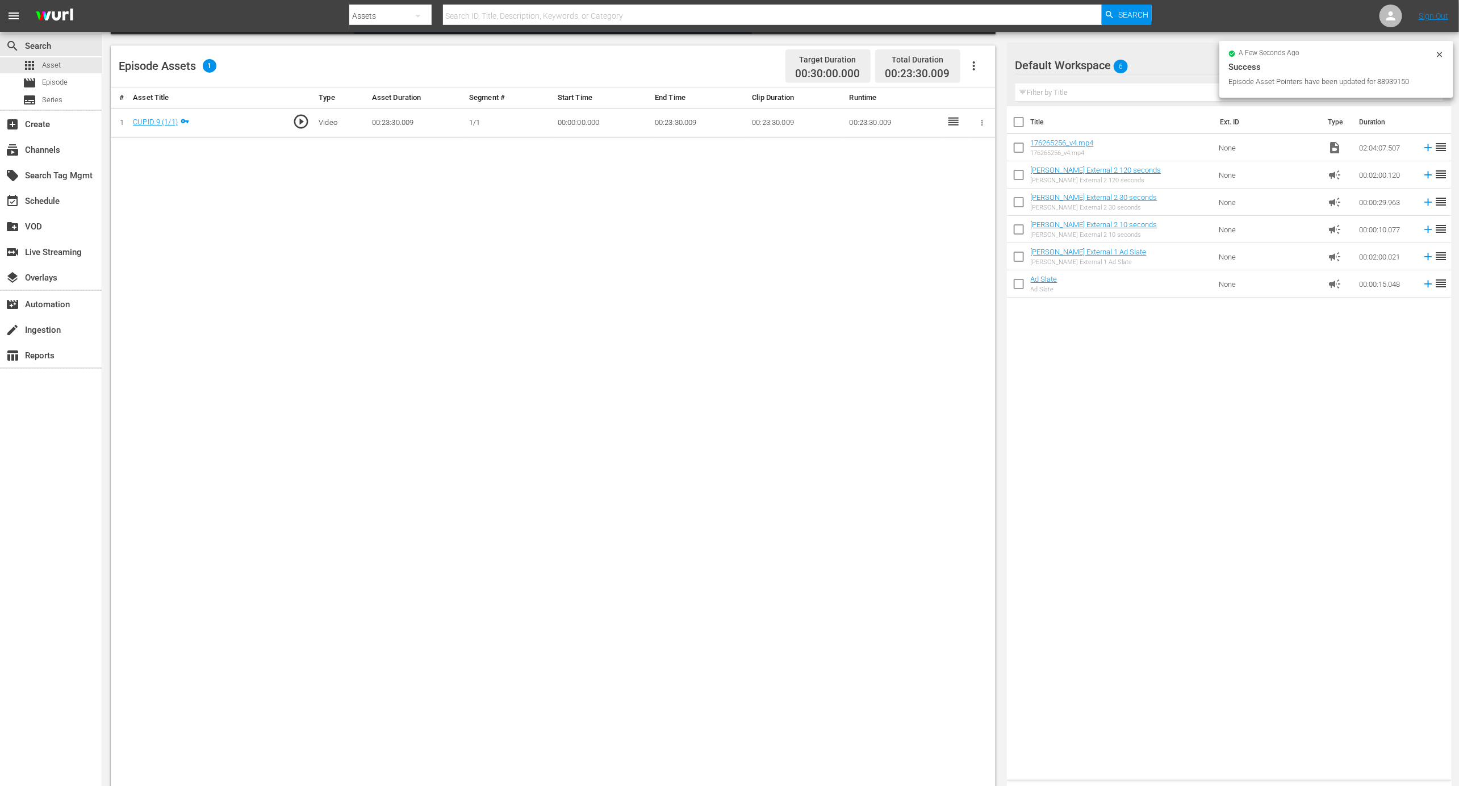
scroll to position [290, 0]
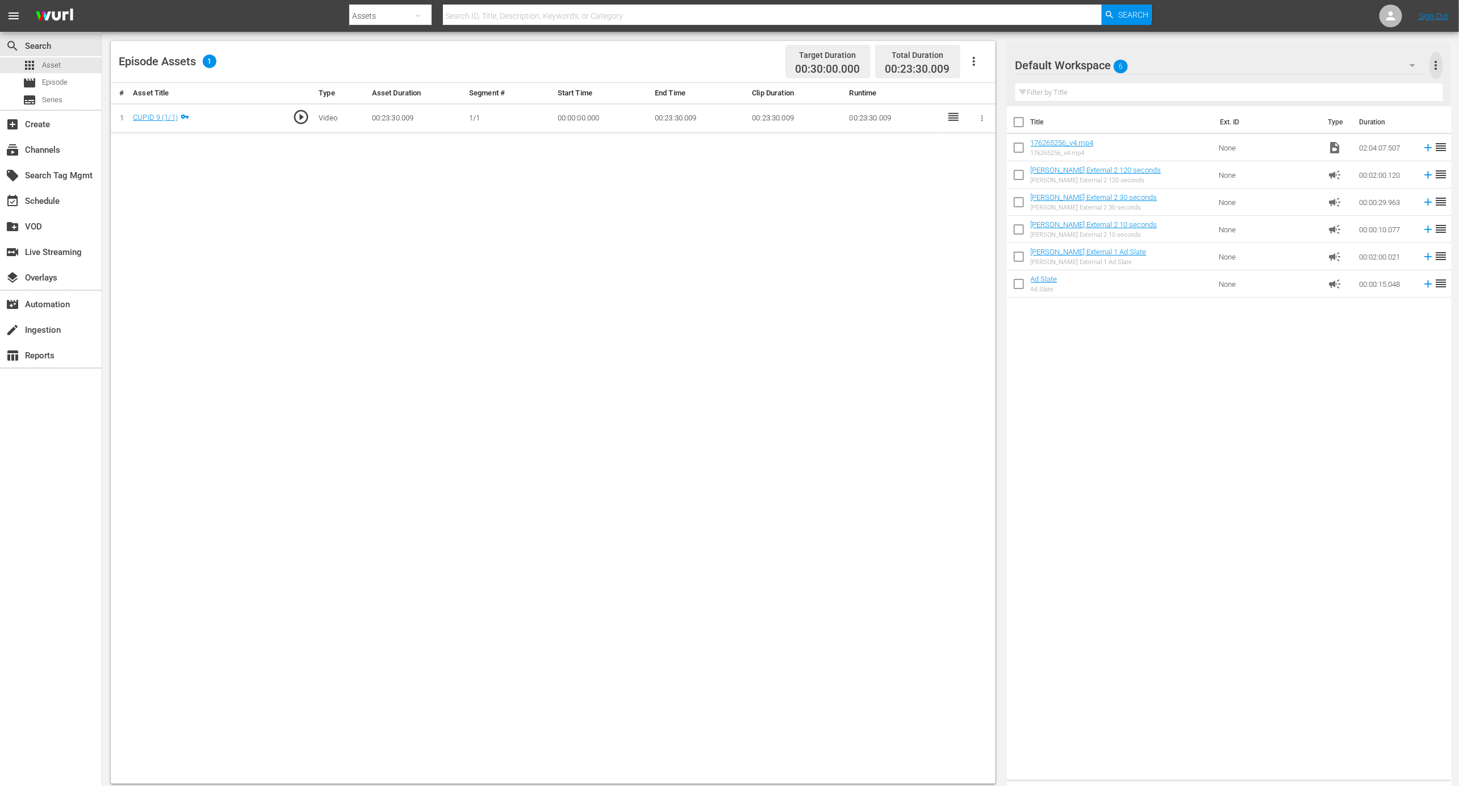
click at [1437, 64] on span "more_vert" at bounding box center [1437, 66] width 14 height 14
click at [1331, 89] on div "Clear All Workspace Items" at bounding box center [1362, 87] width 133 height 20
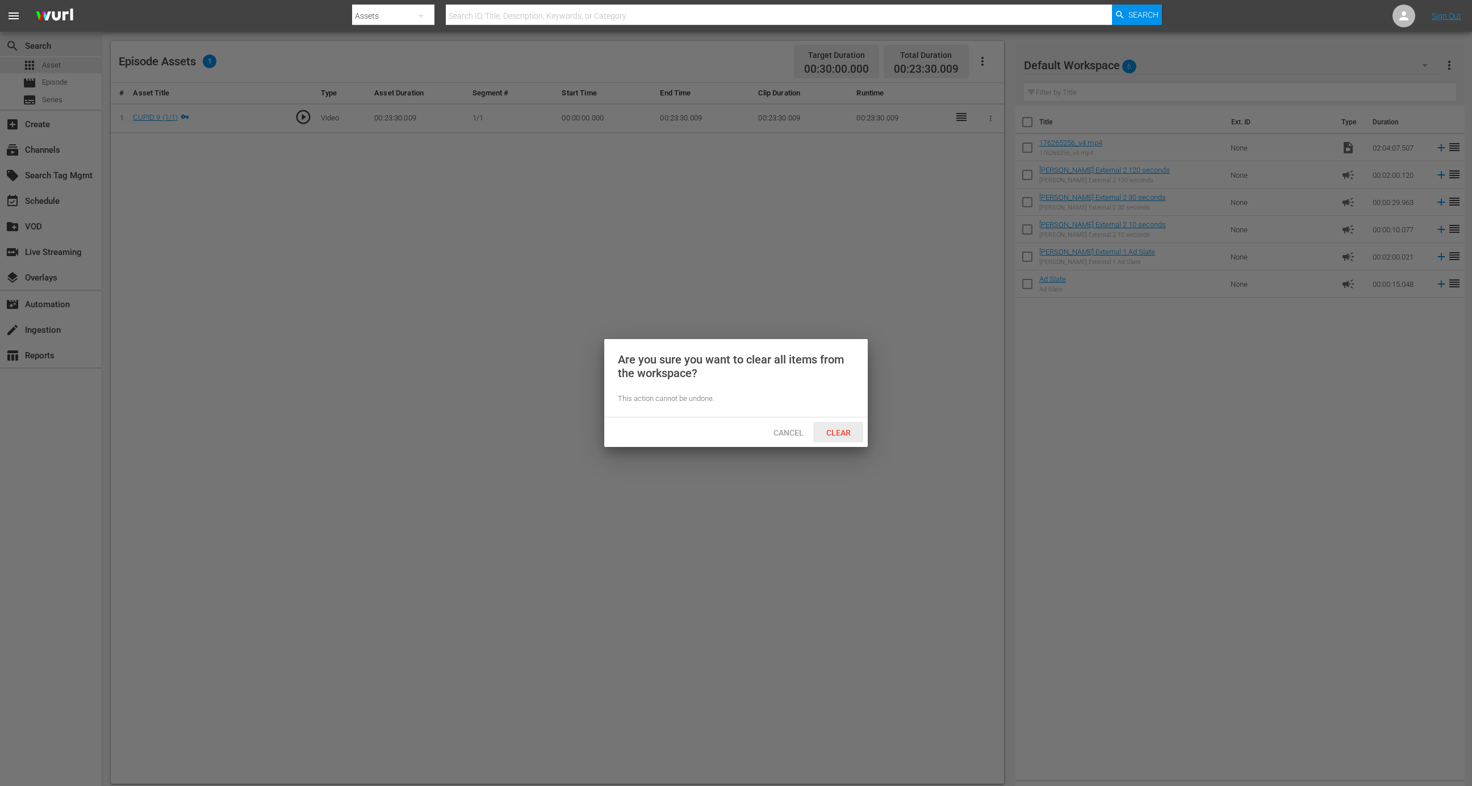
click at [835, 432] on span "Clear" at bounding box center [838, 432] width 43 height 9
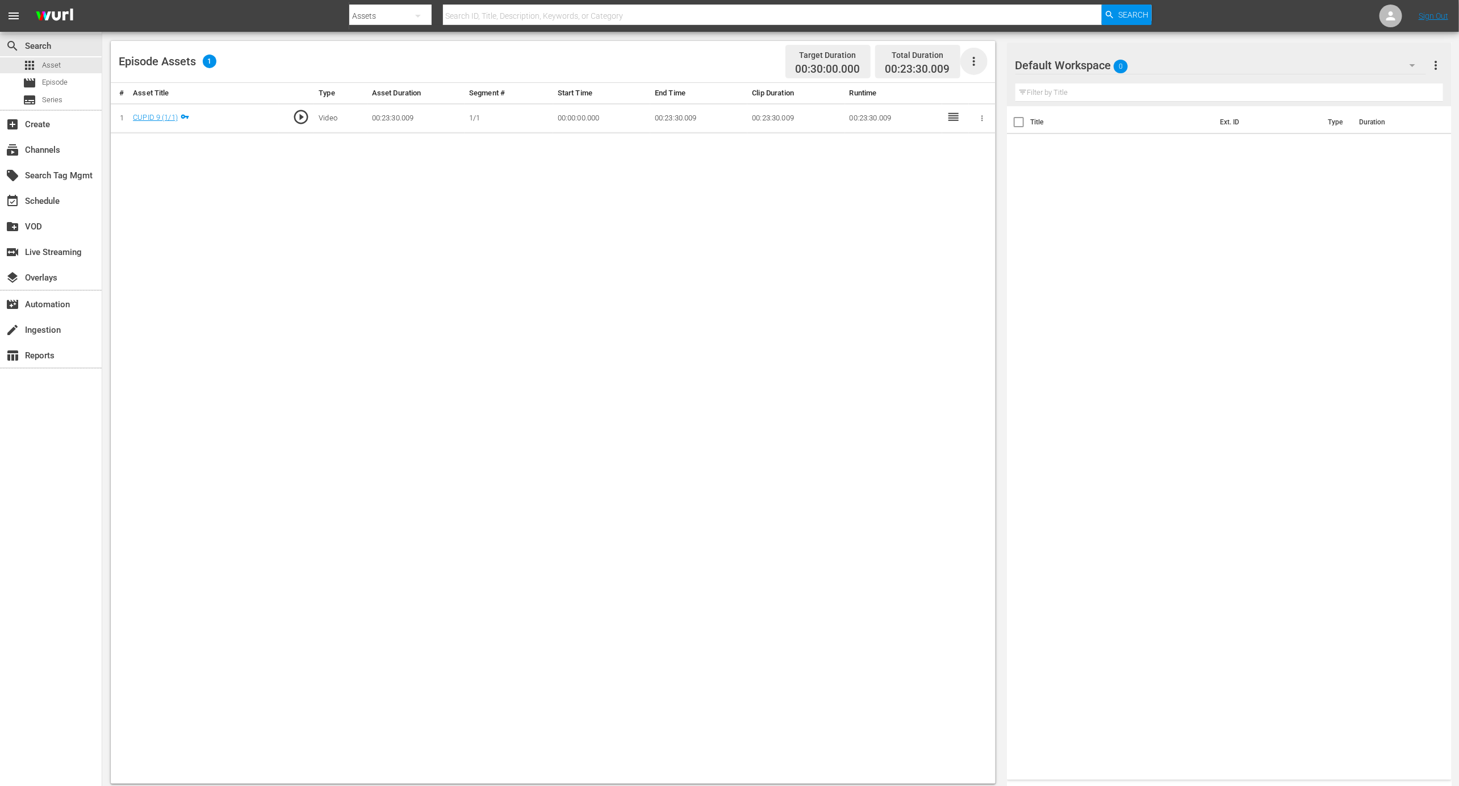
click at [970, 65] on icon "button" at bounding box center [974, 62] width 14 height 14
click at [993, 68] on div "Edit Cue Points" at bounding box center [1008, 65] width 77 height 27
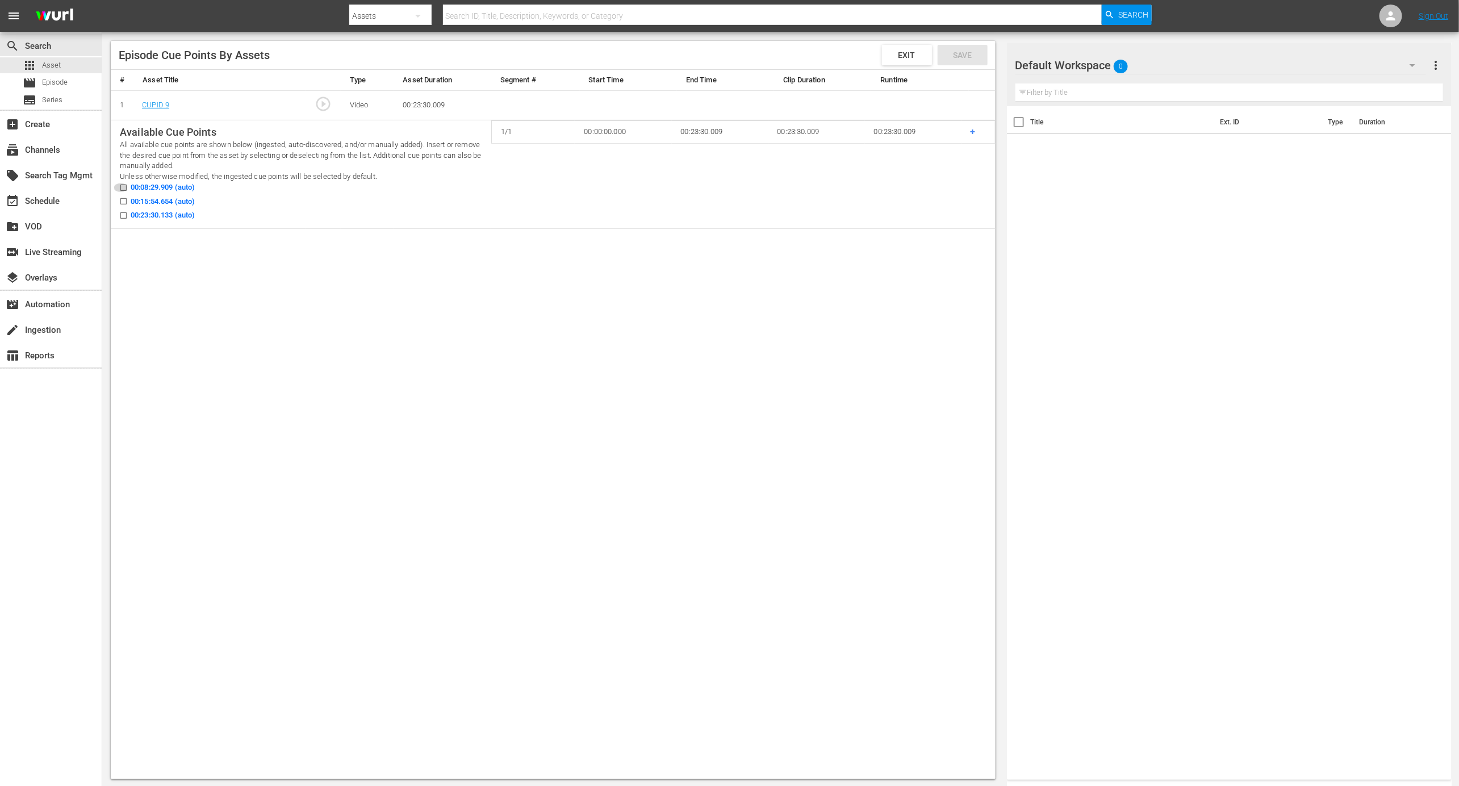
click at [126, 186] on input "00:08:29.909 (auto)" at bounding box center [121, 190] width 14 height 9
checkbox input "true"
click at [125, 196] on label "00:15:54.654 (auto)" at bounding box center [154, 201] width 81 height 11
click at [125, 199] on input "00:15:54.654 (auto)" at bounding box center [121, 203] width 14 height 9
checkbox input "true"
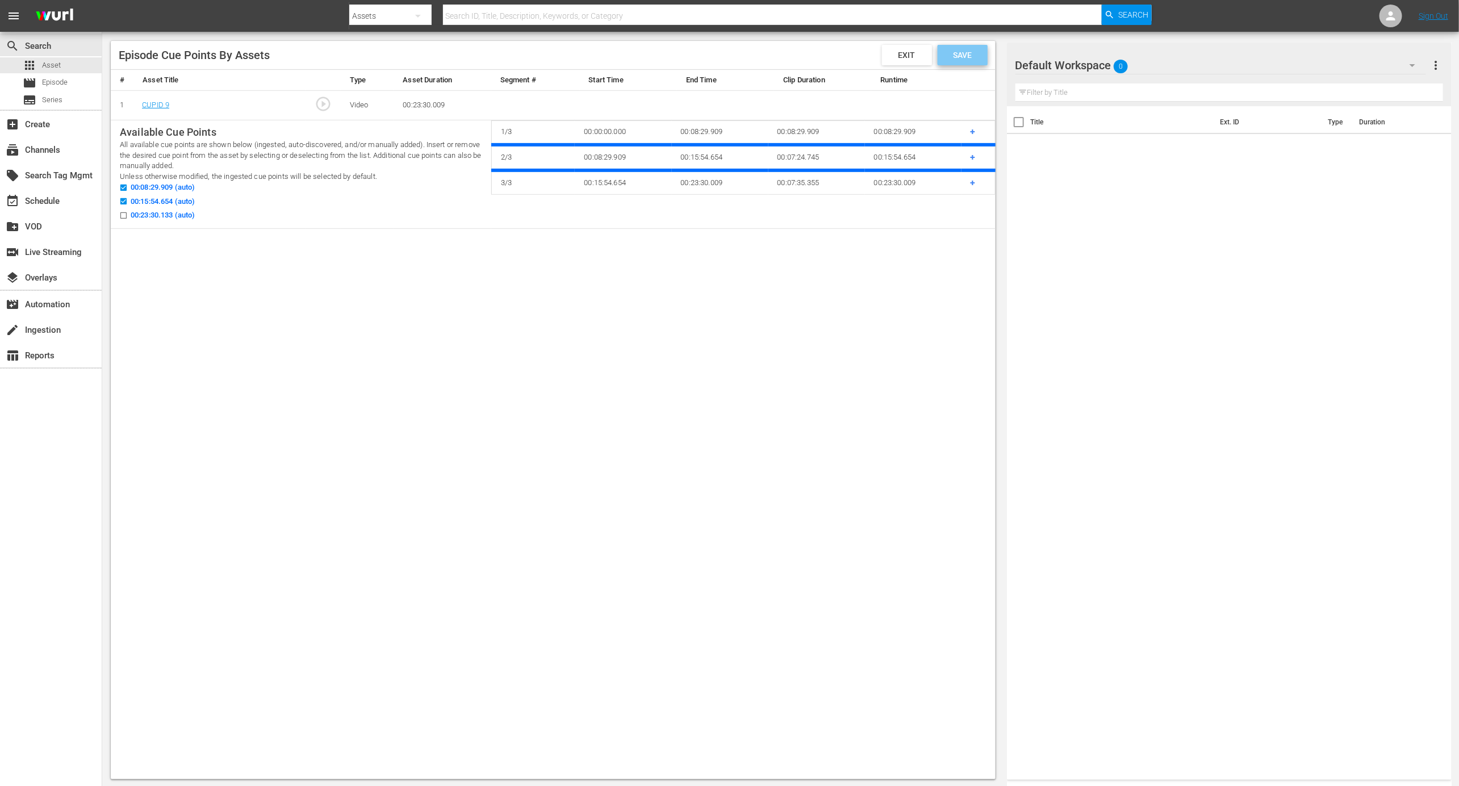
click at [966, 56] on span "Save" at bounding box center [962, 55] width 37 height 9
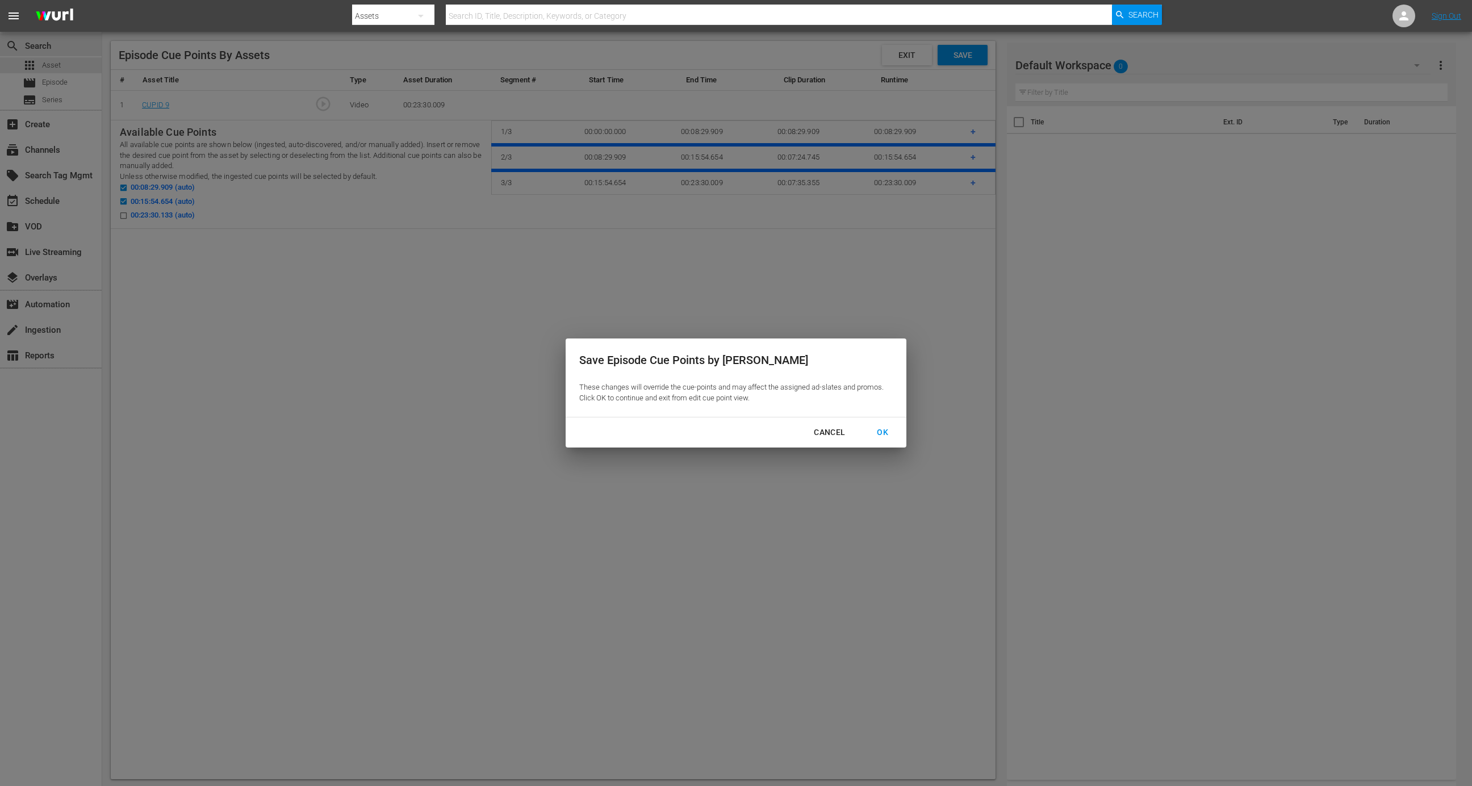
click at [890, 432] on div "OK" at bounding box center [883, 432] width 30 height 14
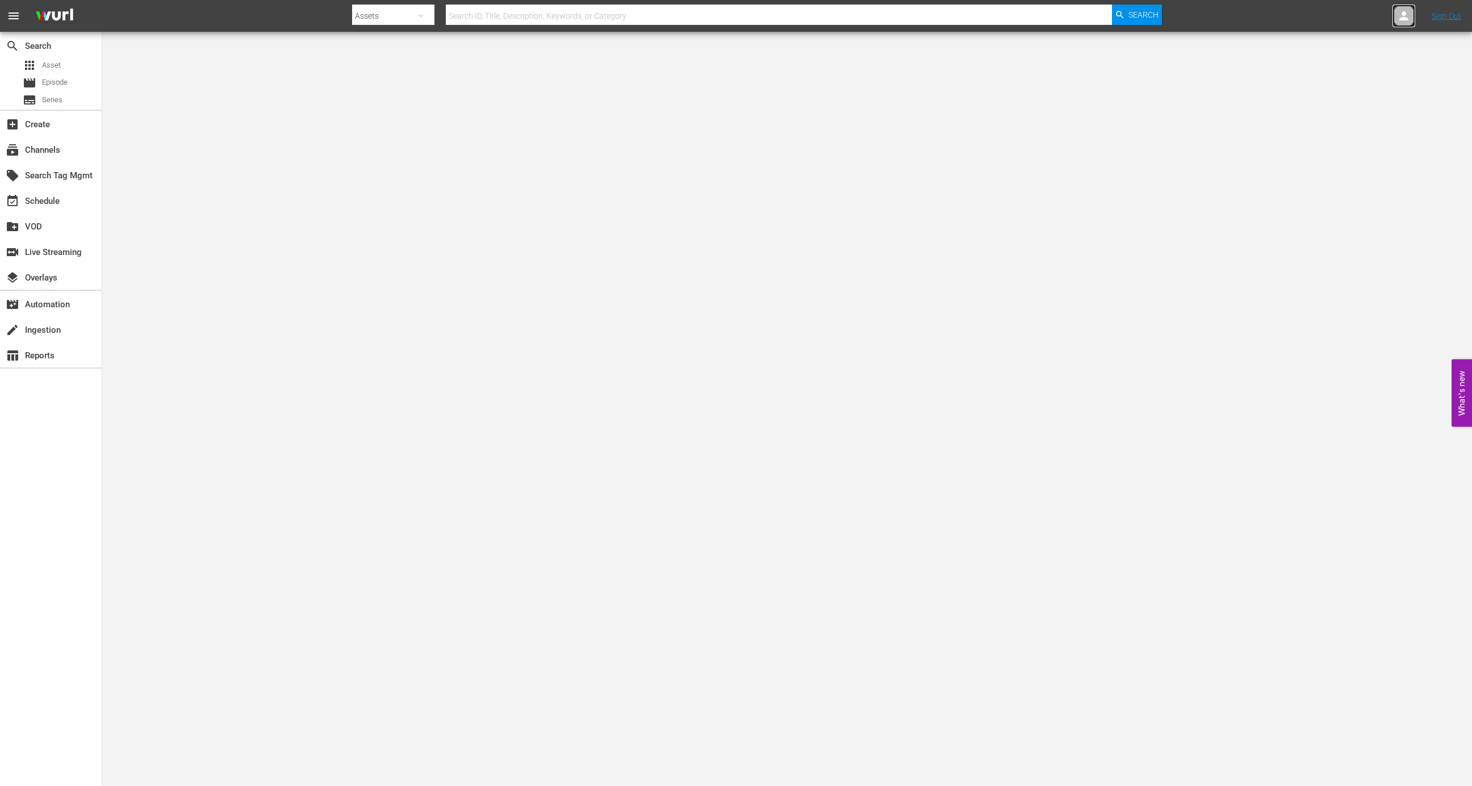
click at [1405, 23] on div at bounding box center [1404, 16] width 23 height 23
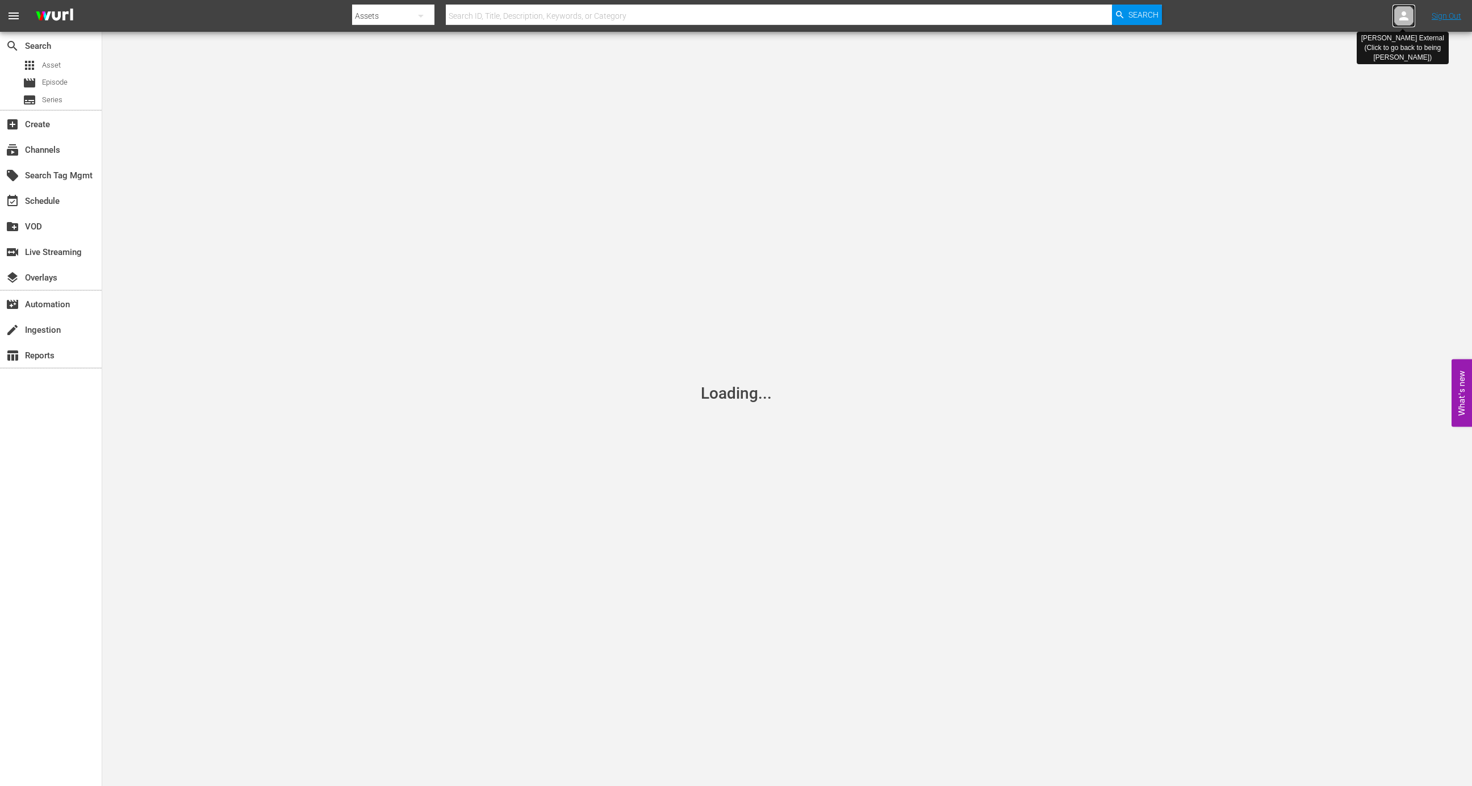
click at [1405, 23] on div at bounding box center [1404, 16] width 23 height 23
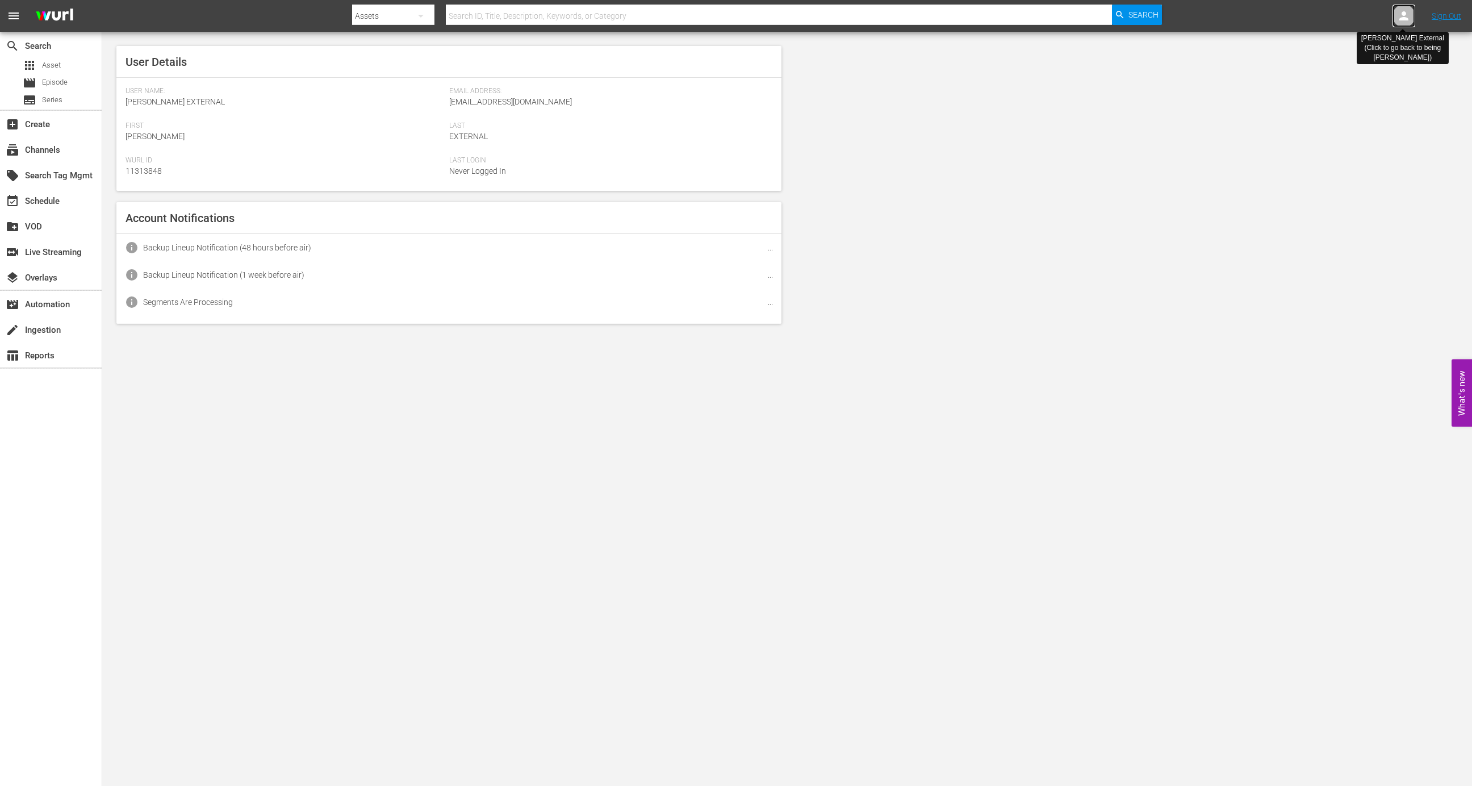
click at [1405, 23] on div at bounding box center [1404, 16] width 23 height 23
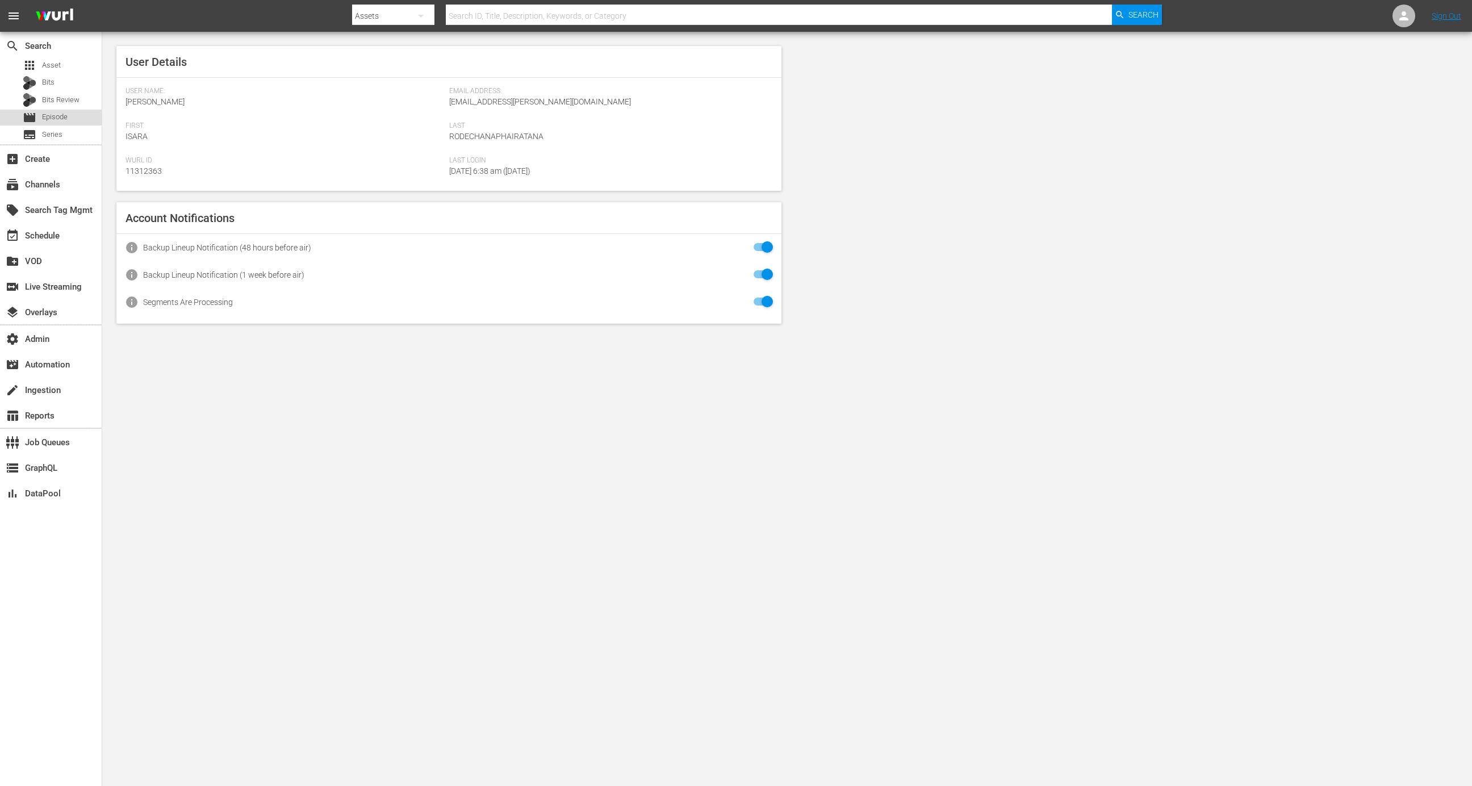
click at [66, 117] on span "Episode" at bounding box center [55, 116] width 26 height 11
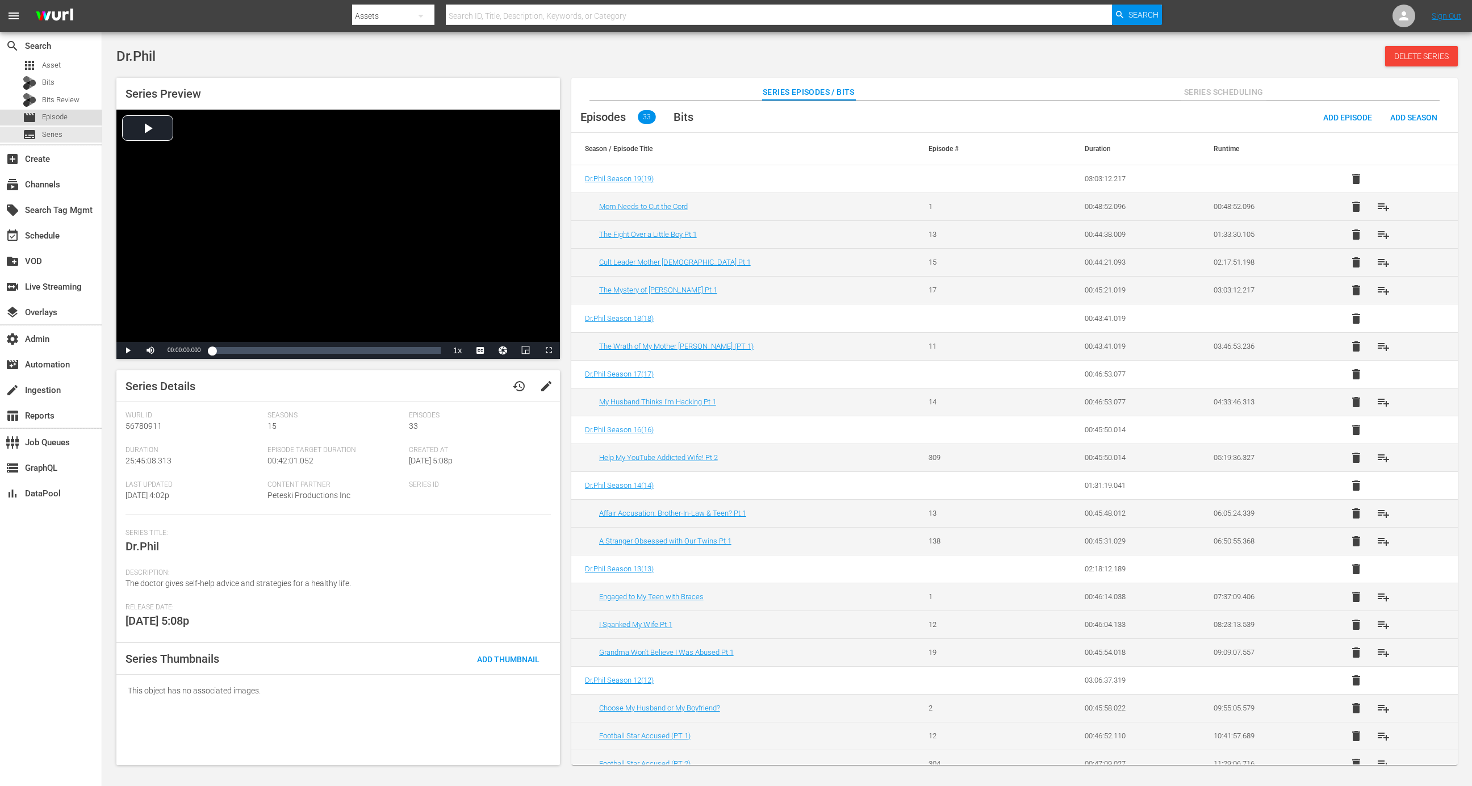
click at [51, 118] on span "Episode" at bounding box center [55, 116] width 26 height 11
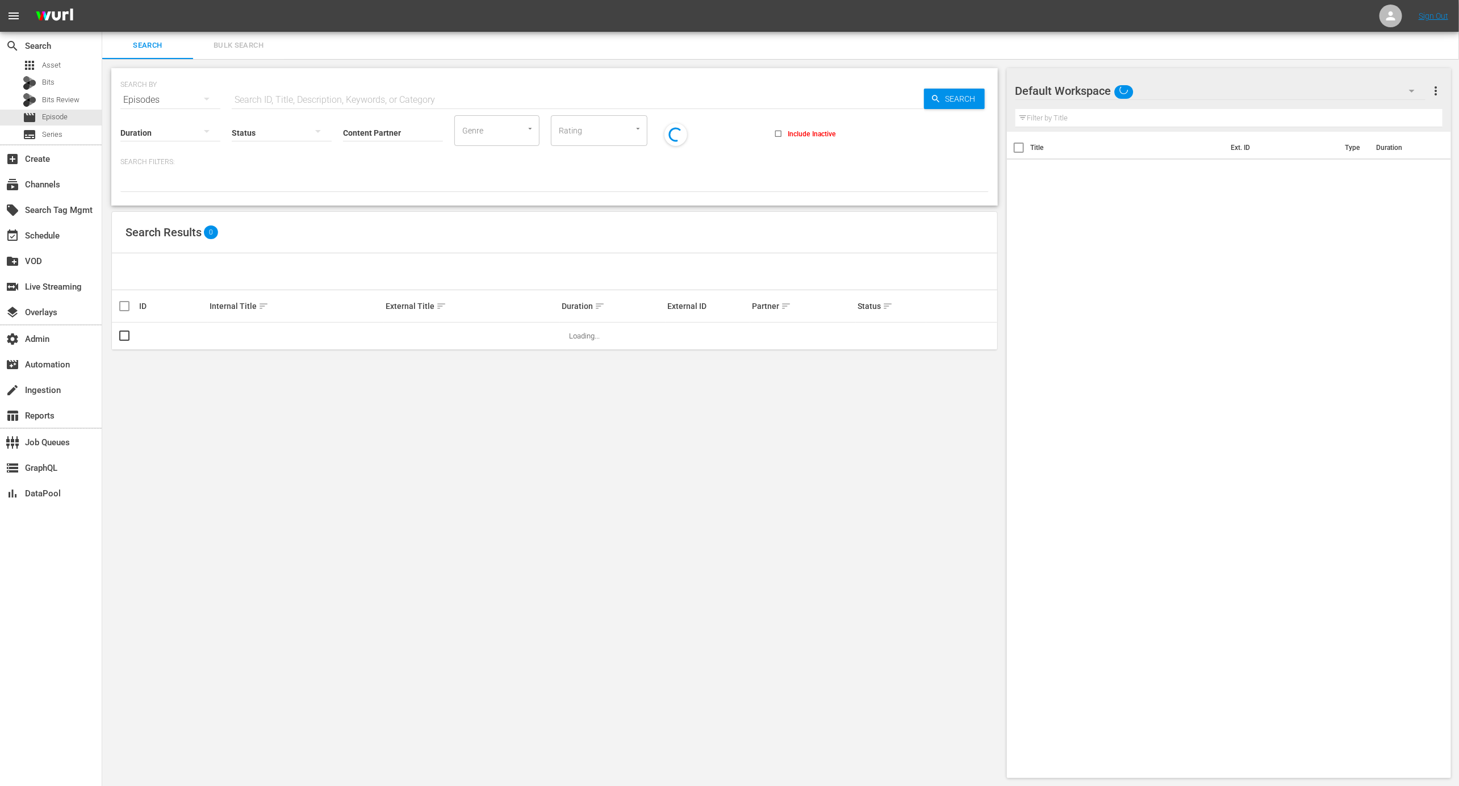
click at [313, 94] on input "text" at bounding box center [578, 99] width 692 height 27
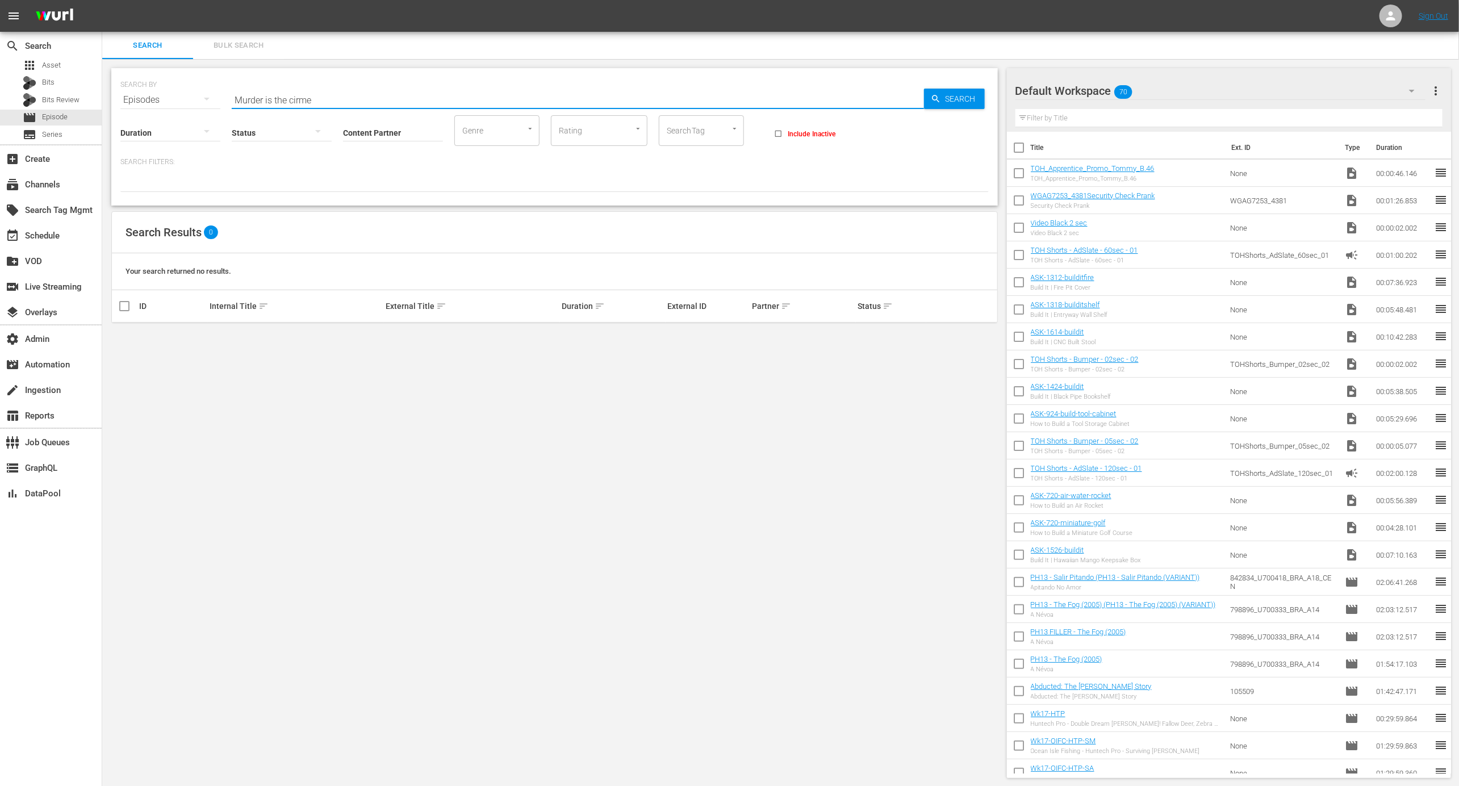
click at [294, 98] on input "Murder is the cirme" at bounding box center [578, 99] width 692 height 27
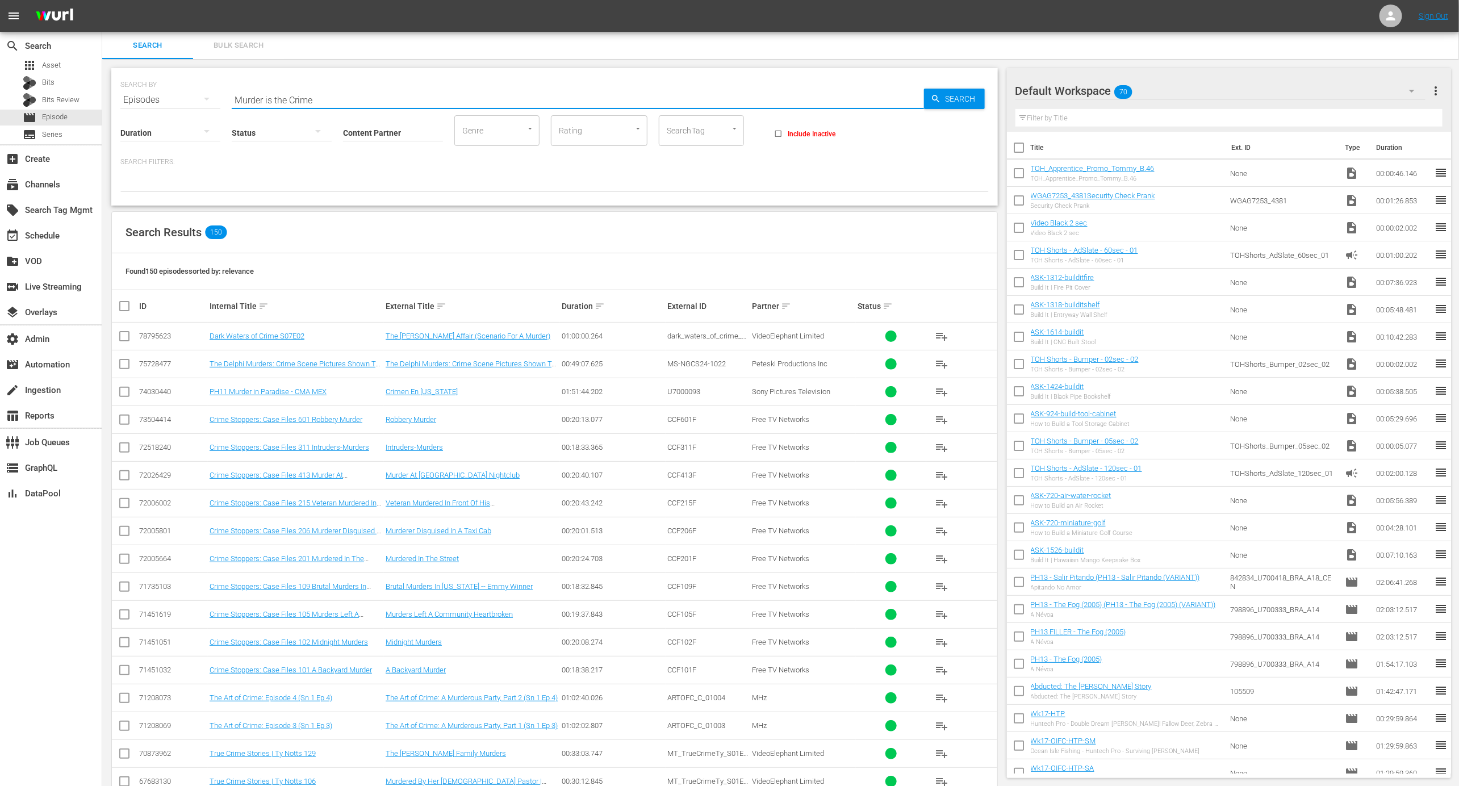
type input "Murder is the Crime"
click at [390, 134] on input "Content Partner" at bounding box center [393, 133] width 100 height 41
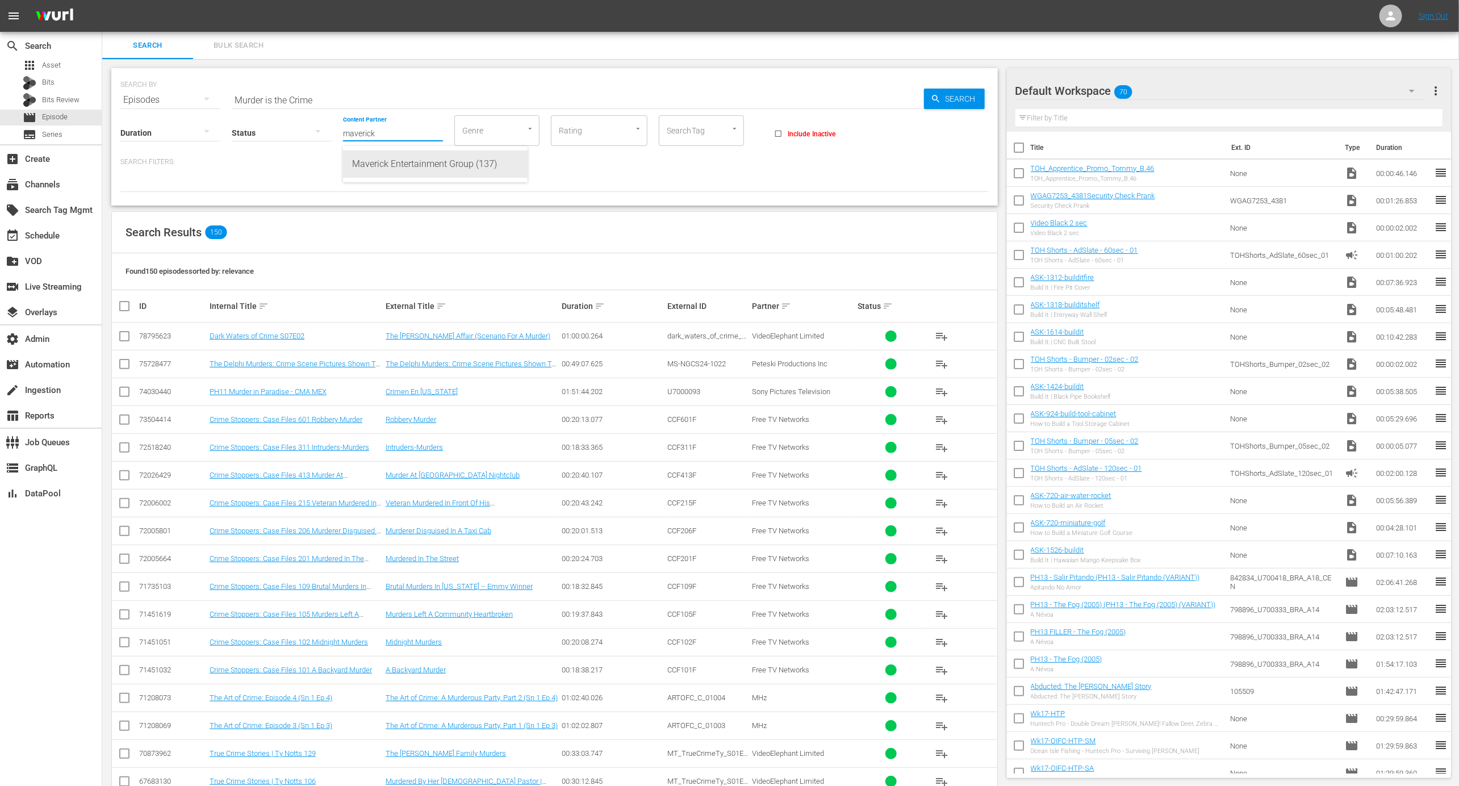
click at [399, 161] on div "Maverick Entertainment Group (137)" at bounding box center [435, 164] width 166 height 27
type input "Maverick Entertainment Group (137)"
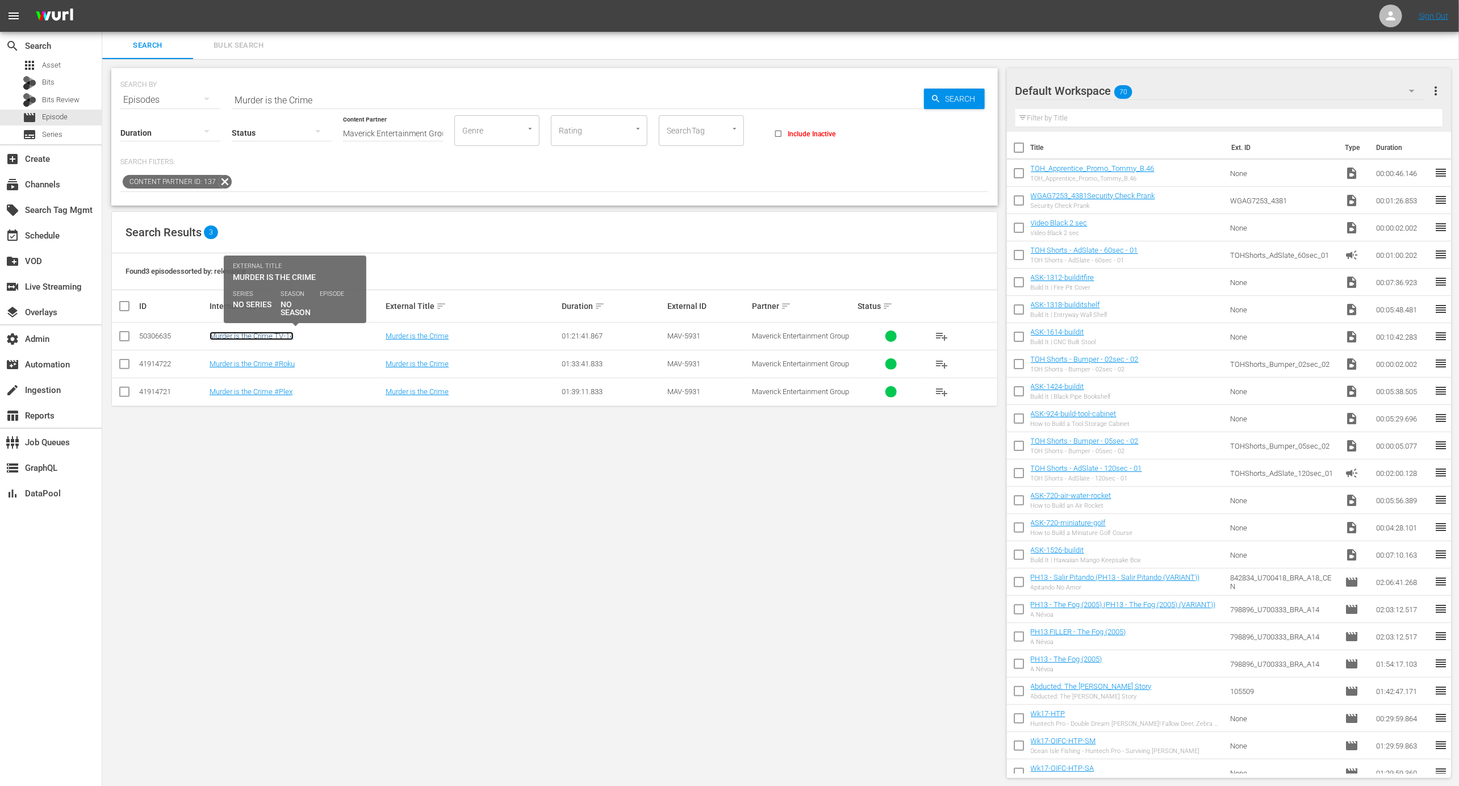
click at [290, 339] on link "Murder is the Crime TV-14" at bounding box center [252, 336] width 84 height 9
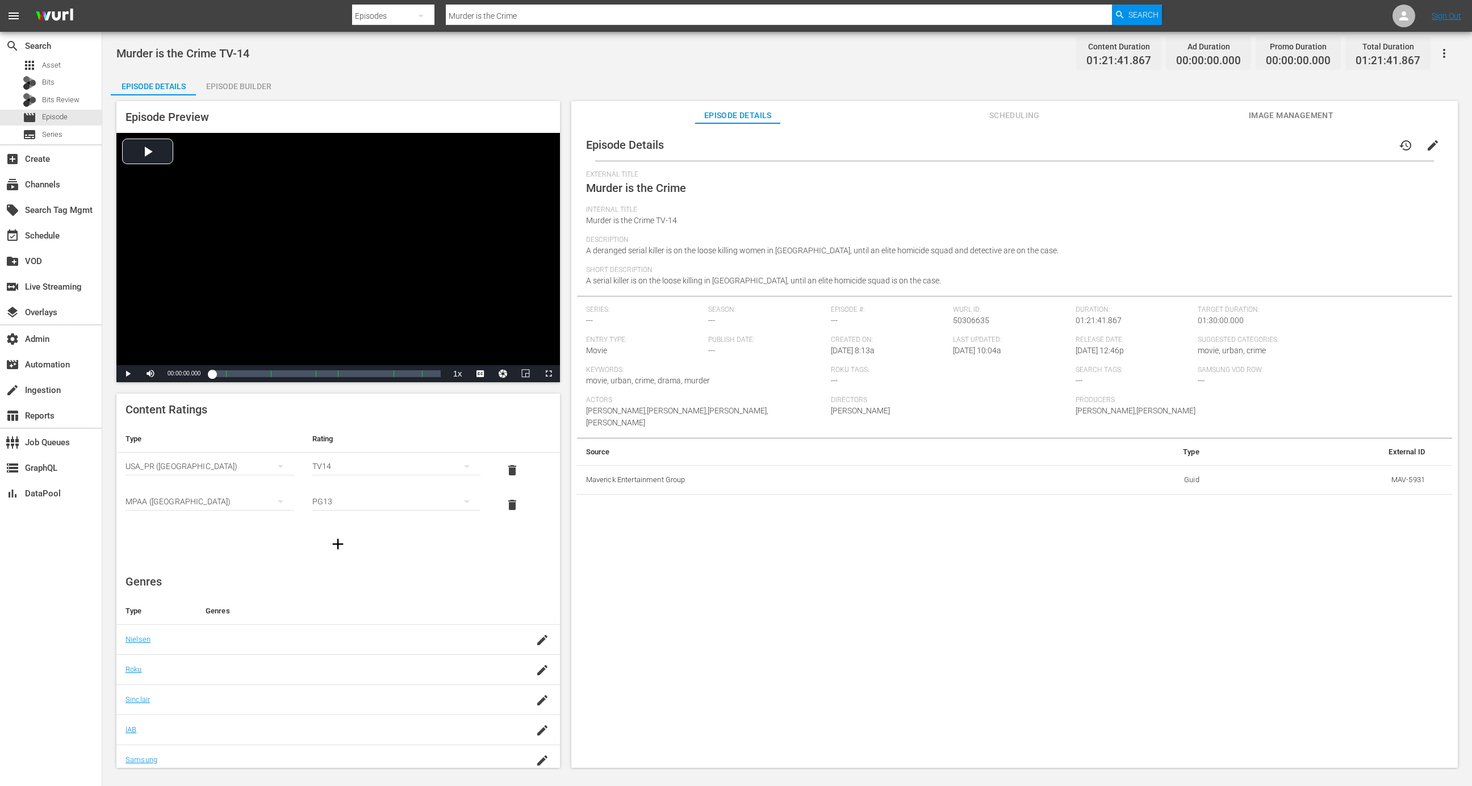
click at [1432, 137] on button "edit" at bounding box center [1433, 145] width 27 height 27
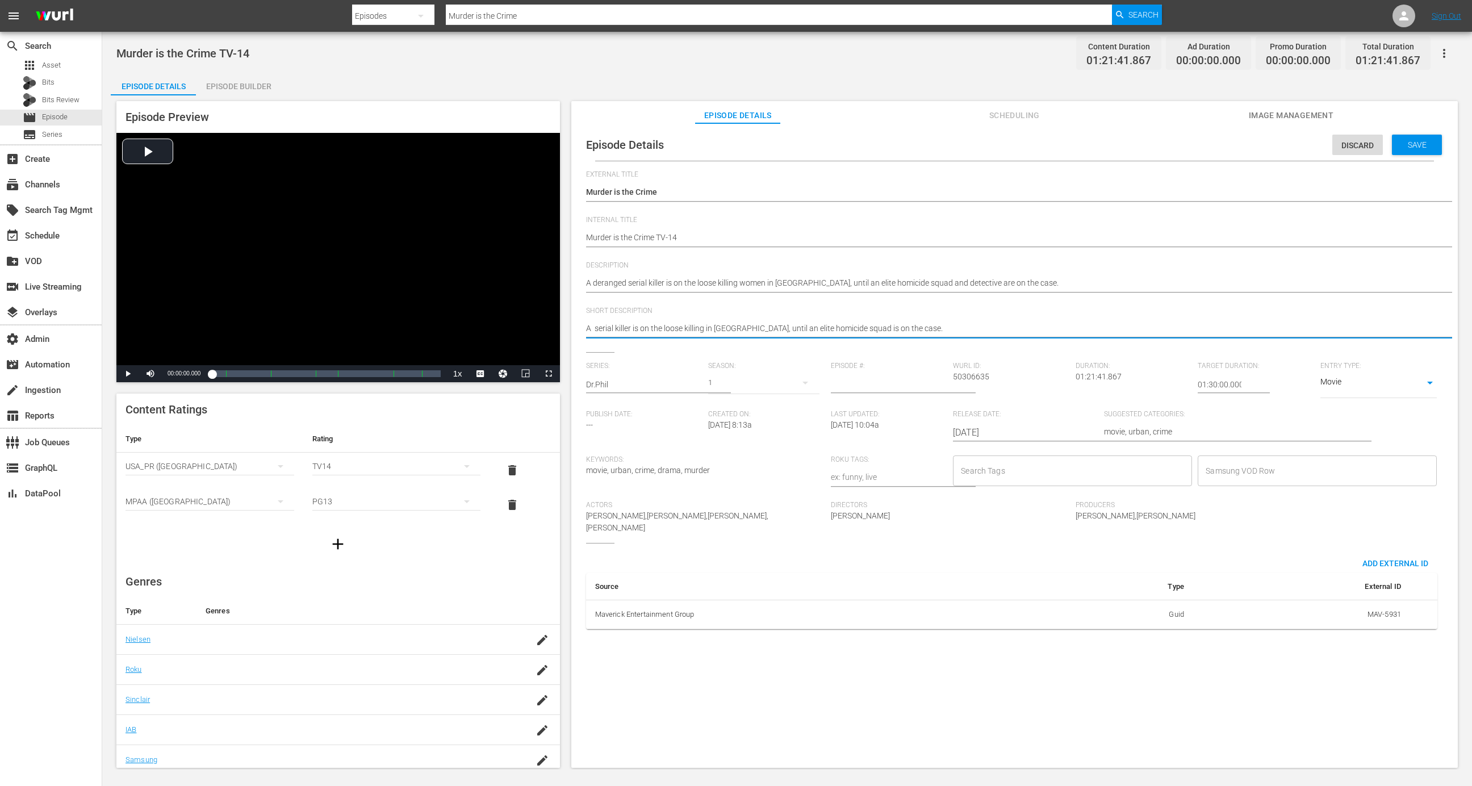
type textarea "A serial killer is on the loose killing in Harlem, until an elite homicide squa…"
click at [1421, 137] on div "Save" at bounding box center [1417, 145] width 50 height 20
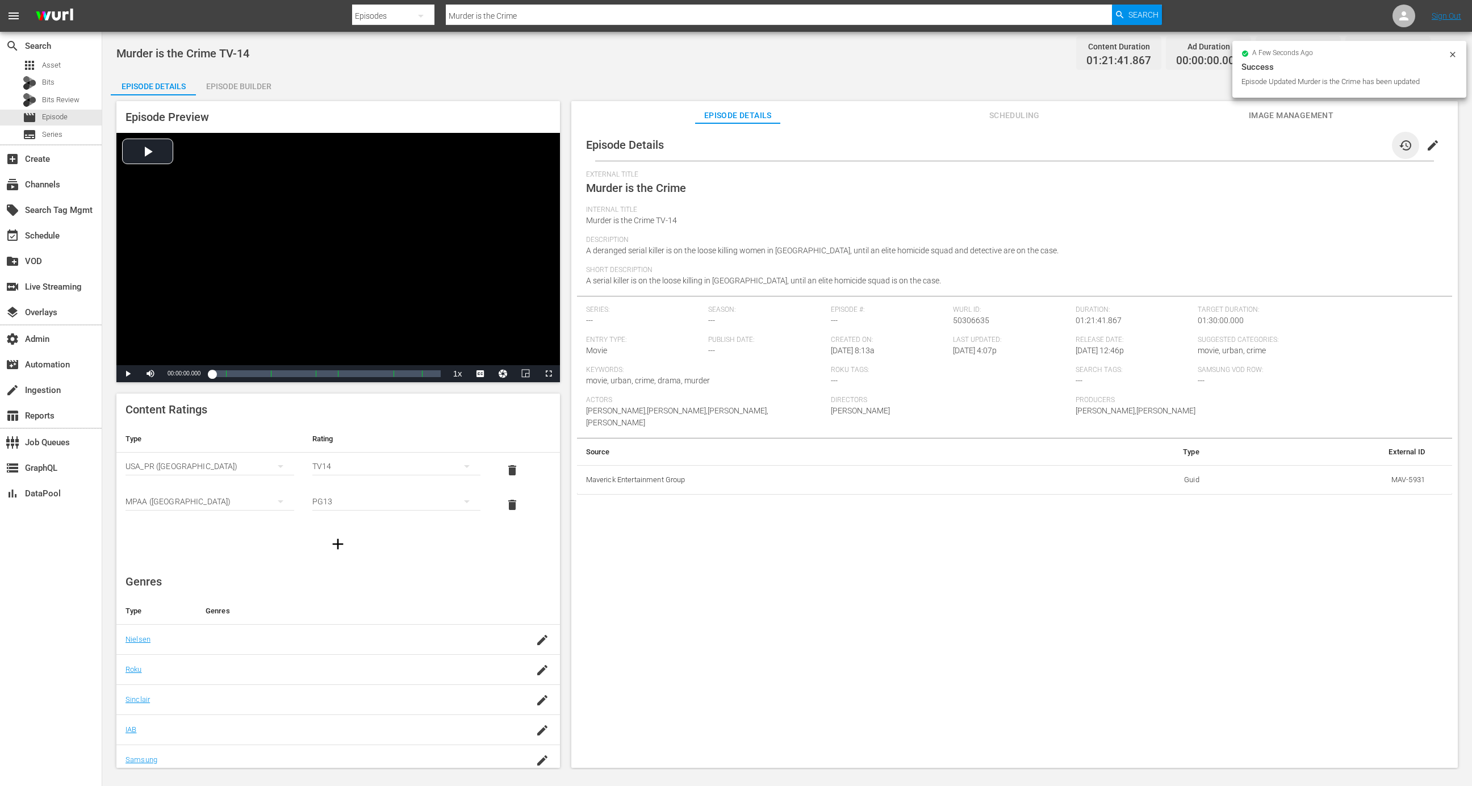
click at [1401, 143] on span "history" at bounding box center [1406, 146] width 14 height 14
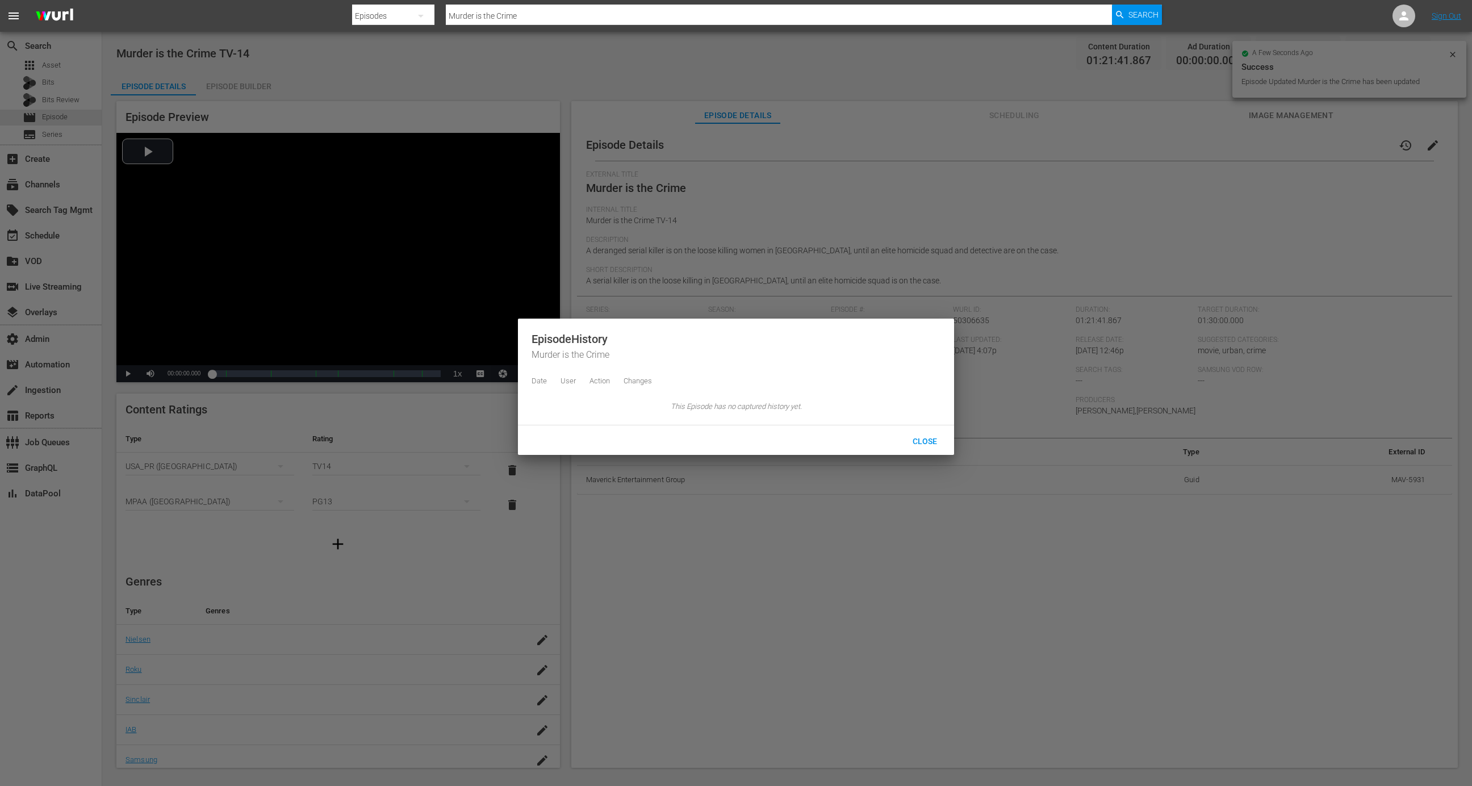
click at [923, 439] on div "Close" at bounding box center [736, 440] width 436 height 30
click at [997, 128] on div at bounding box center [736, 393] width 1472 height 786
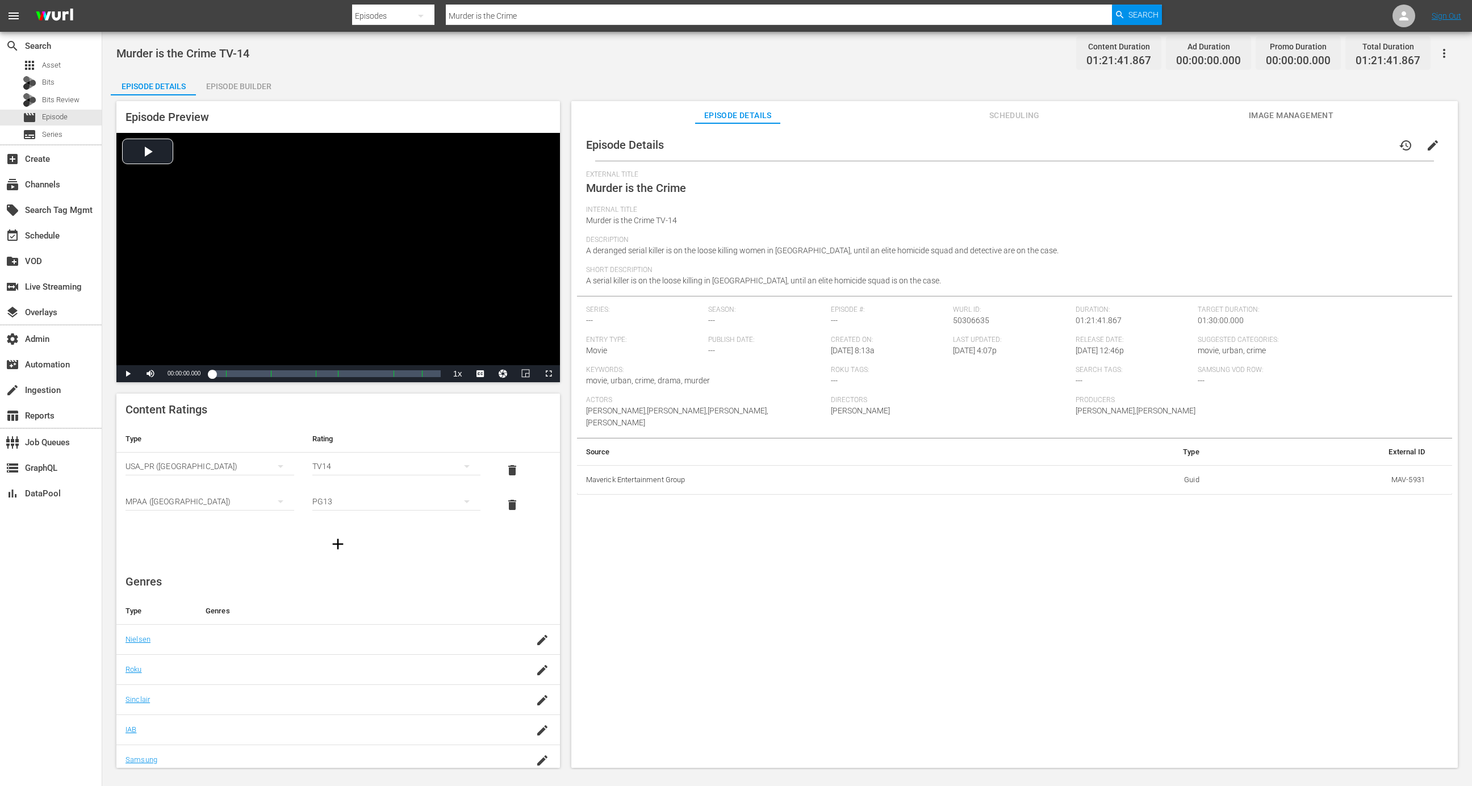
click at [988, 123] on button "Scheduling" at bounding box center [1014, 112] width 85 height 23
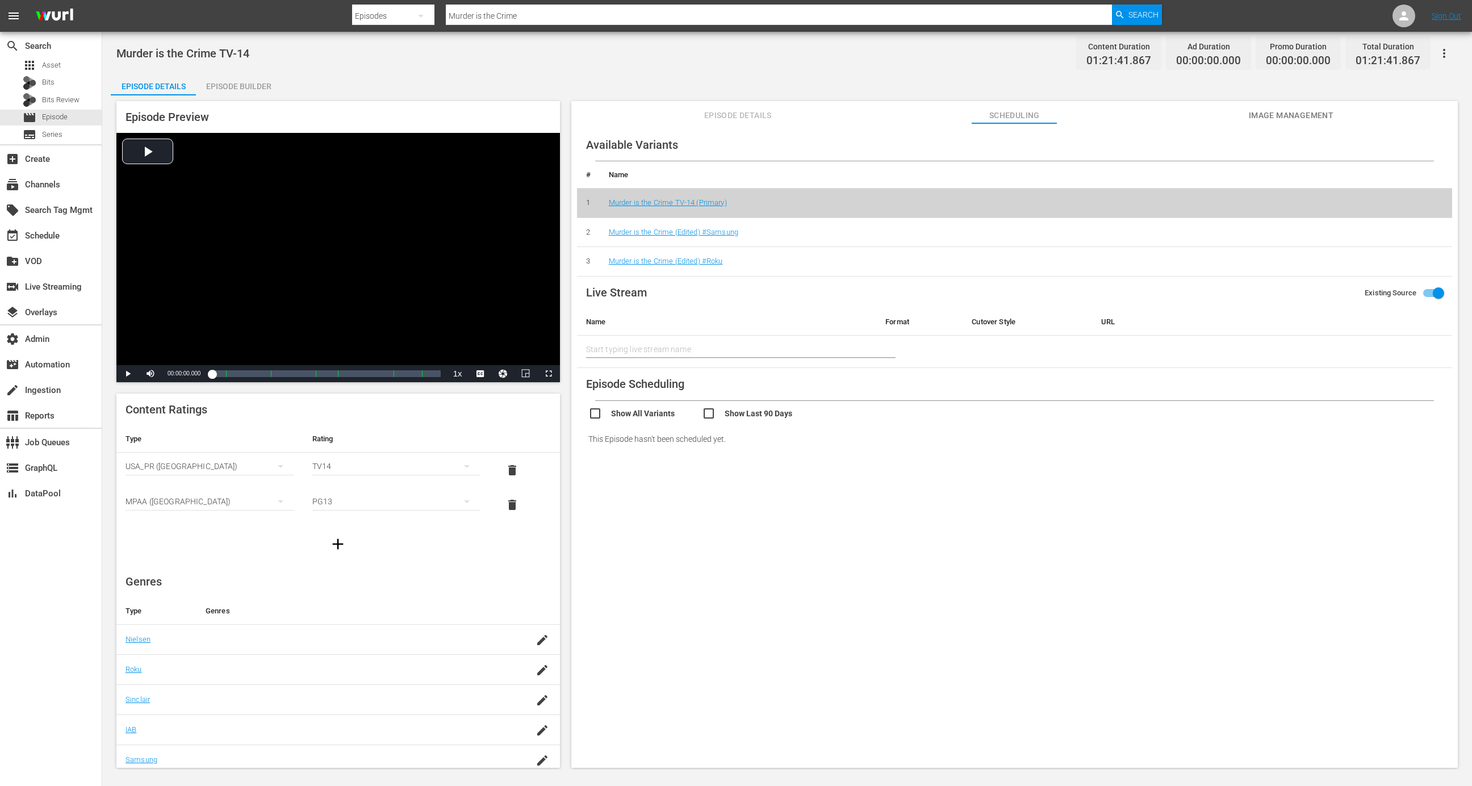
click at [619, 414] on input "checkbox" at bounding box center [646, 415] width 114 height 16
checkbox input "true"
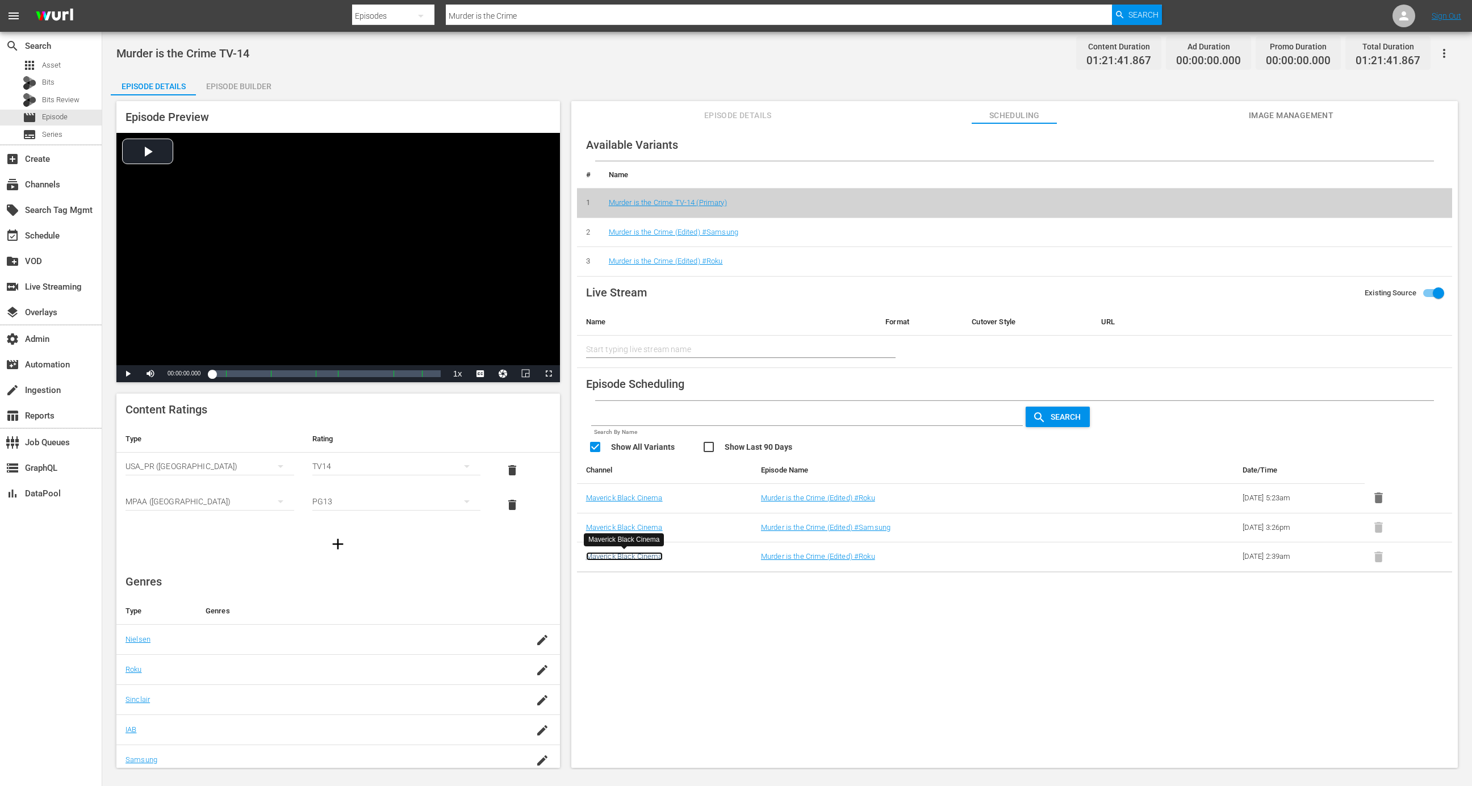
click at [648, 558] on link "Maverick Black Cinema" at bounding box center [624, 556] width 77 height 9
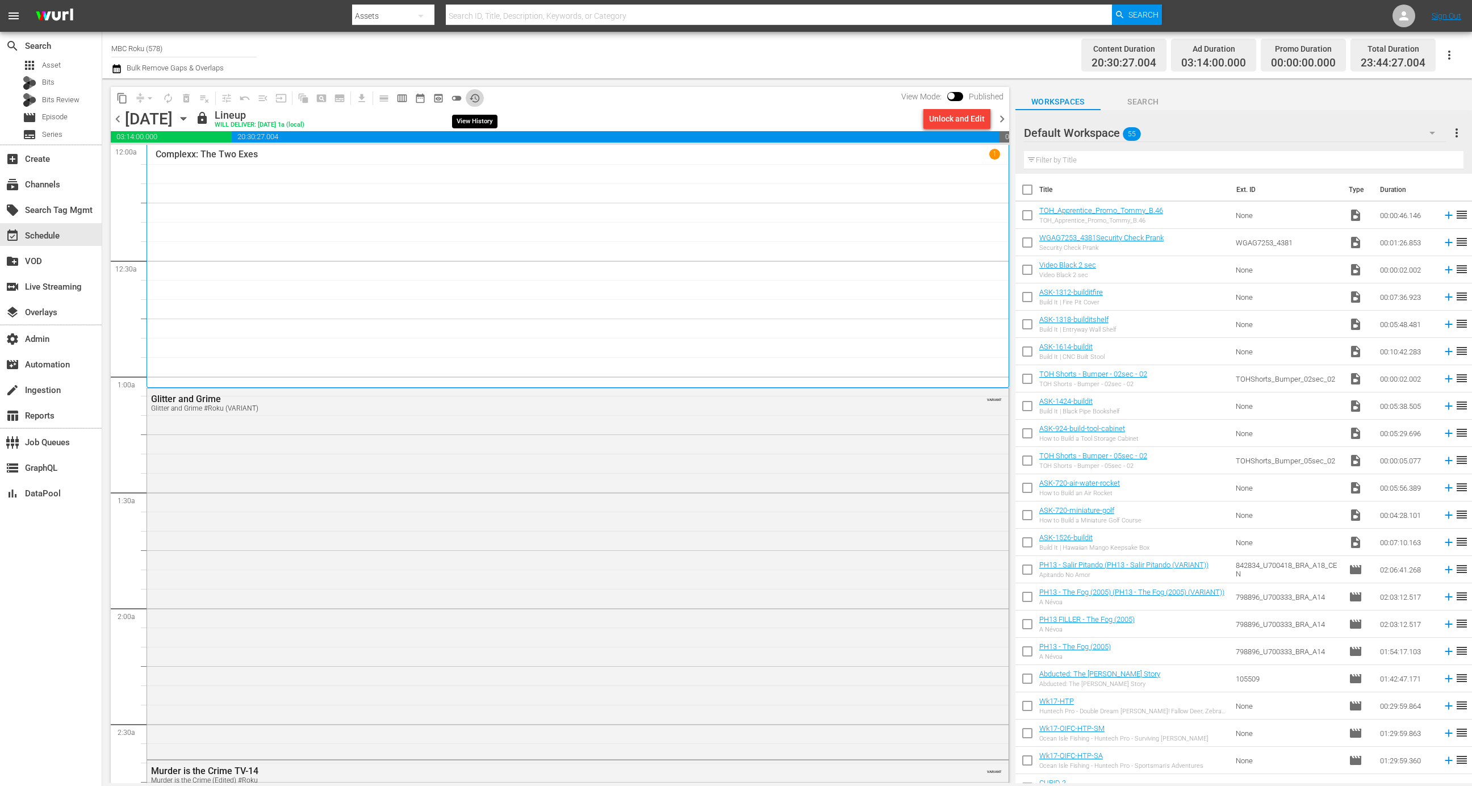
click at [470, 94] on span "history_outlined" at bounding box center [474, 98] width 11 height 11
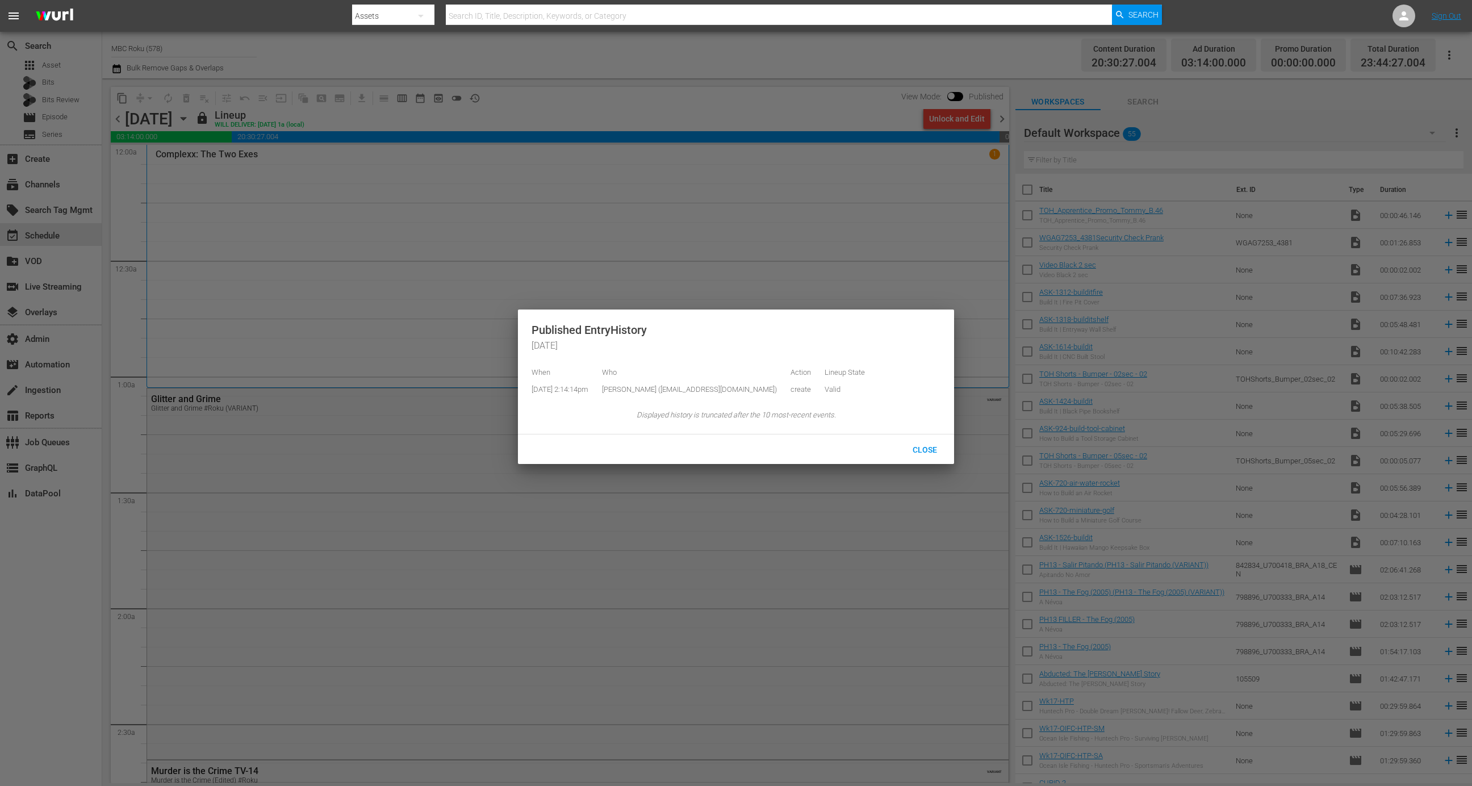
click at [765, 112] on div at bounding box center [736, 393] width 1472 height 786
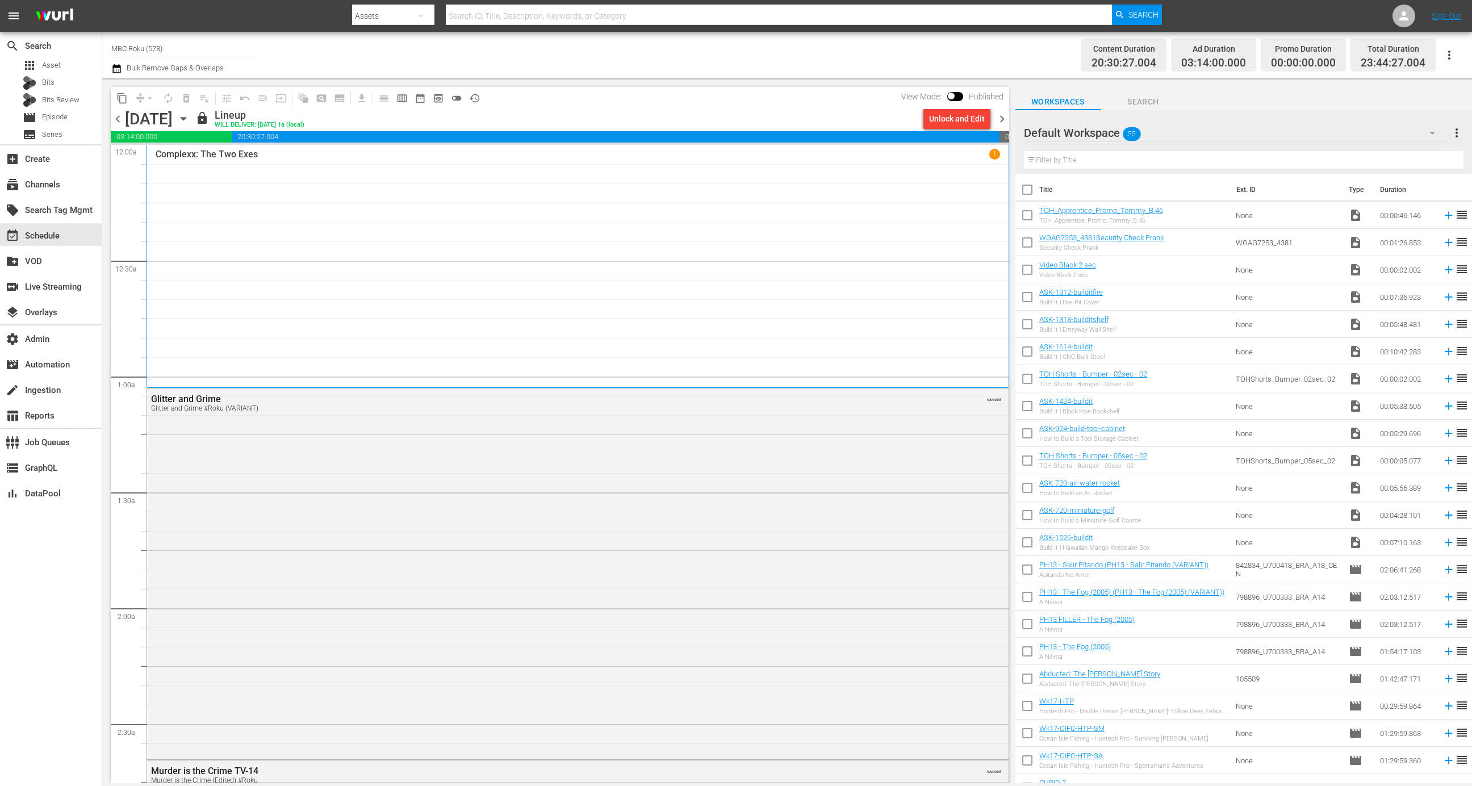
click at [955, 127] on div "Unlock and Edit" at bounding box center [957, 118] width 56 height 20
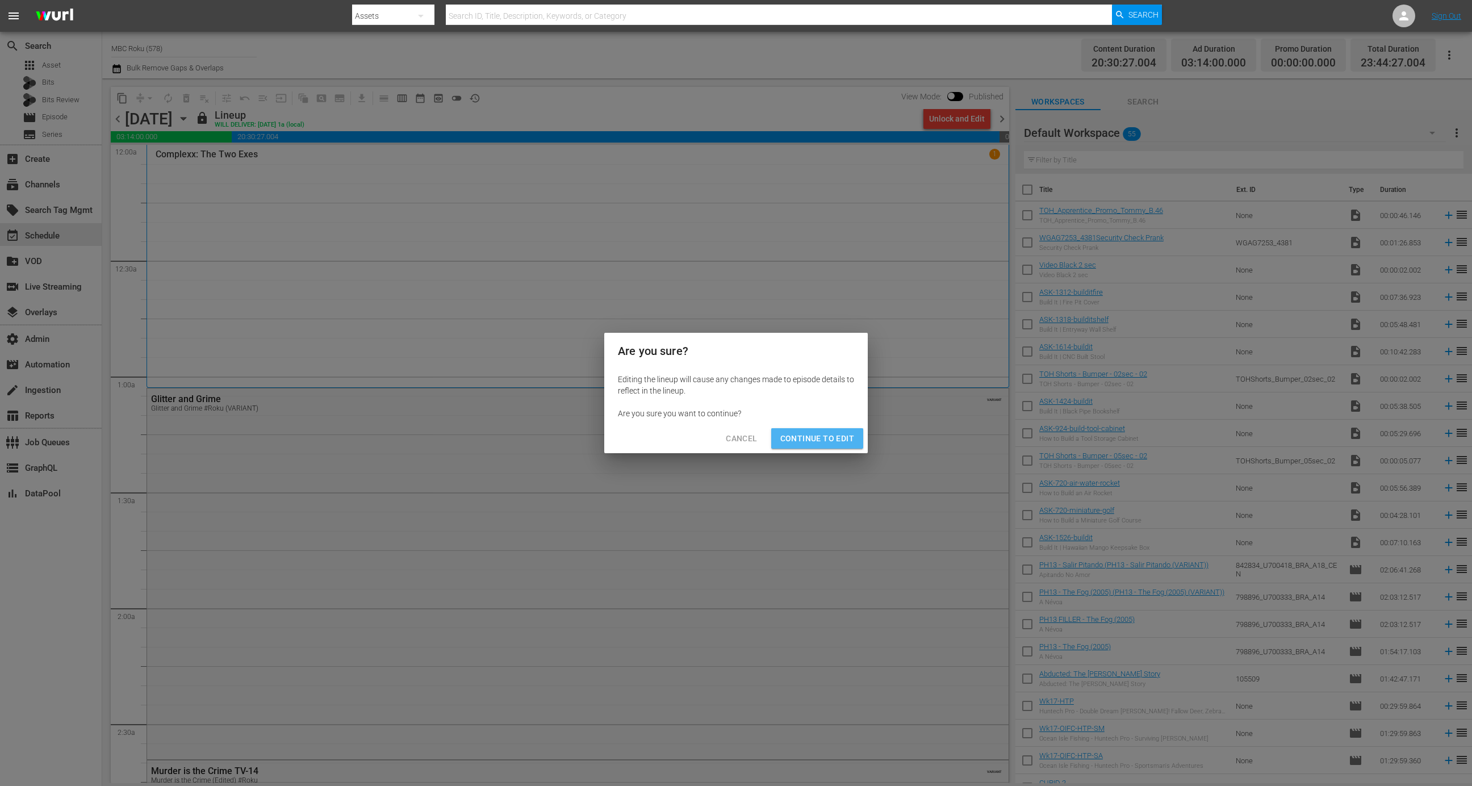
click at [844, 435] on span "Continue to Edit" at bounding box center [818, 439] width 74 height 14
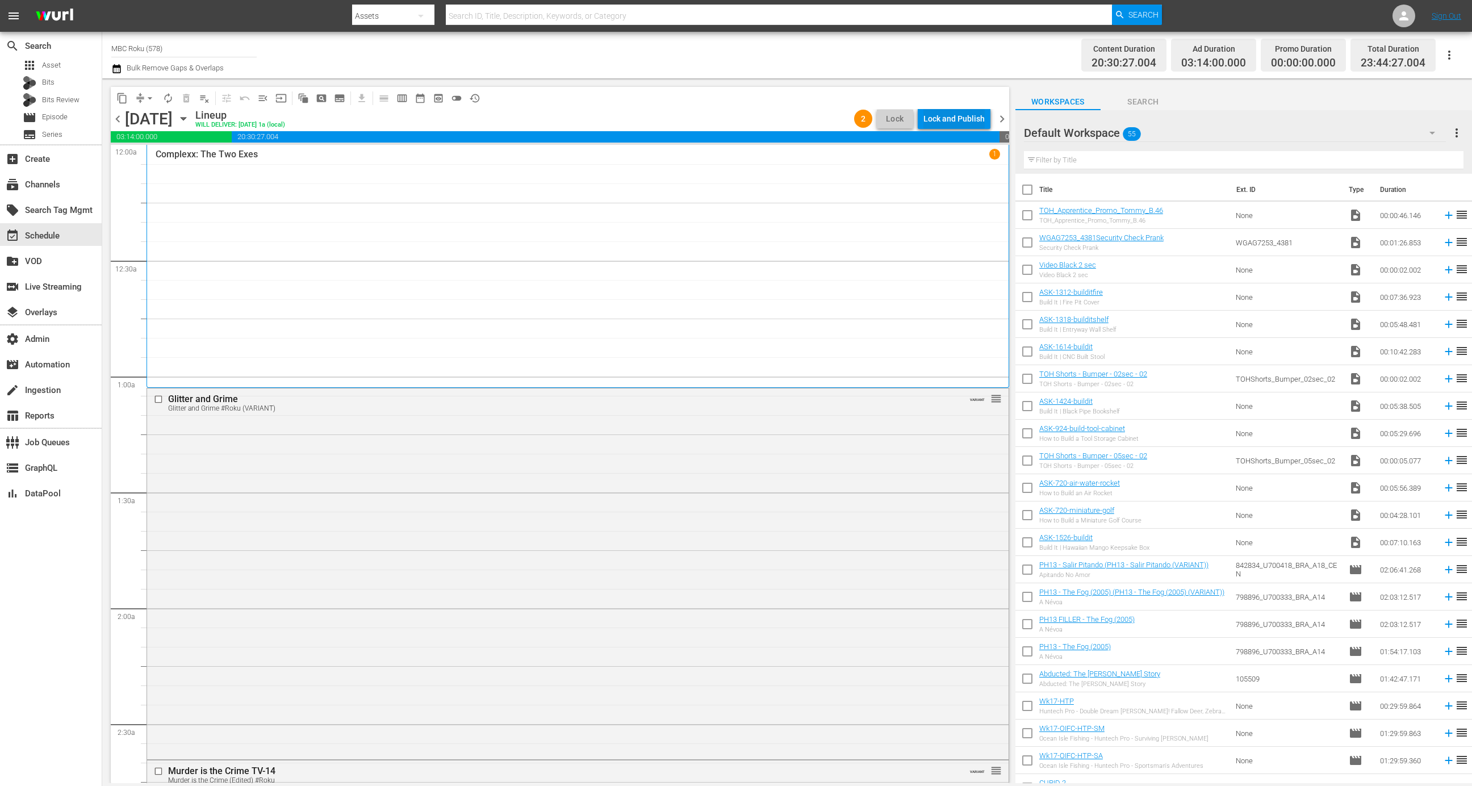
click at [965, 123] on div "Lock and Publish" at bounding box center [954, 118] width 61 height 20
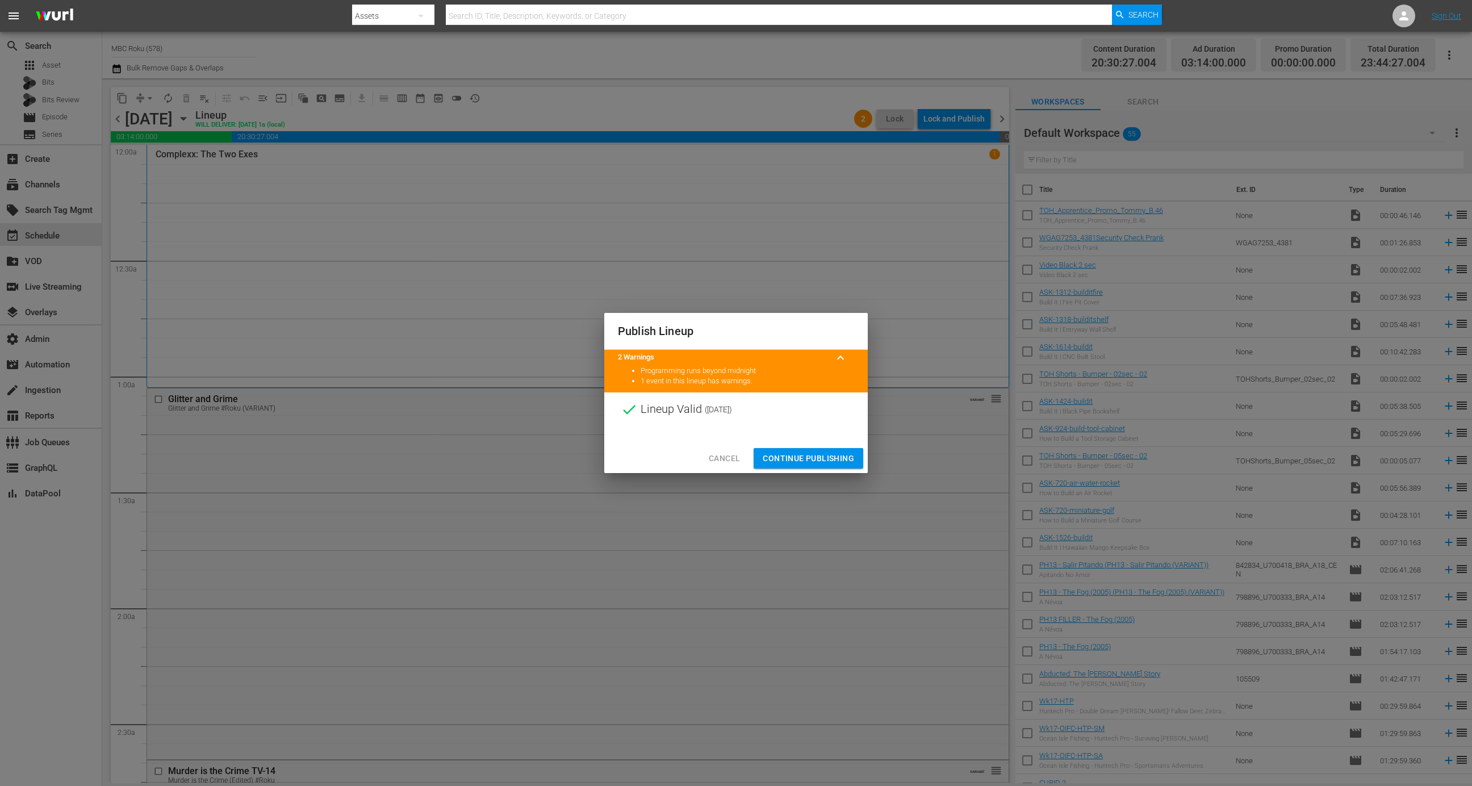
click at [820, 458] on span "Continue Publishing" at bounding box center [808, 459] width 91 height 14
